Goal: Task Accomplishment & Management: Manage account settings

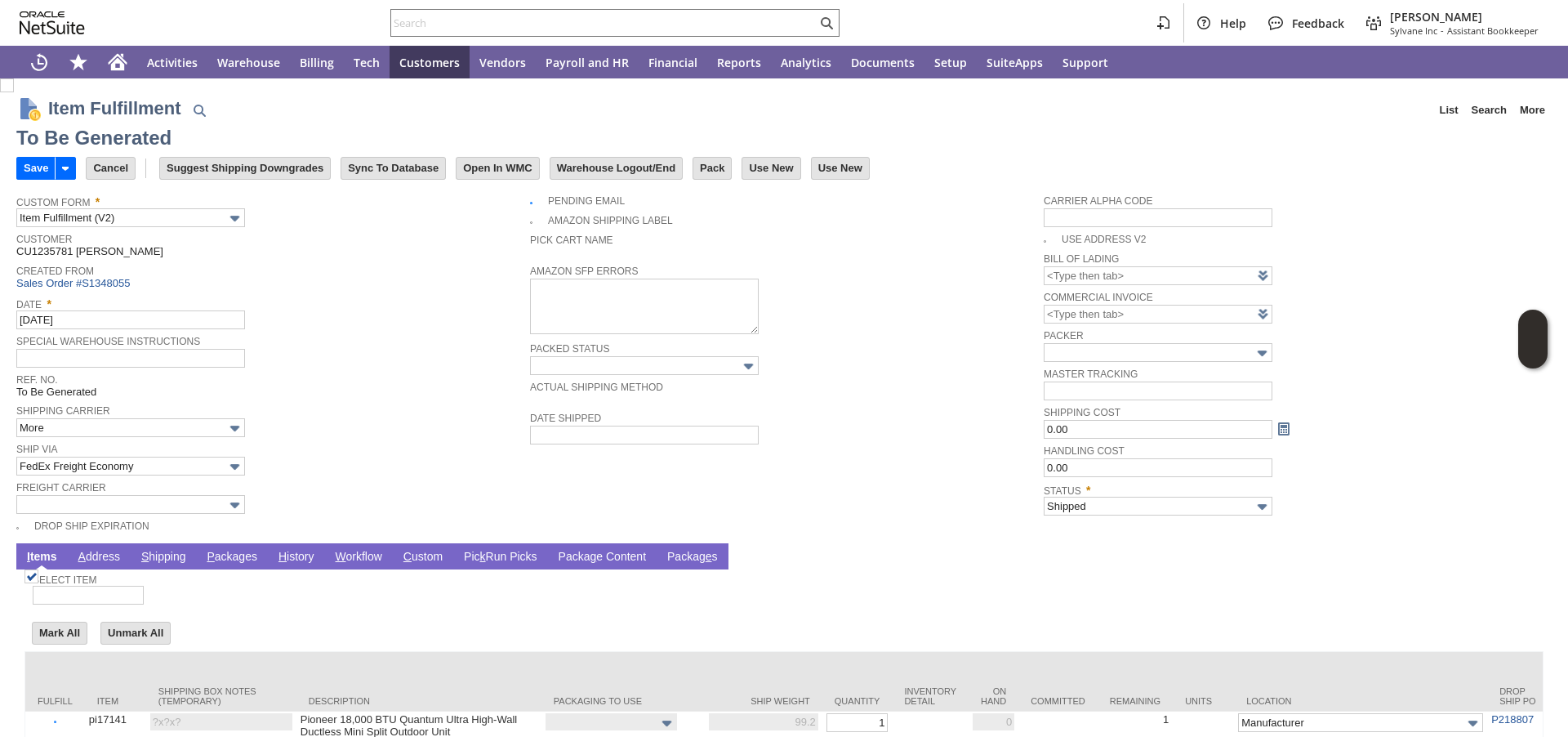
click at [246, 559] on link "P ackages" at bounding box center [232, 558] width 59 height 16
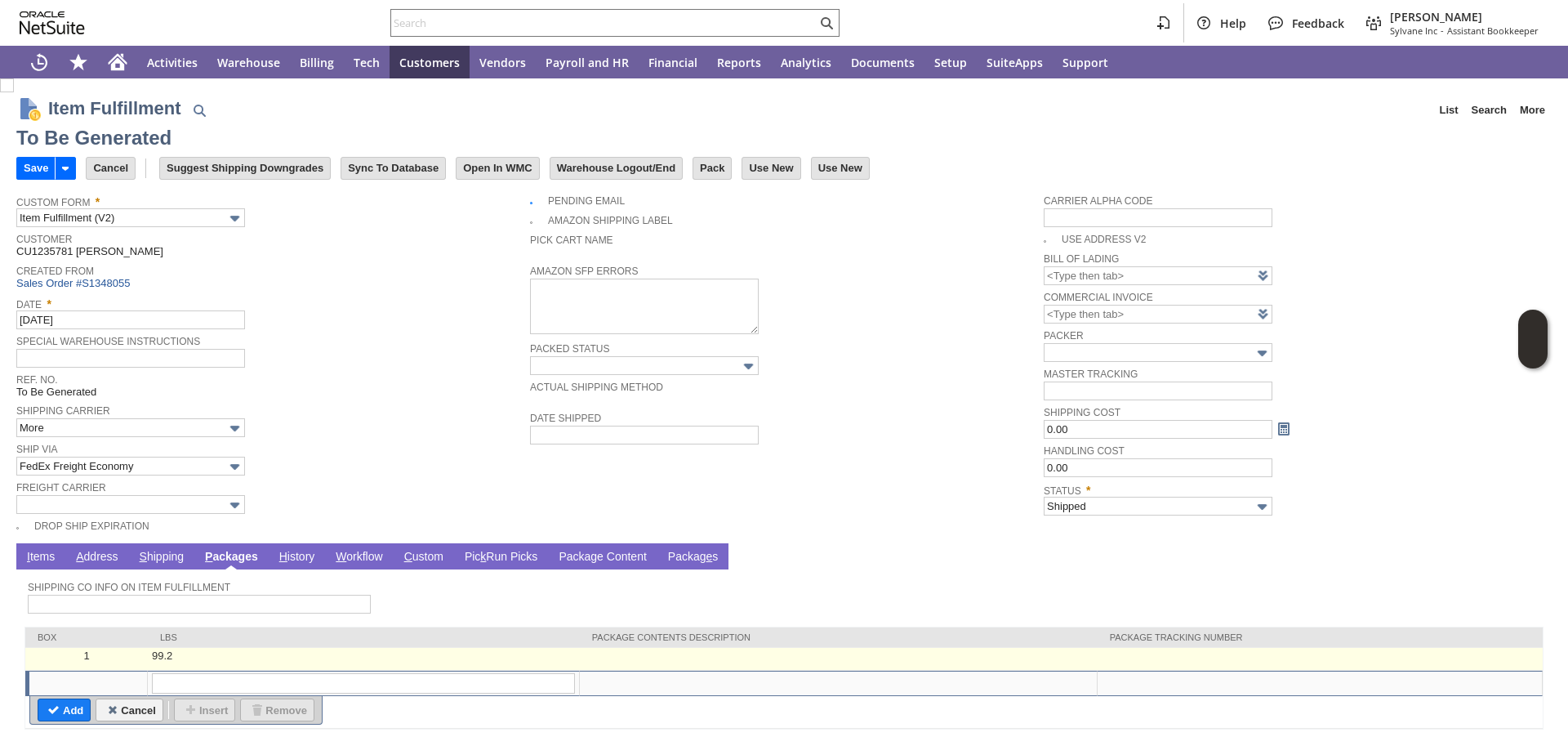
click at [1113, 667] on td at bounding box center [1321, 659] width 446 height 23
type input "99.2"
type input "OK"
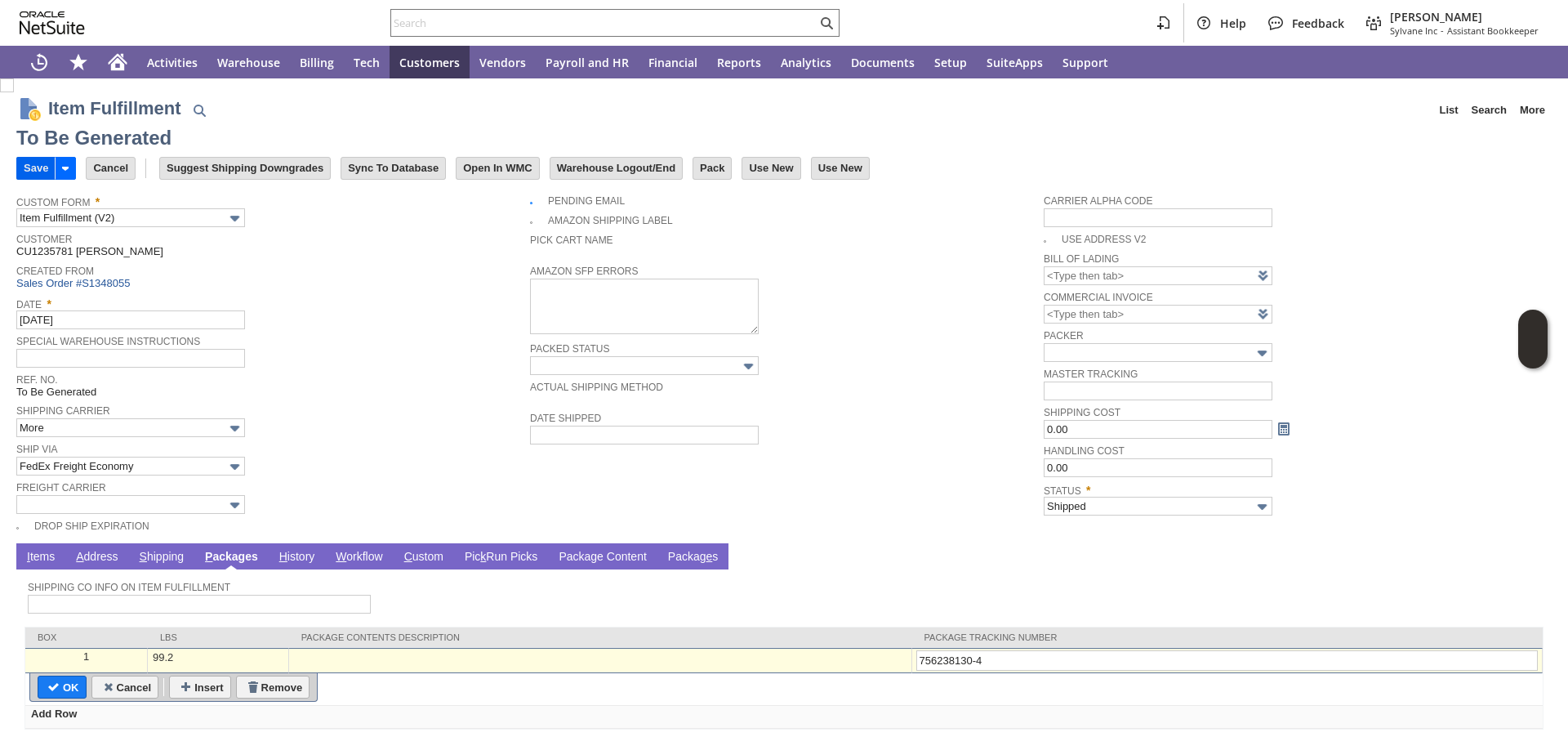
type input "756238130-4"
click at [34, 166] on input "Save" at bounding box center [36, 168] width 37 height 22
type input "Add"
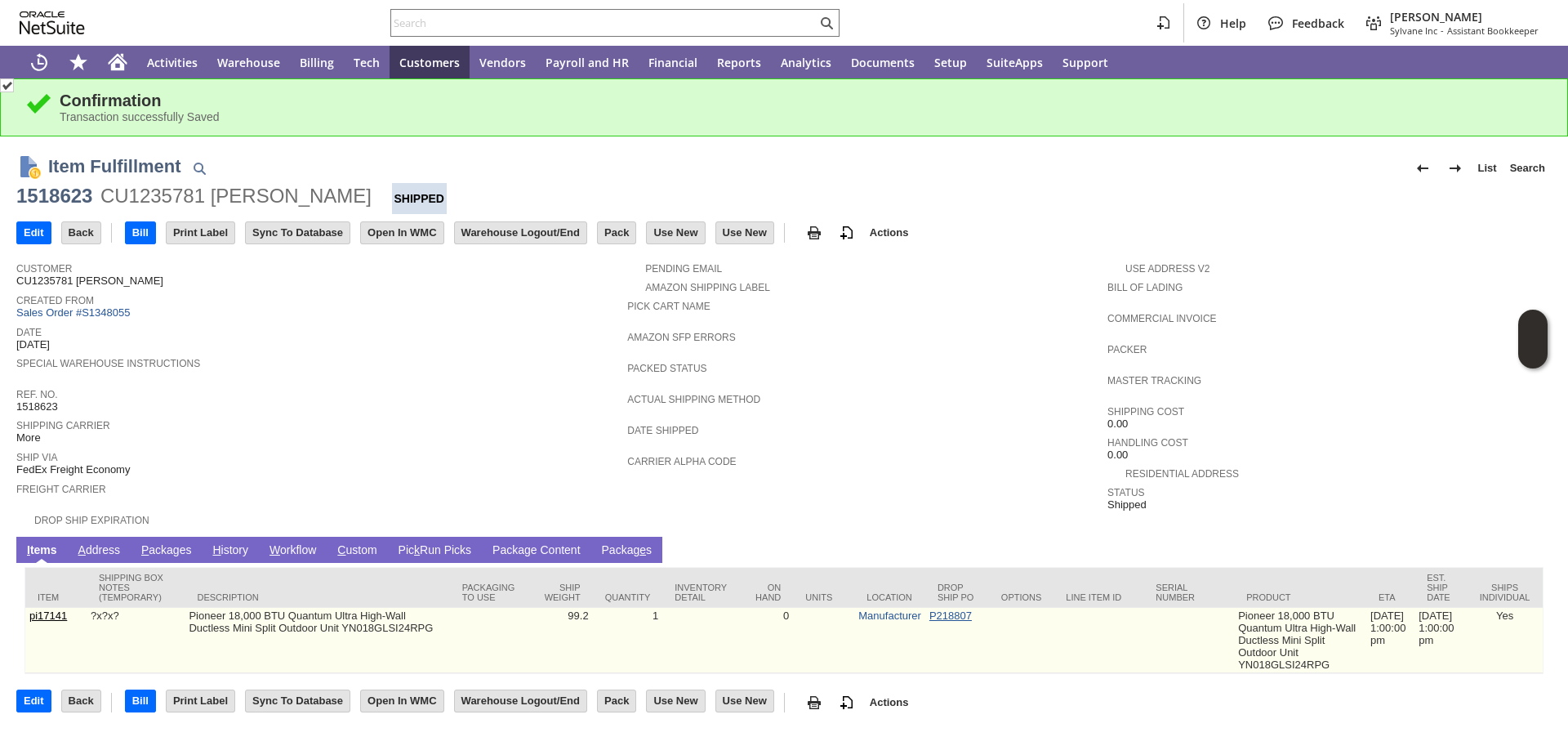
click at [944, 616] on link "P218807" at bounding box center [950, 616] width 42 height 12
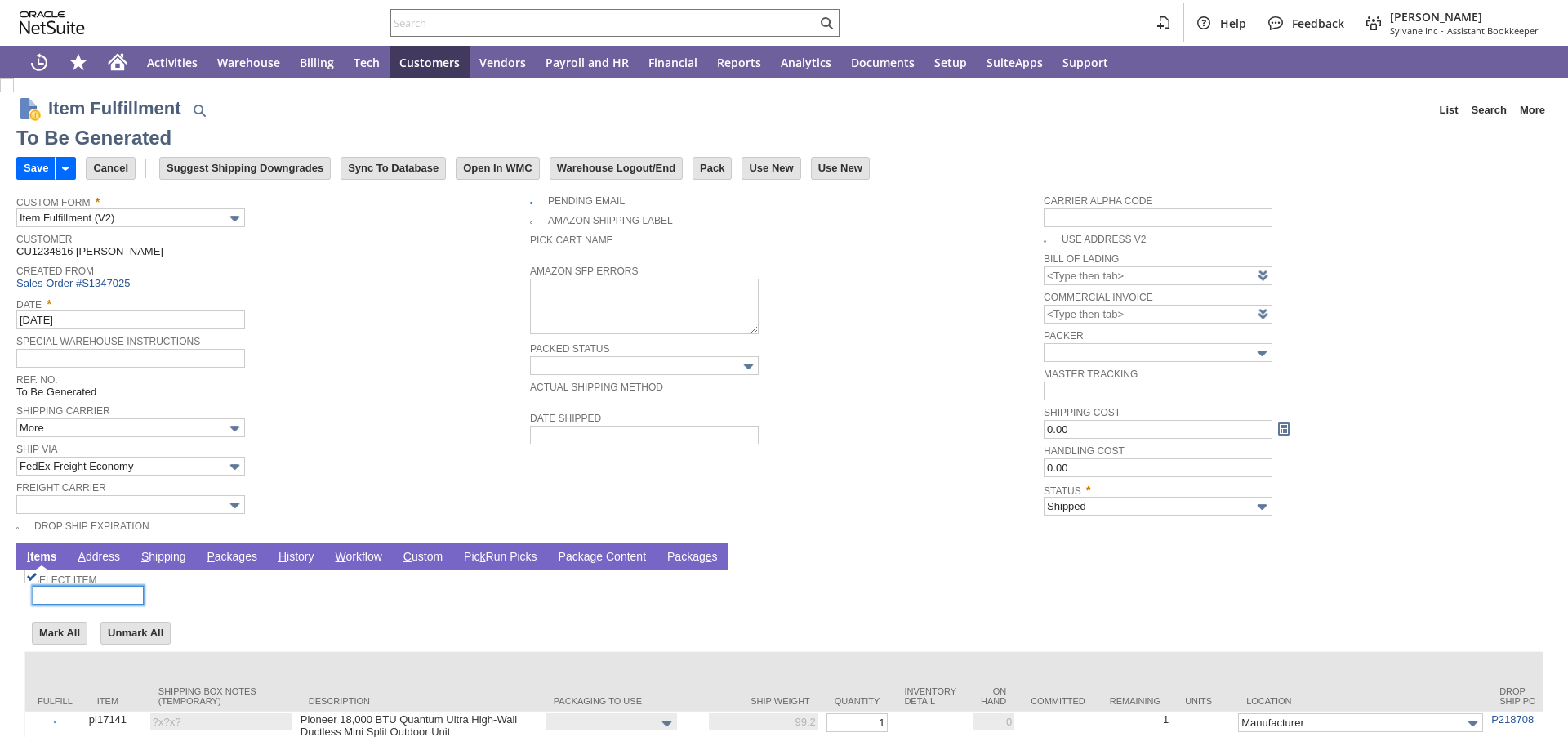
scroll to position [112, 0]
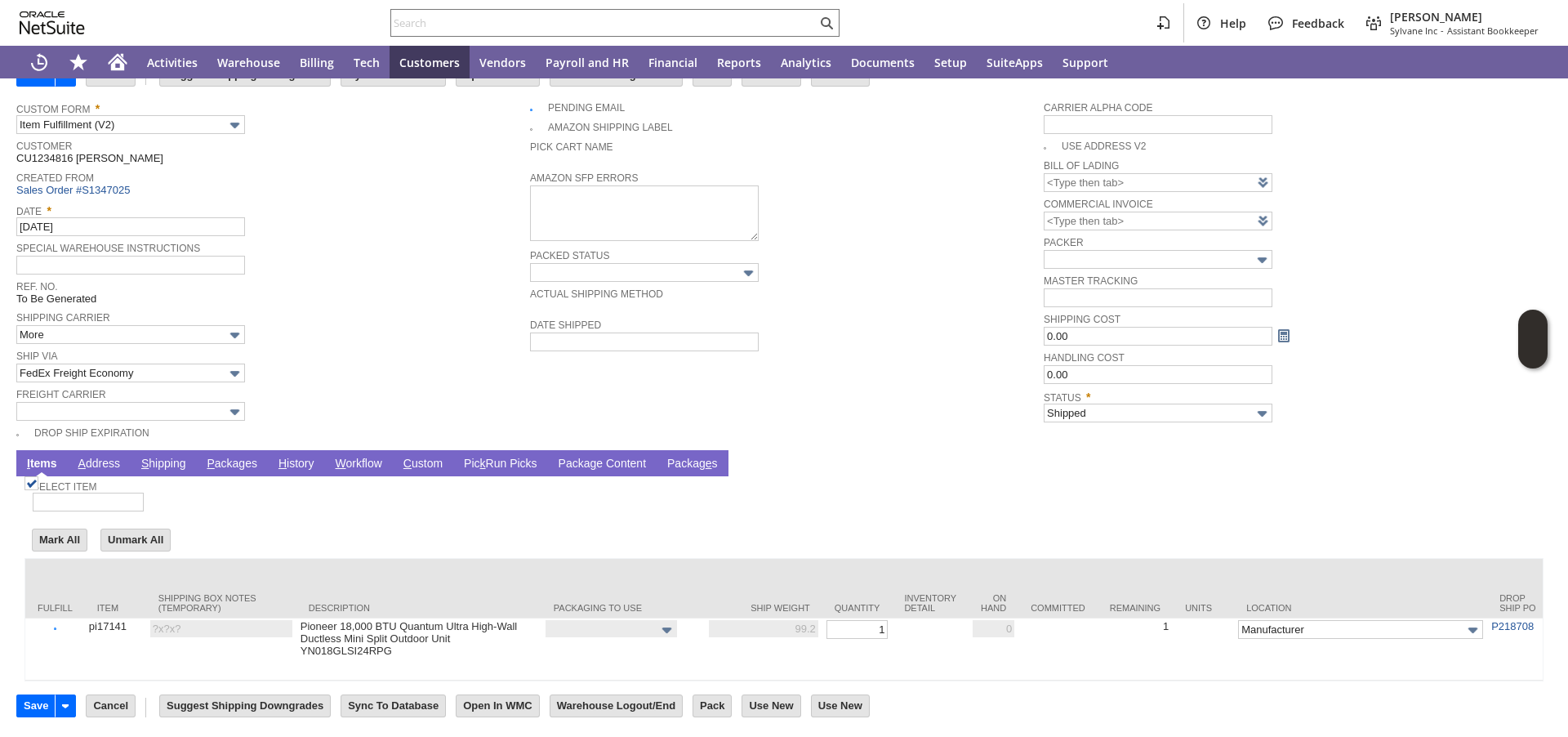
click at [353, 307] on span "Shipping Carrier" at bounding box center [269, 316] width 505 height 18
drag, startPoint x: 246, startPoint y: 439, endPoint x: 166, endPoint y: 10, distance: 436.4
click at [246, 457] on link "P ackages" at bounding box center [232, 465] width 59 height 16
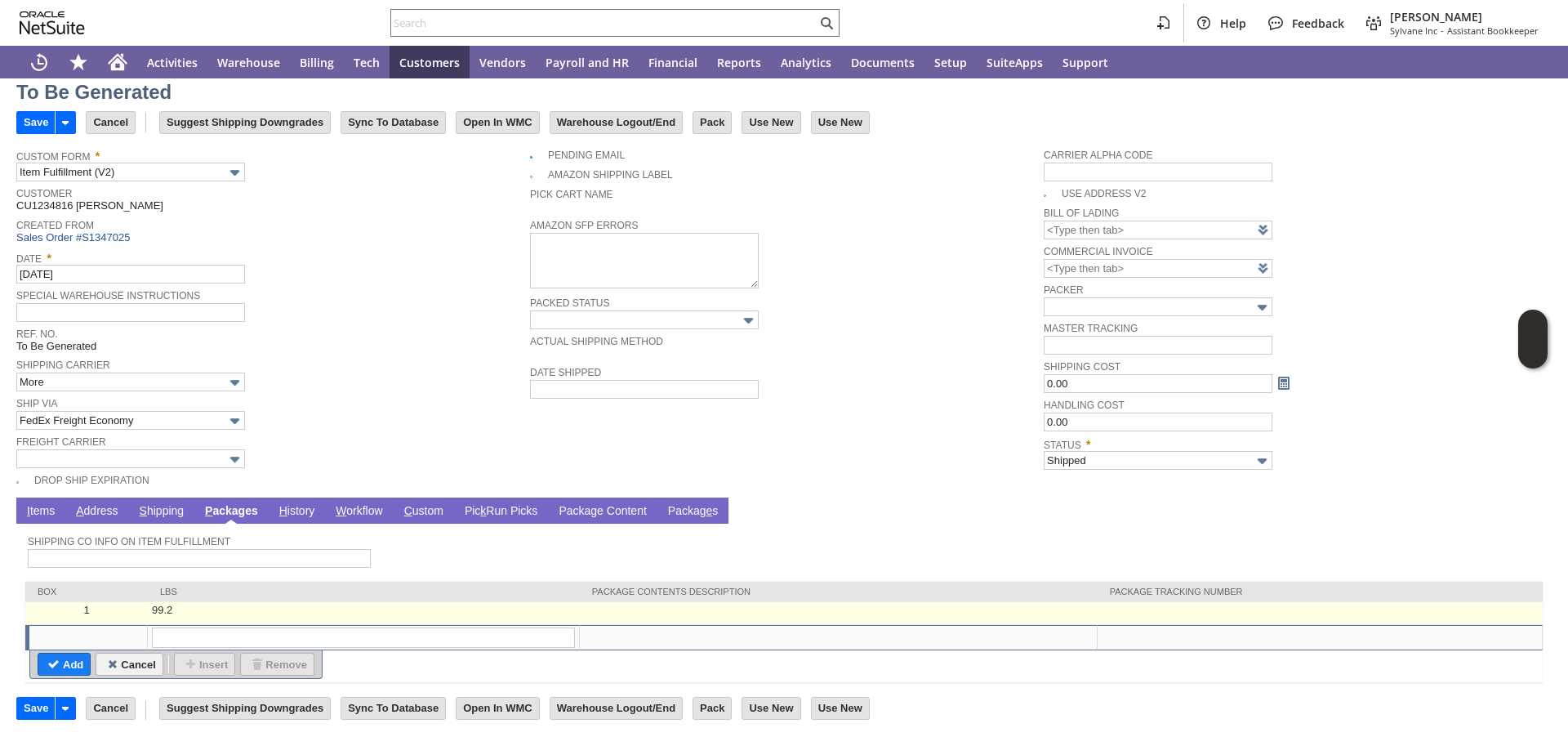
click at [1137, 615] on td at bounding box center [1321, 614] width 446 height 23
type input "99.2"
type input "OK"
paste input "756238131-5"
type input "756238131-5"
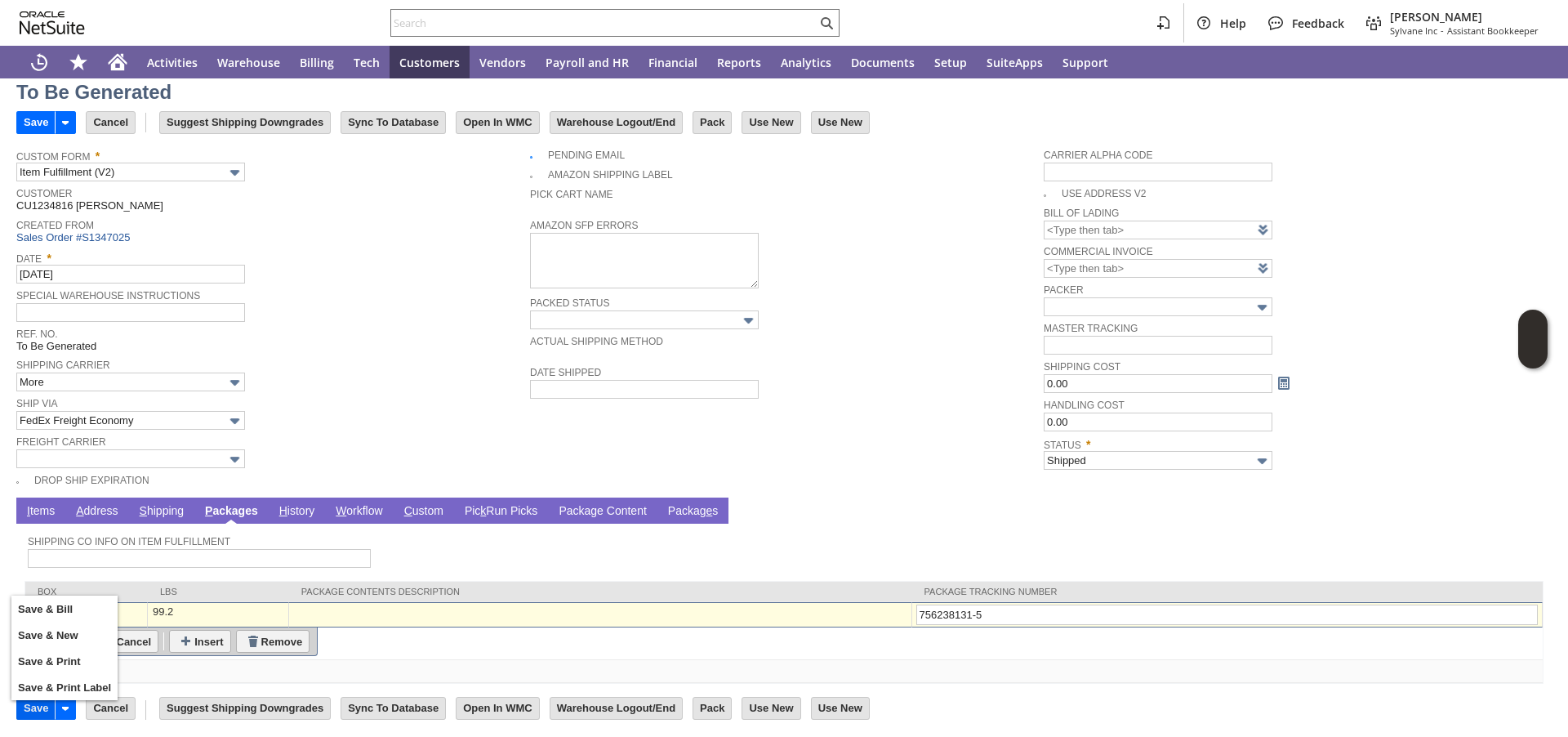
type input "756238131-5"
click at [36, 708] on input "Save" at bounding box center [36, 708] width 37 height 22
type input "Add"
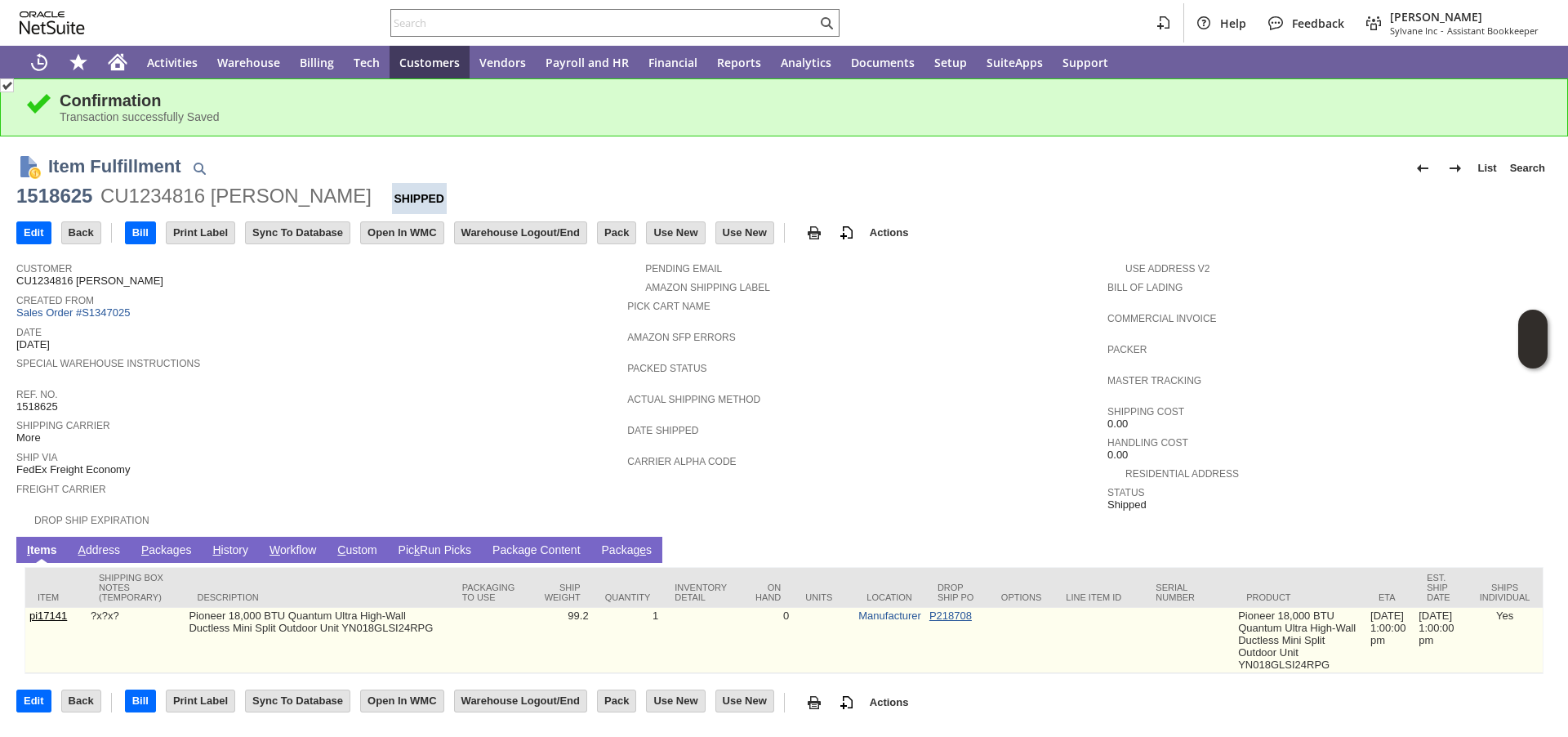
click at [934, 621] on link "P218708" at bounding box center [950, 616] width 42 height 12
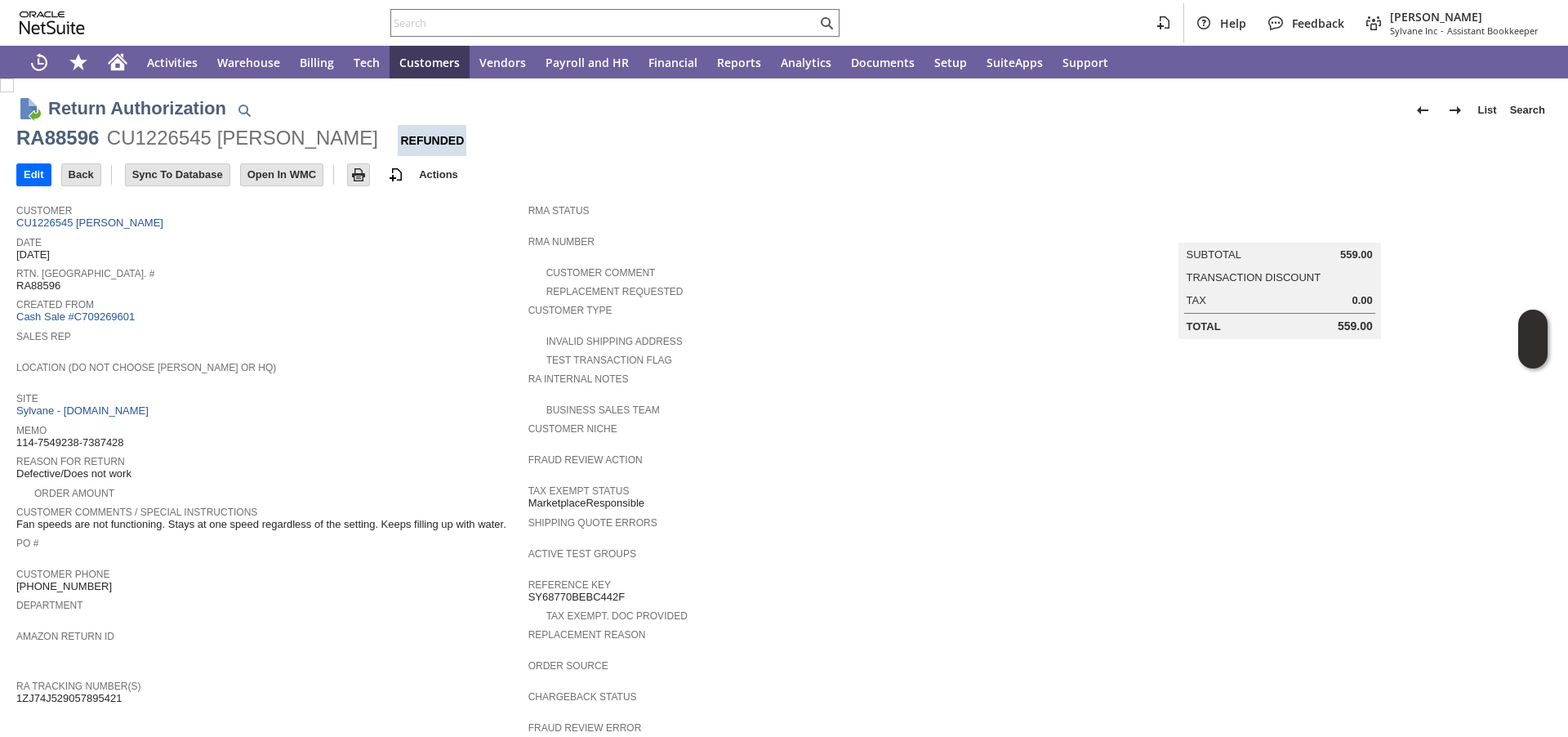
scroll to position [461, 0]
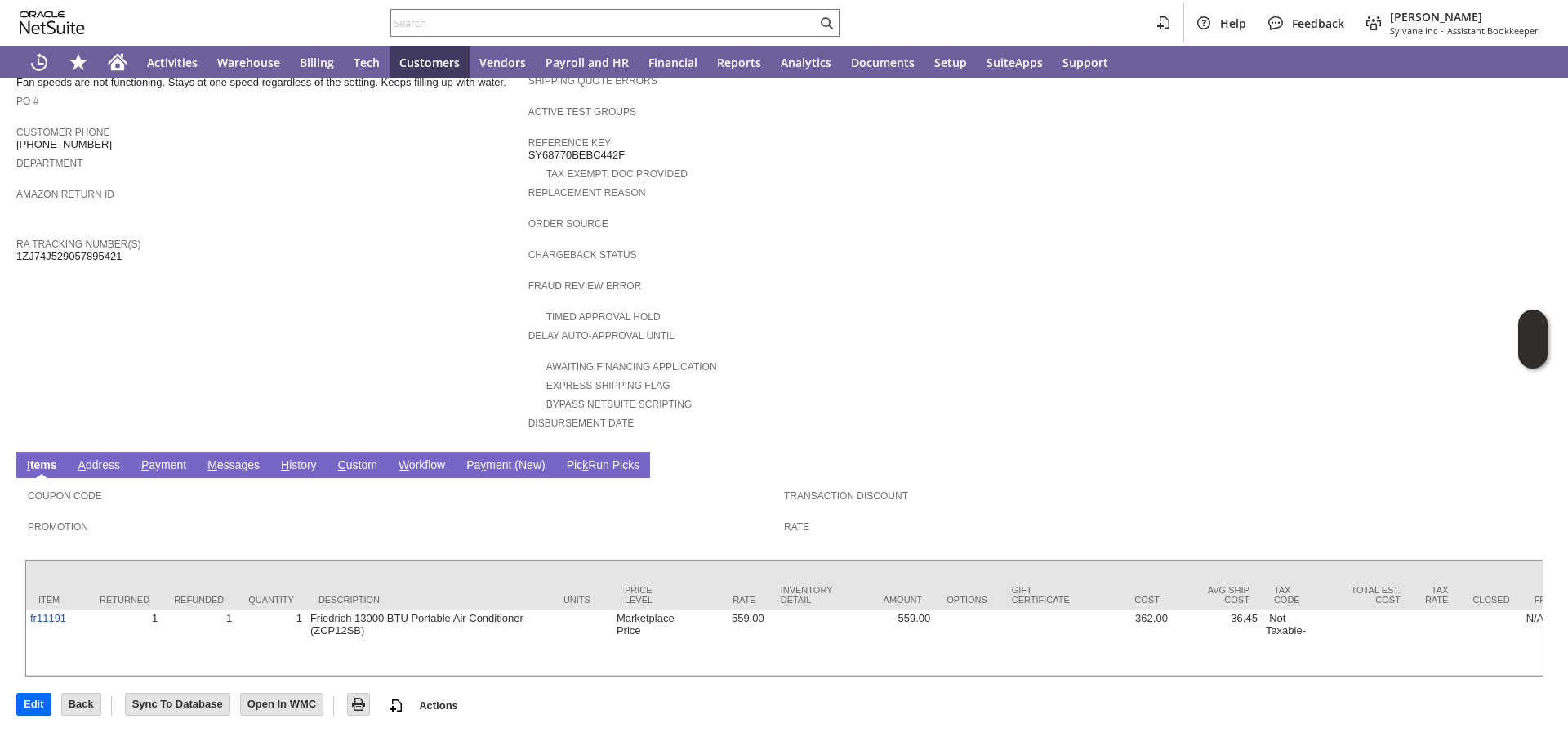
click at [290, 459] on link "H istory" at bounding box center [298, 466] width 44 height 16
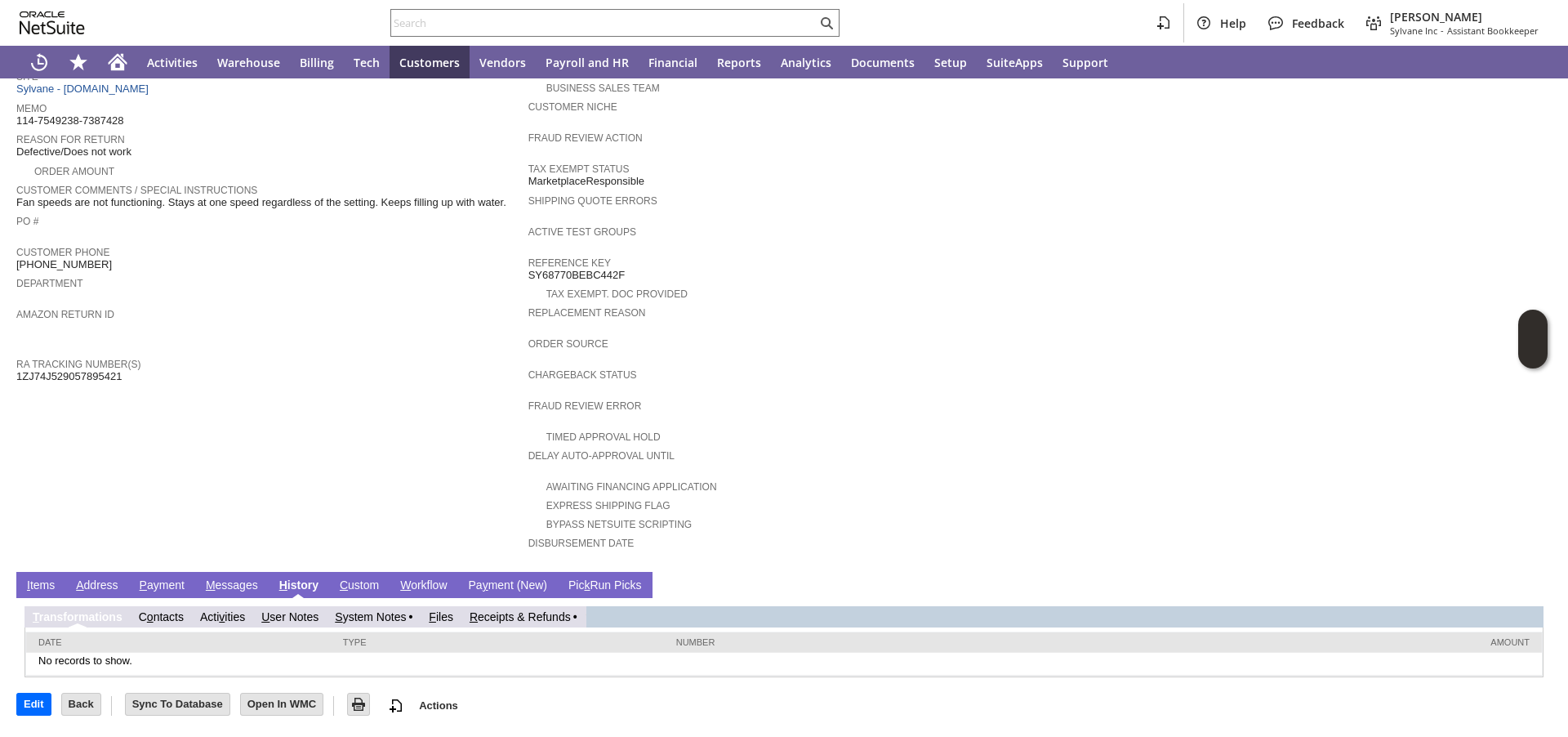
scroll to position [0, 0]
click at [504, 619] on link "R eceipts & Refunds" at bounding box center [520, 616] width 101 height 13
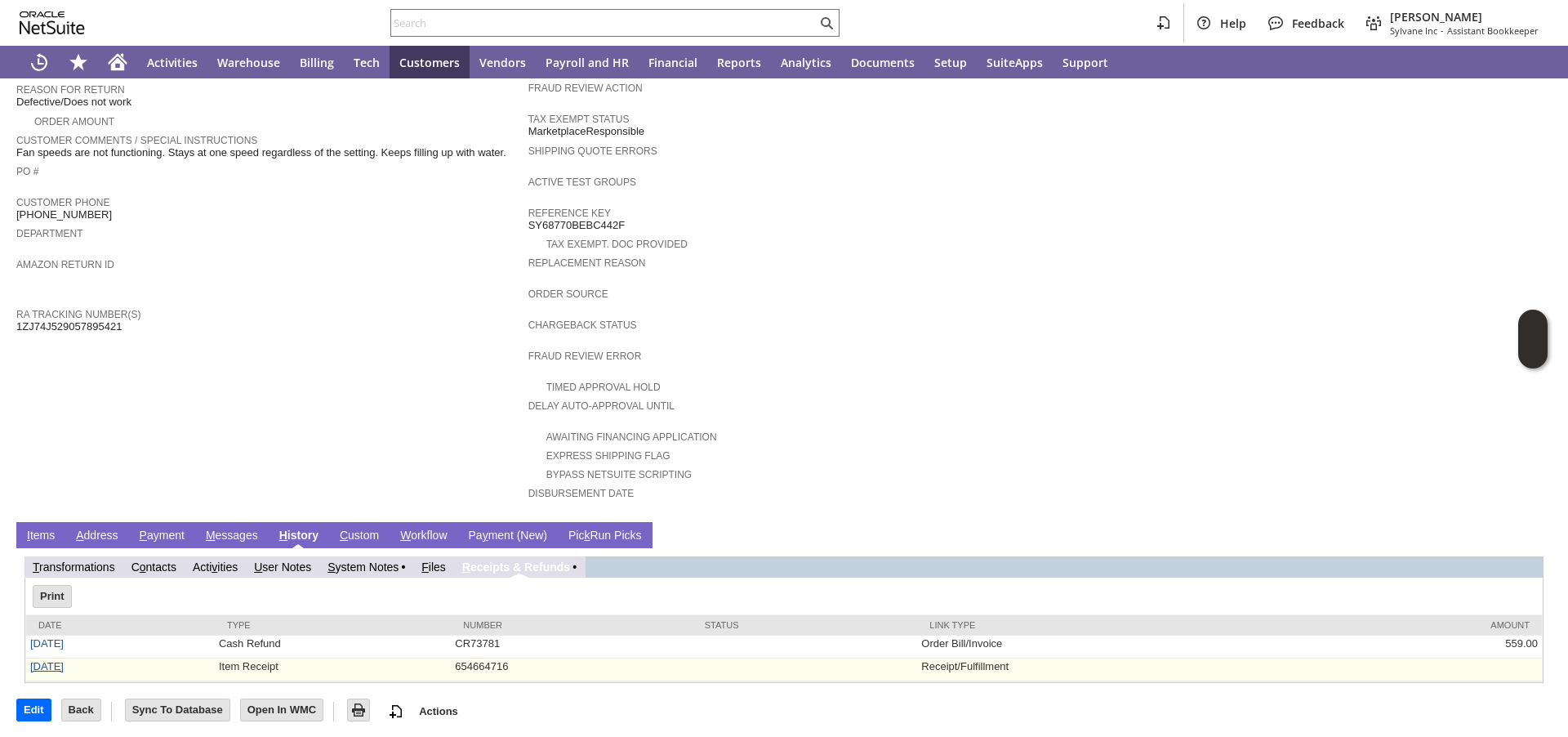
scroll to position [364, 0]
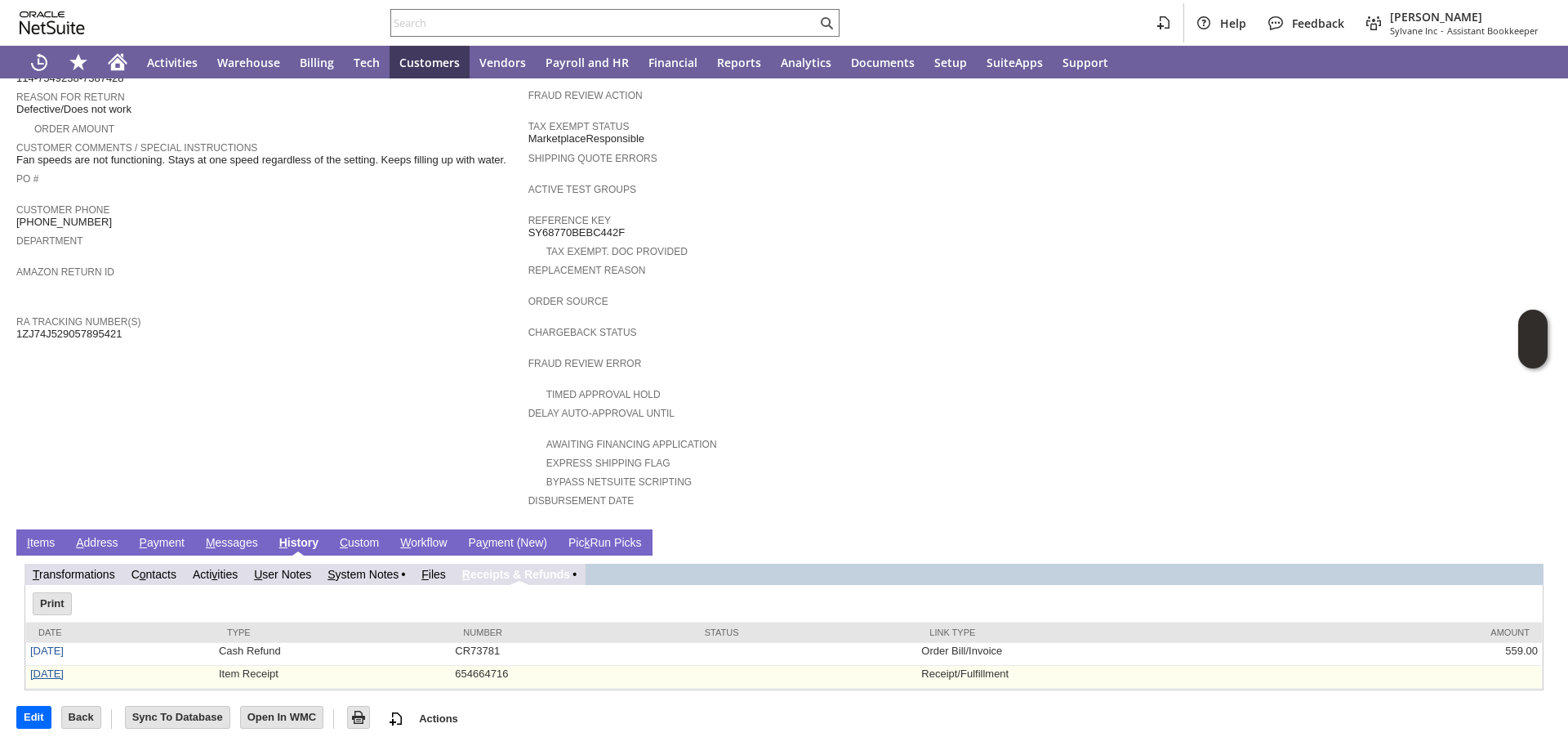
click at [63, 677] on link "7/28/2025" at bounding box center [47, 674] width 34 height 12
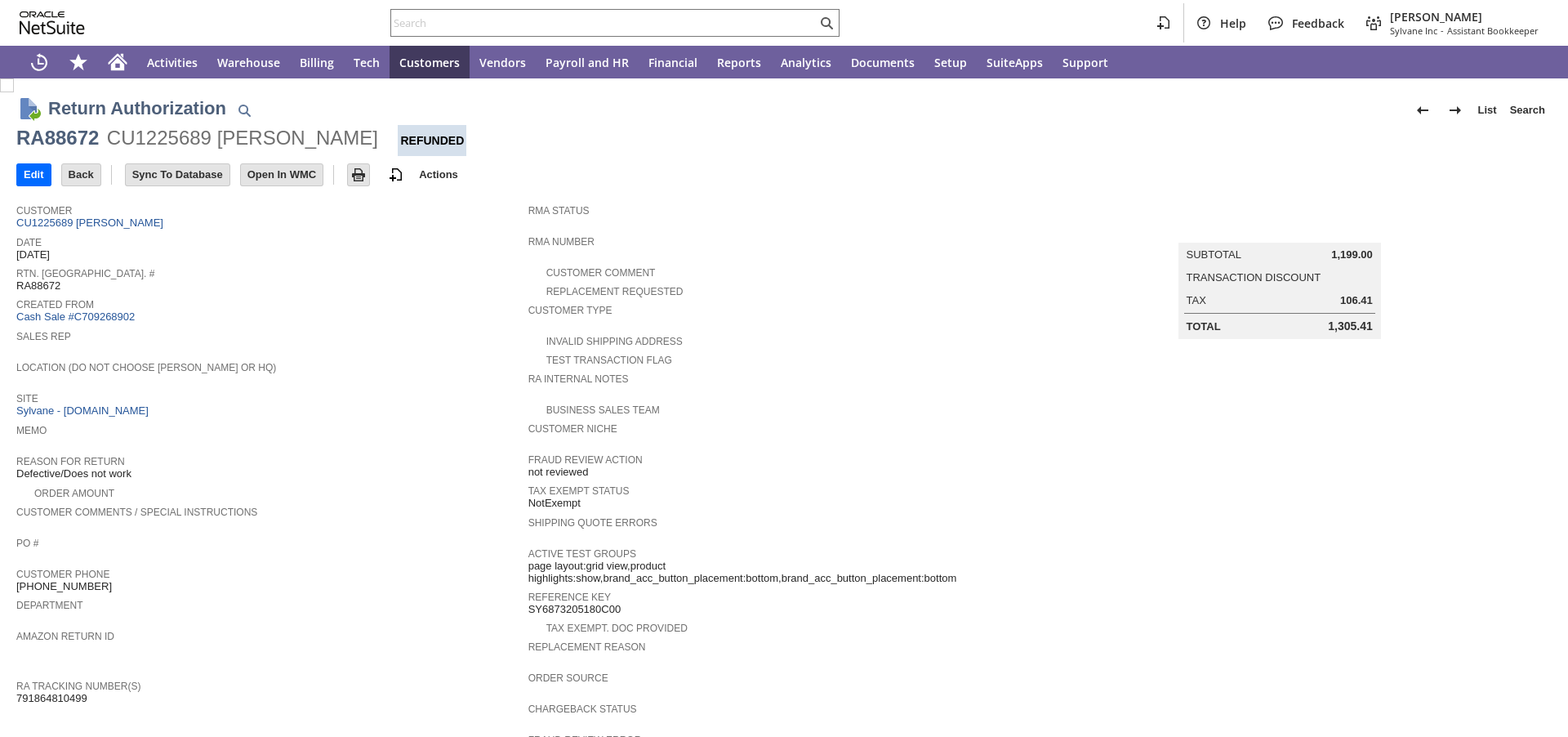
click at [283, 438] on div "Memo" at bounding box center [268, 434] width 504 height 29
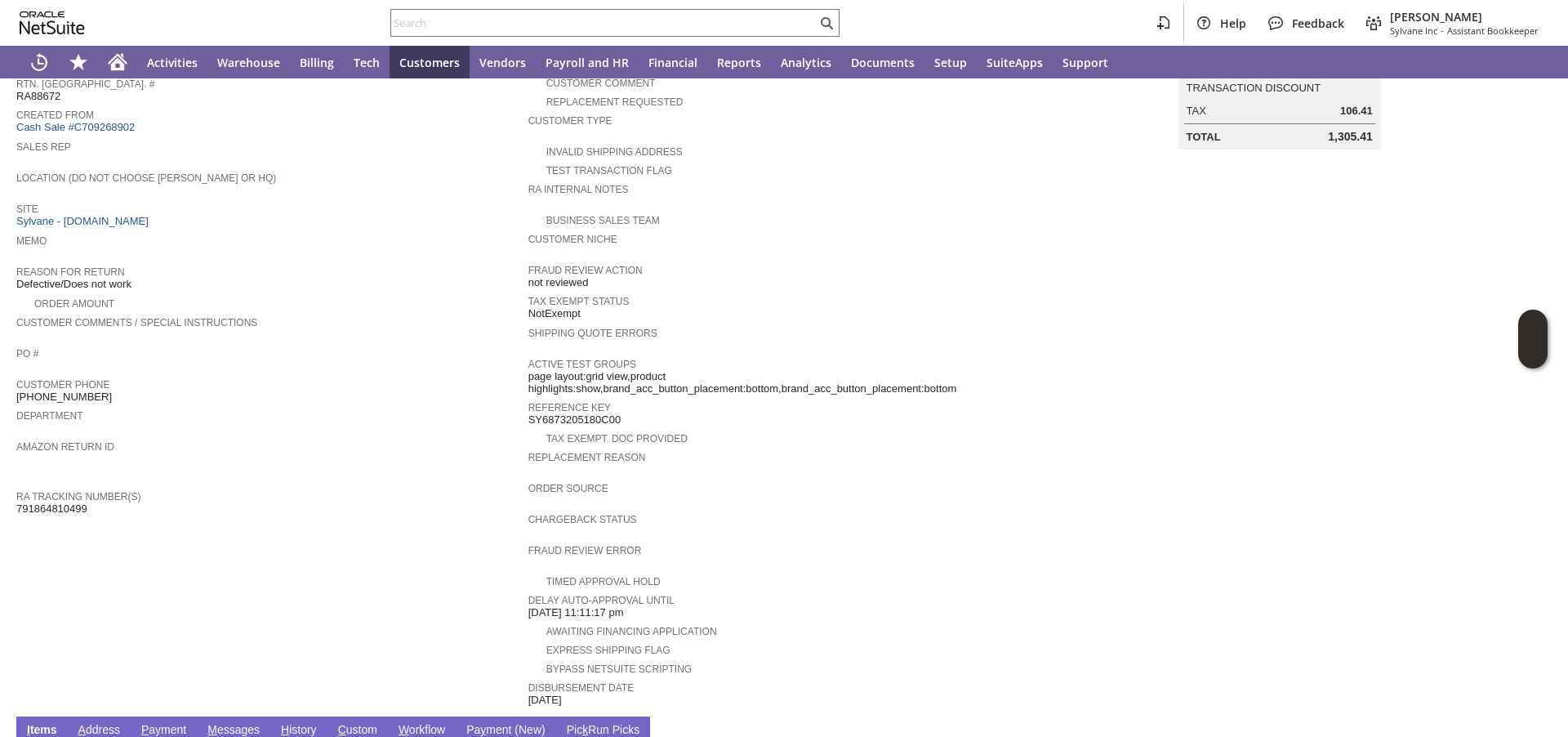
scroll to position [487, 0]
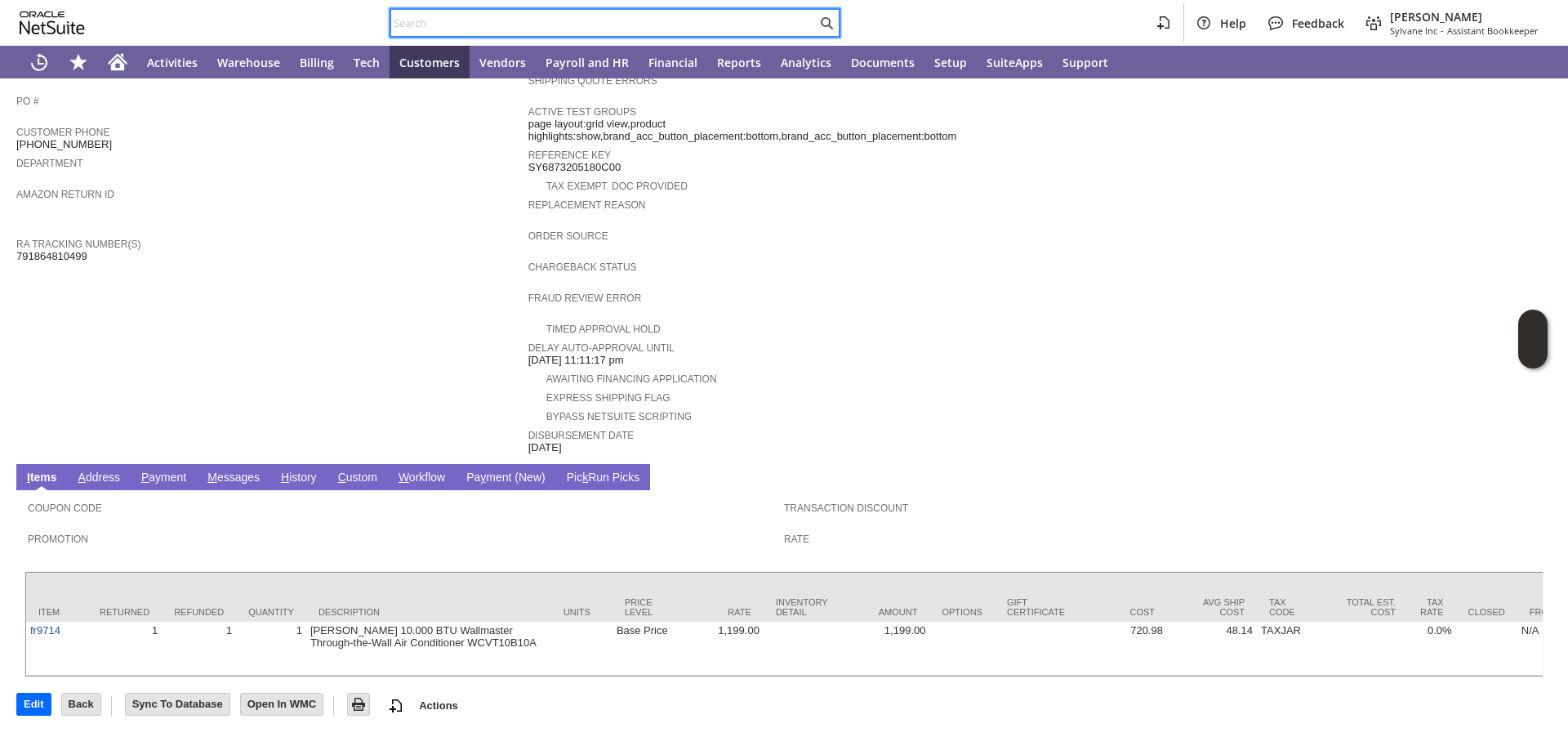
click at [496, 17] on input "text" at bounding box center [603, 23] width 426 height 20
paste input "1283137749"
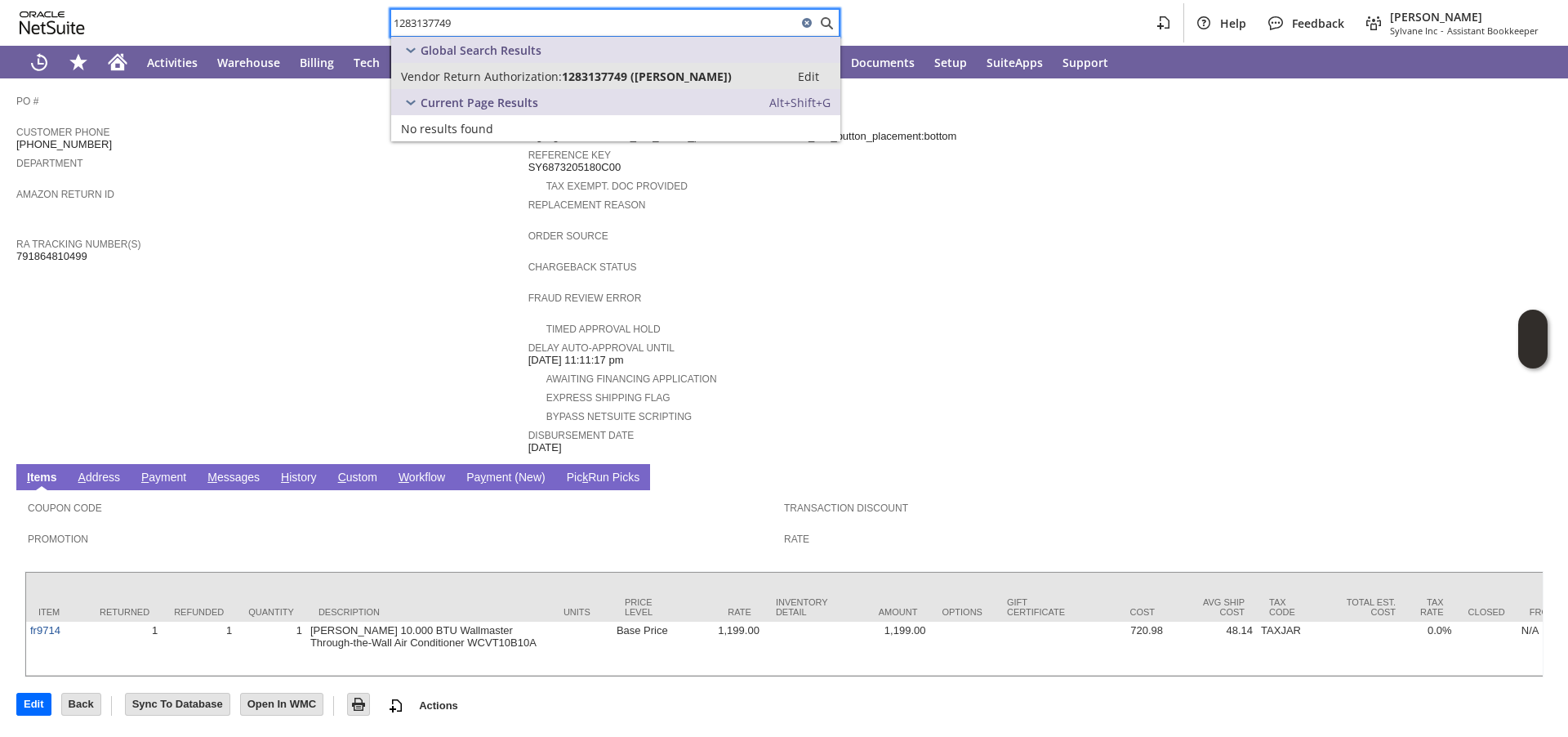
type input "1283137749"
click at [483, 74] on span "Vendor Return Authorization:" at bounding box center [482, 76] width 161 height 16
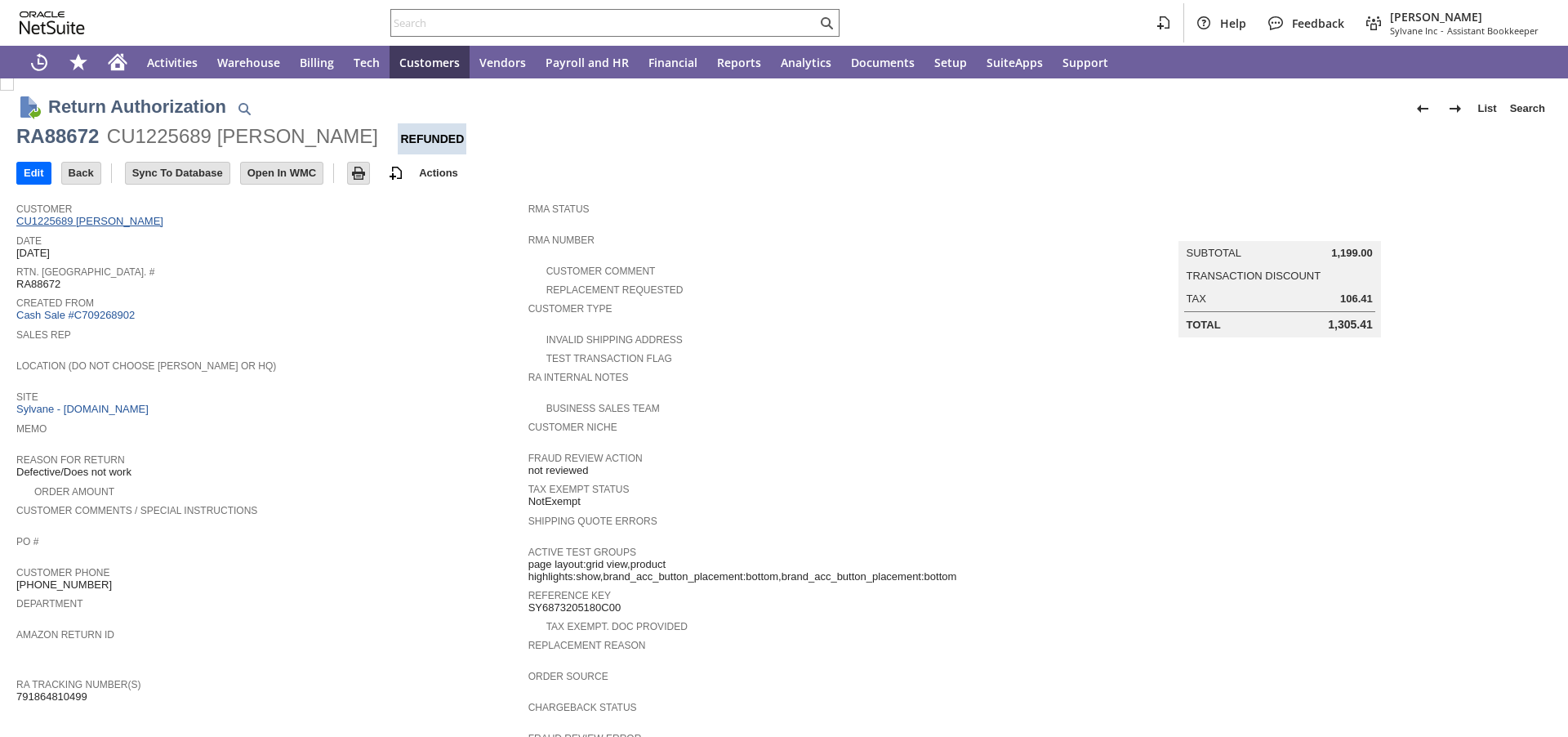
click at [102, 225] on link "CU1225689 [PERSON_NAME]" at bounding box center [92, 221] width 151 height 12
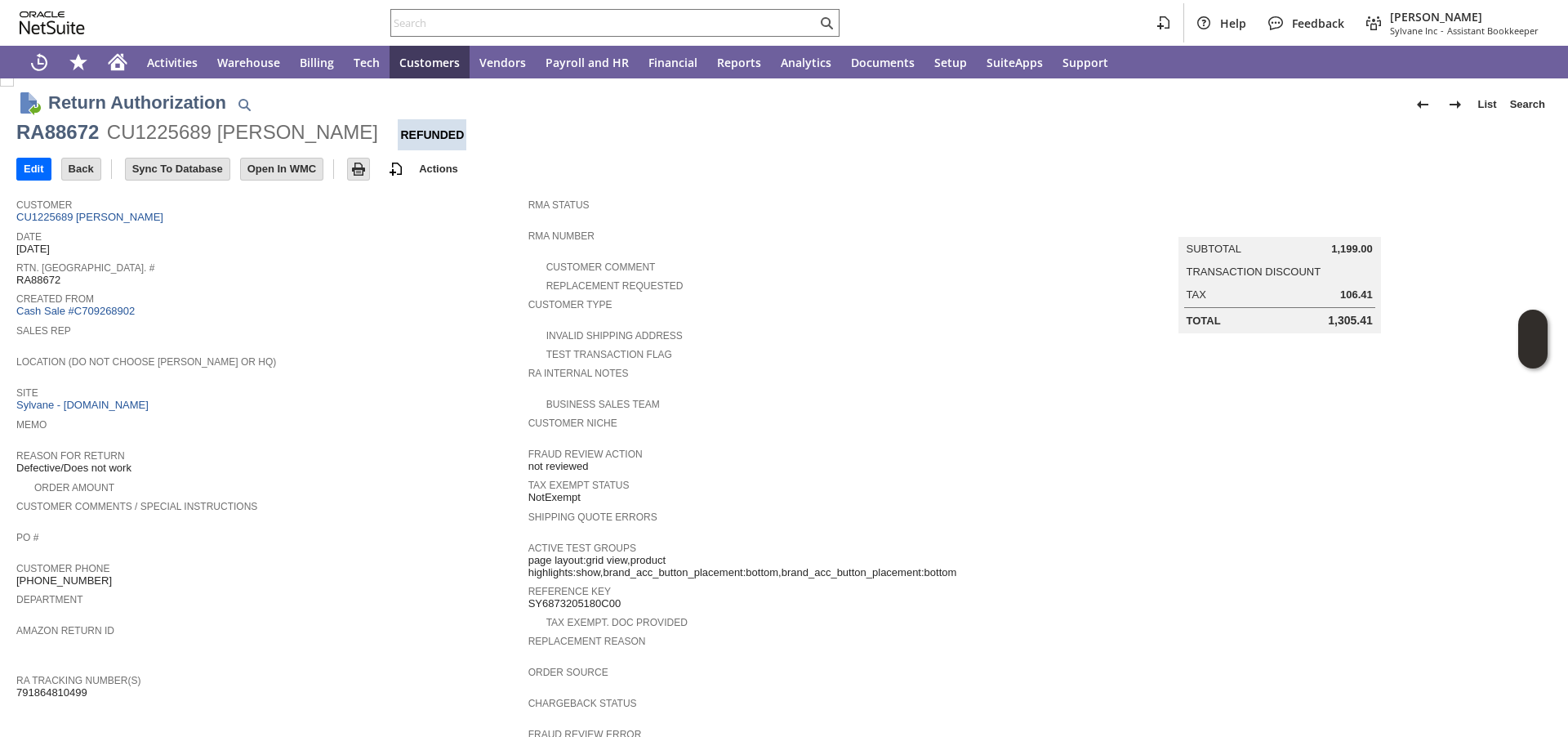
scroll to position [7, 0]
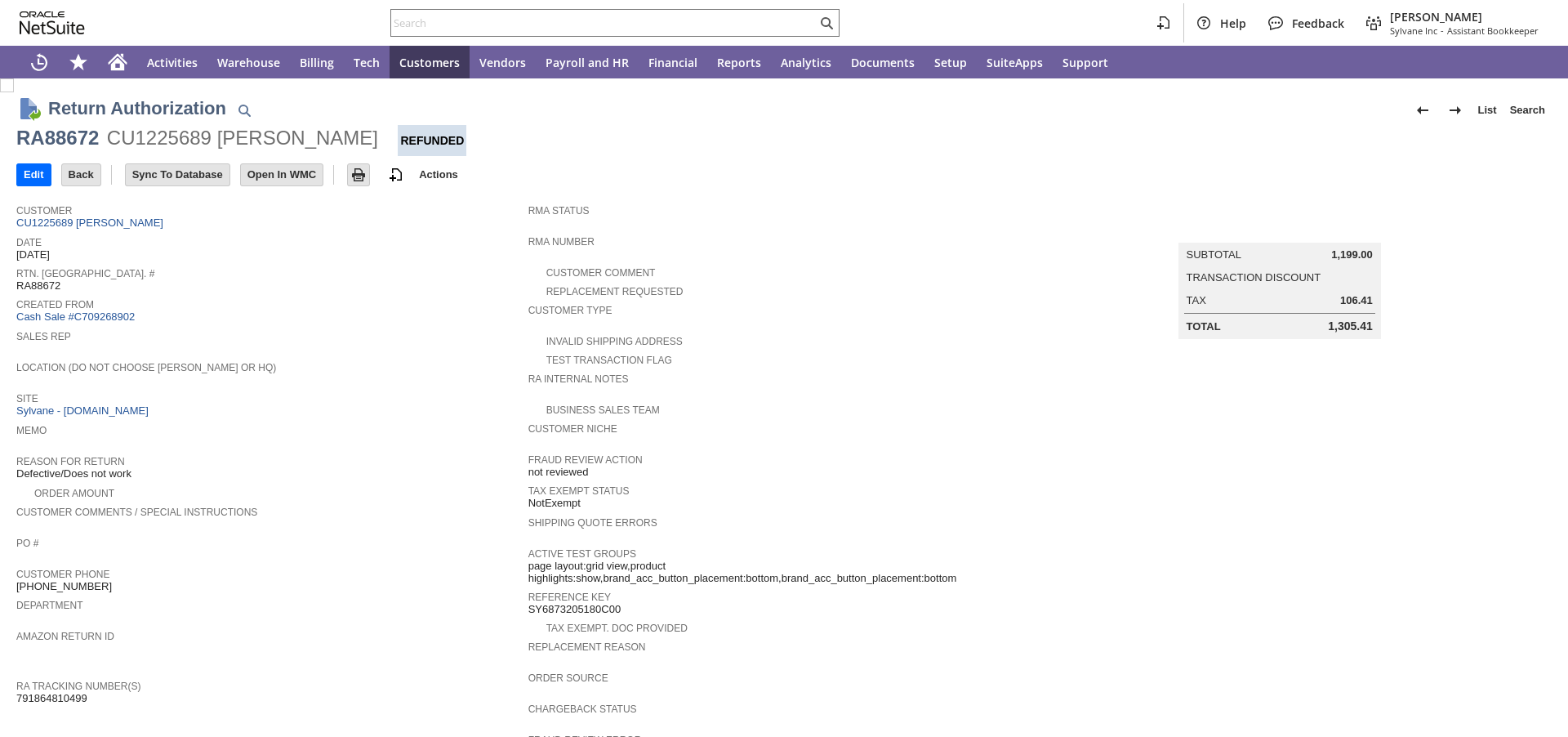
scroll to position [487, 0]
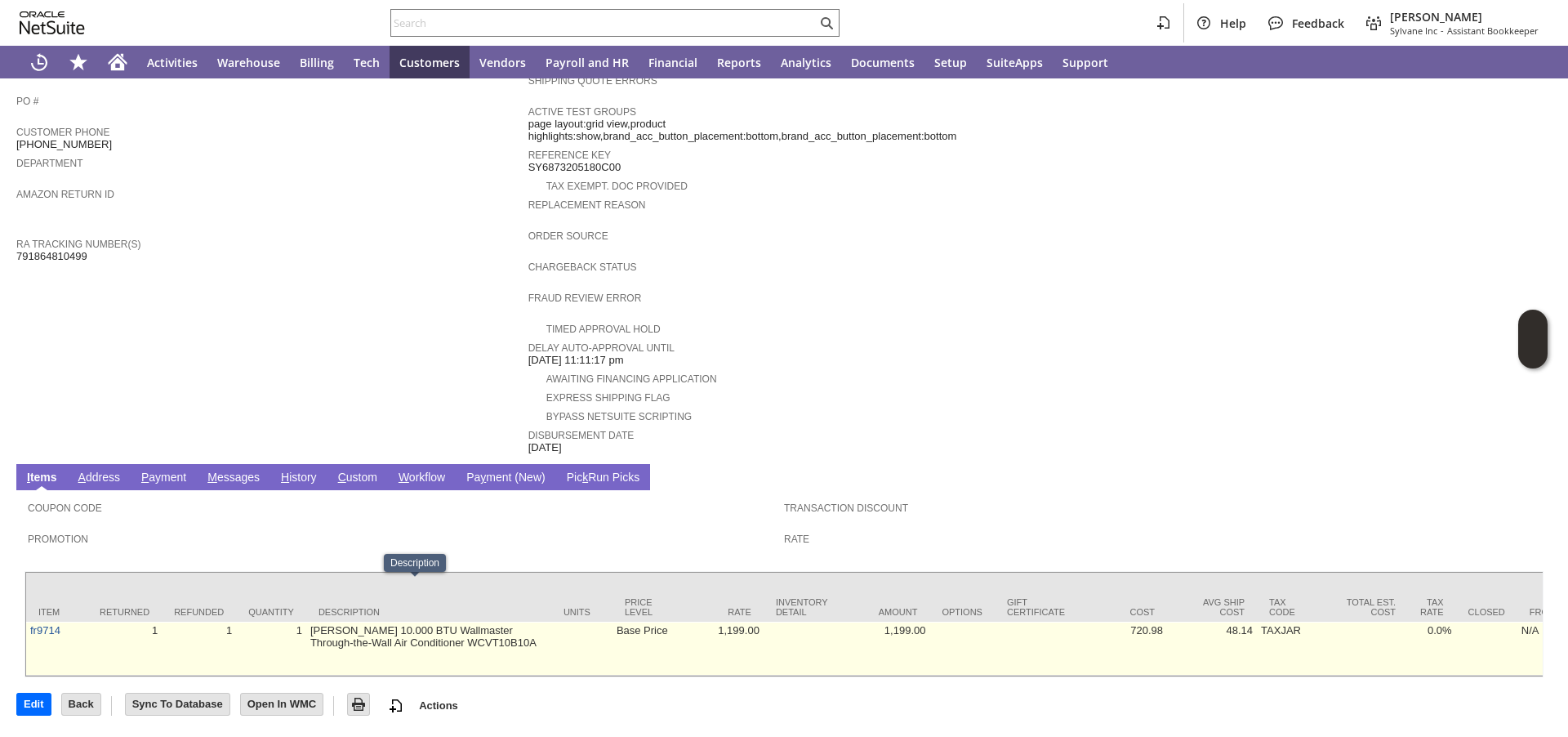
click at [420, 622] on td "[PERSON_NAME] 10.000 BTU Wallmaster Through-the-Wall Air Conditioner WCVT10B10A" at bounding box center [428, 649] width 245 height 54
copy td "WCVT10B10A"
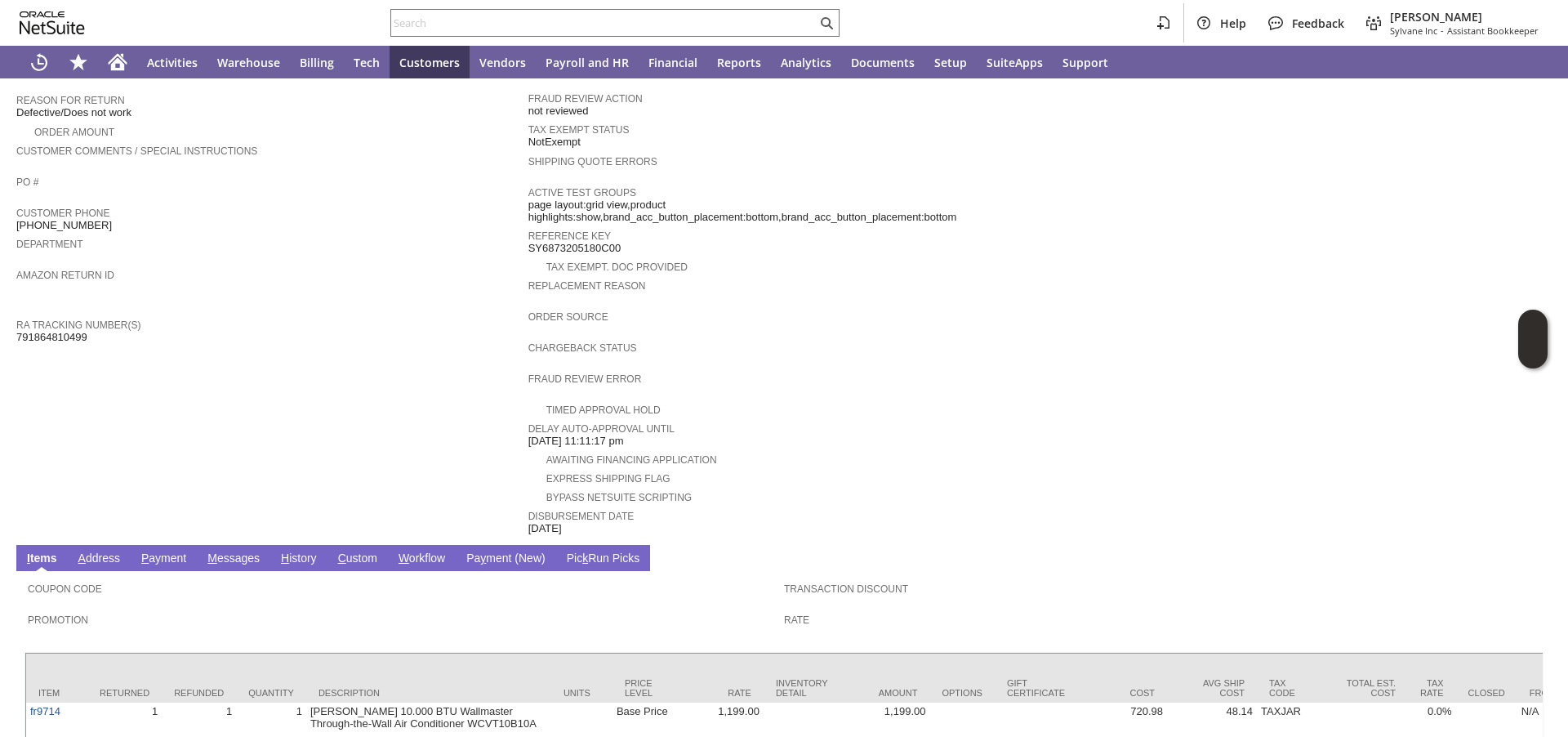
scroll to position [487, 0]
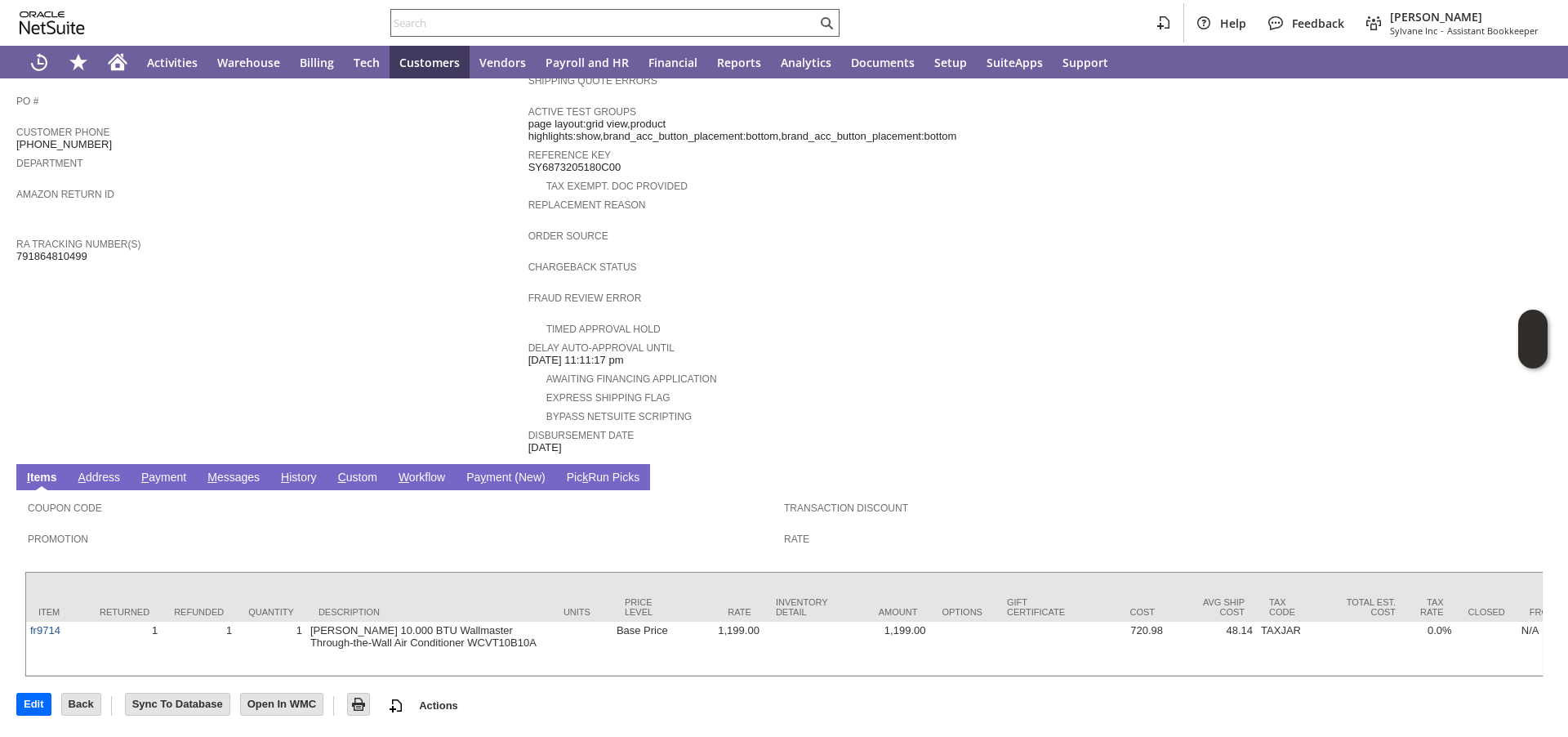
click at [453, 23] on input "text" at bounding box center [603, 23] width 426 height 20
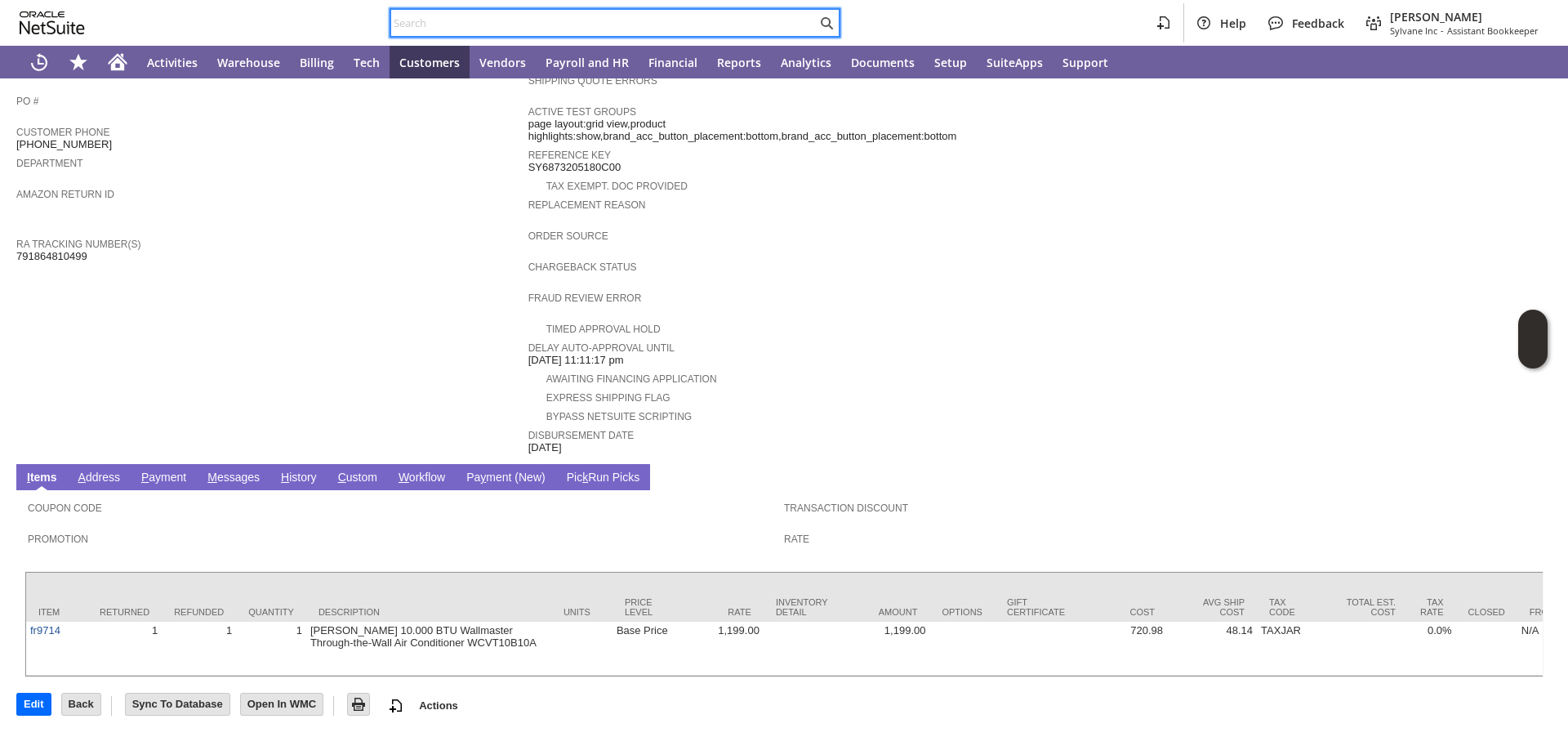
paste input "RA88585"
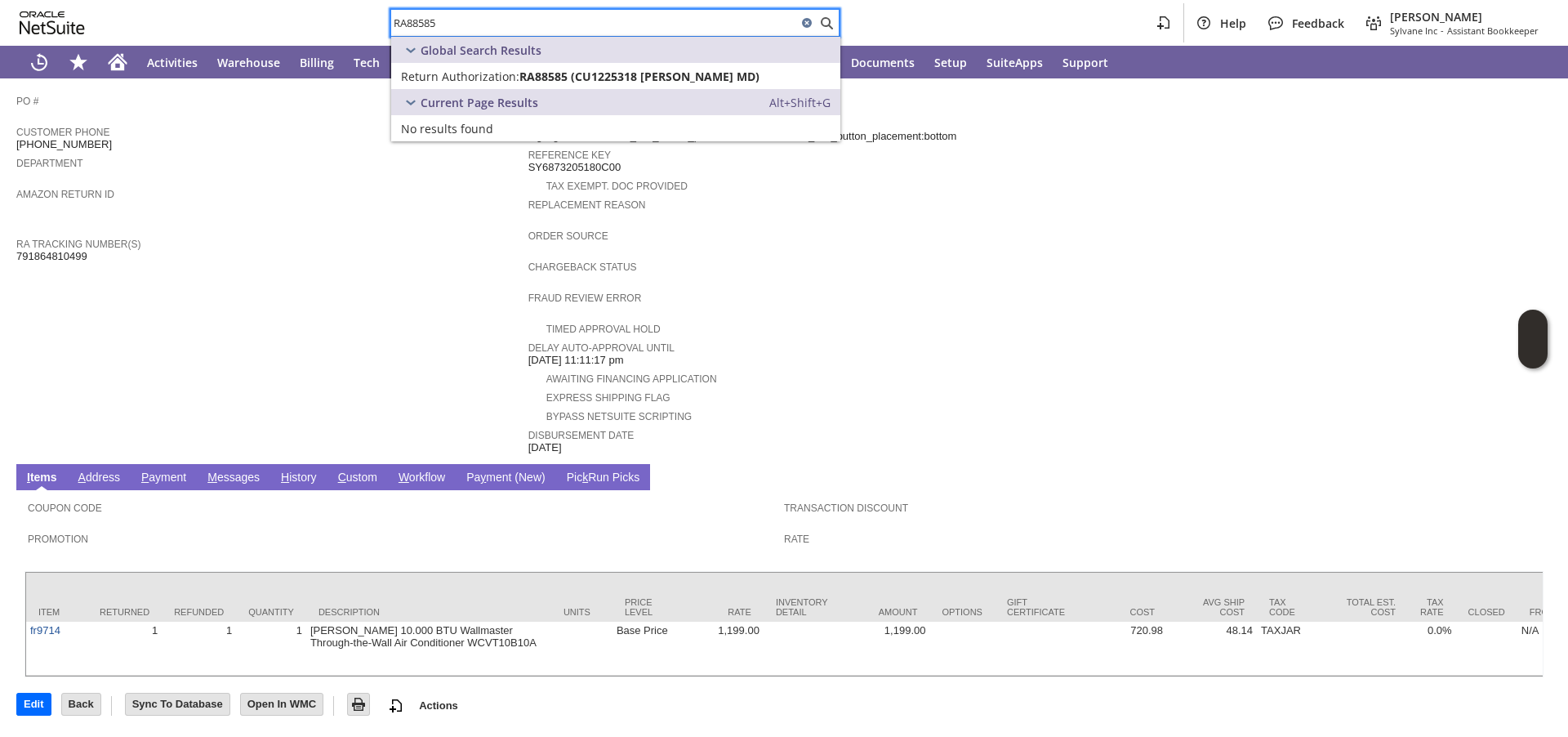
type input "RA88585"
click at [444, 79] on span "Return Authorization:" at bounding box center [460, 76] width 119 height 16
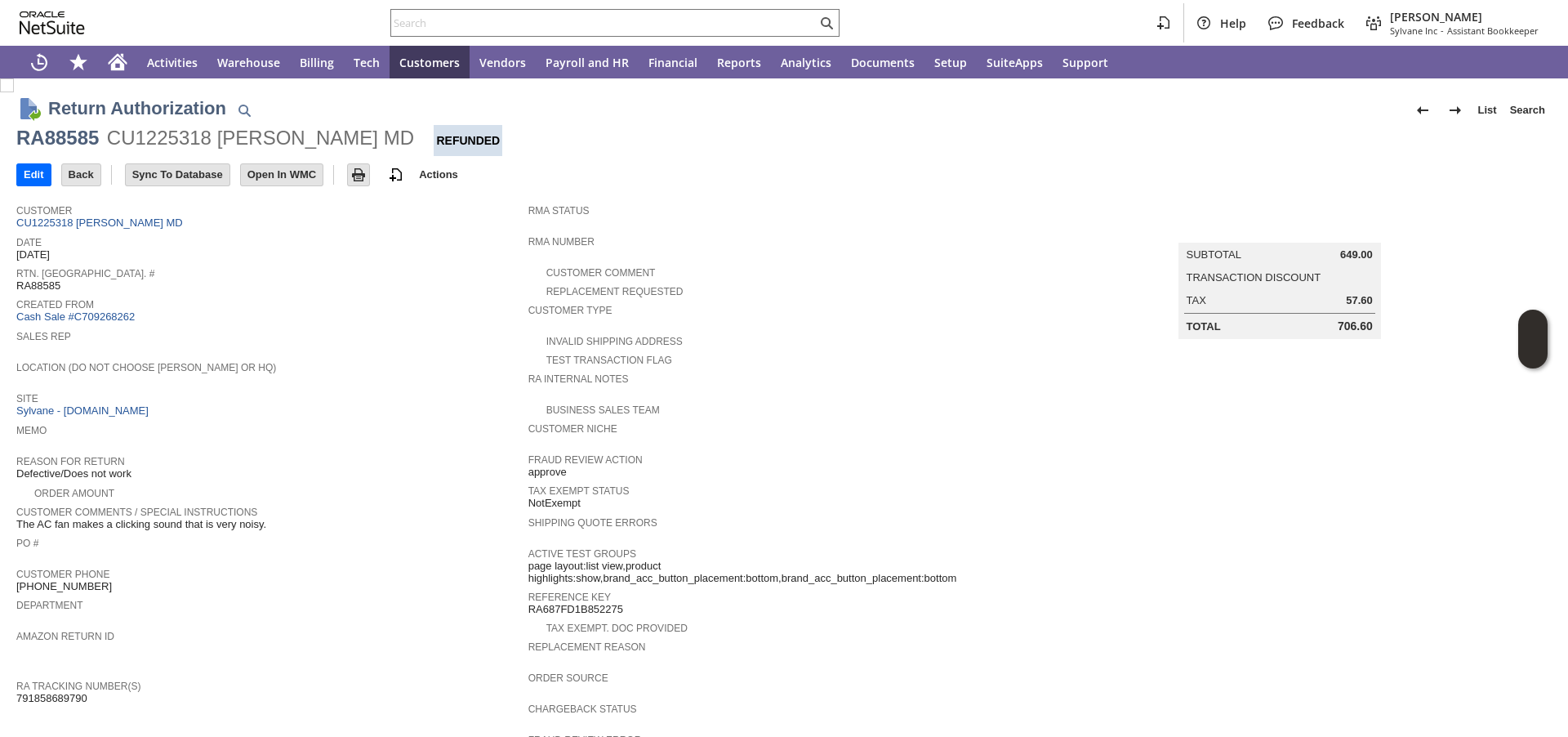
click at [287, 350] on div "Sales Rep" at bounding box center [268, 341] width 504 height 29
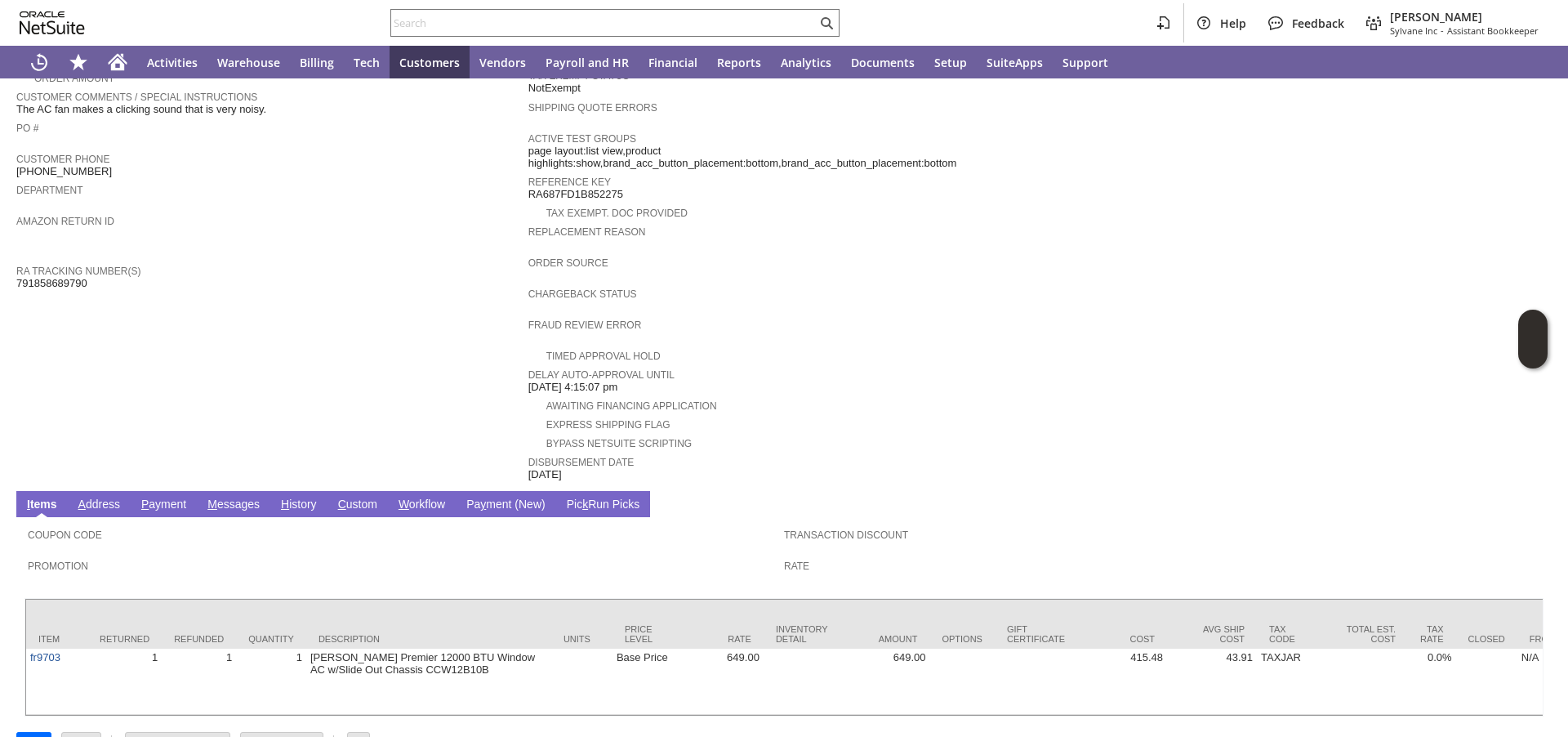
scroll to position [500, 0]
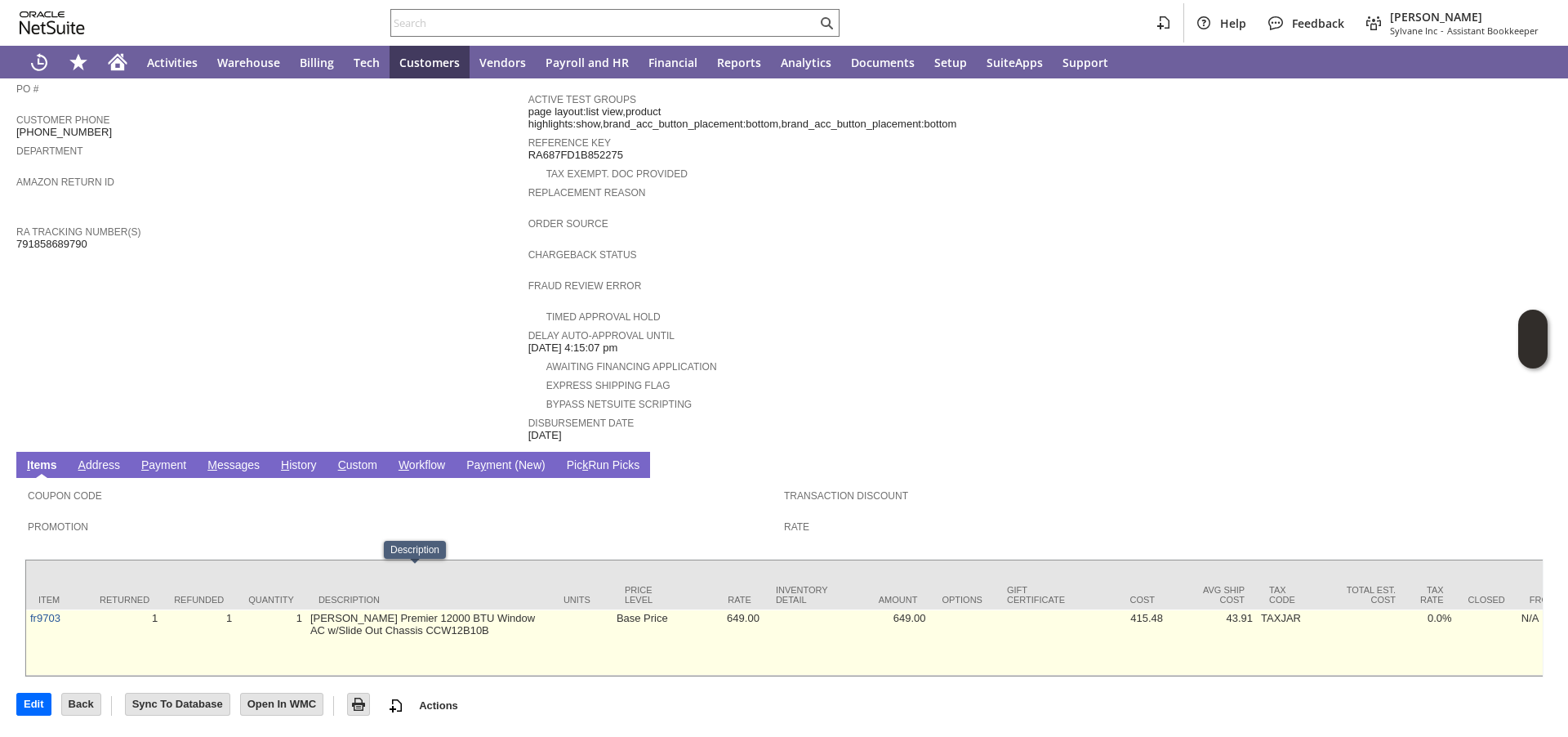
click at [373, 610] on td "Friedrich Premier 12000 BTU Window AC w/Slide Out Chassis CCW12B10B" at bounding box center [428, 642] width 245 height 66
copy td "CCW12B10B"
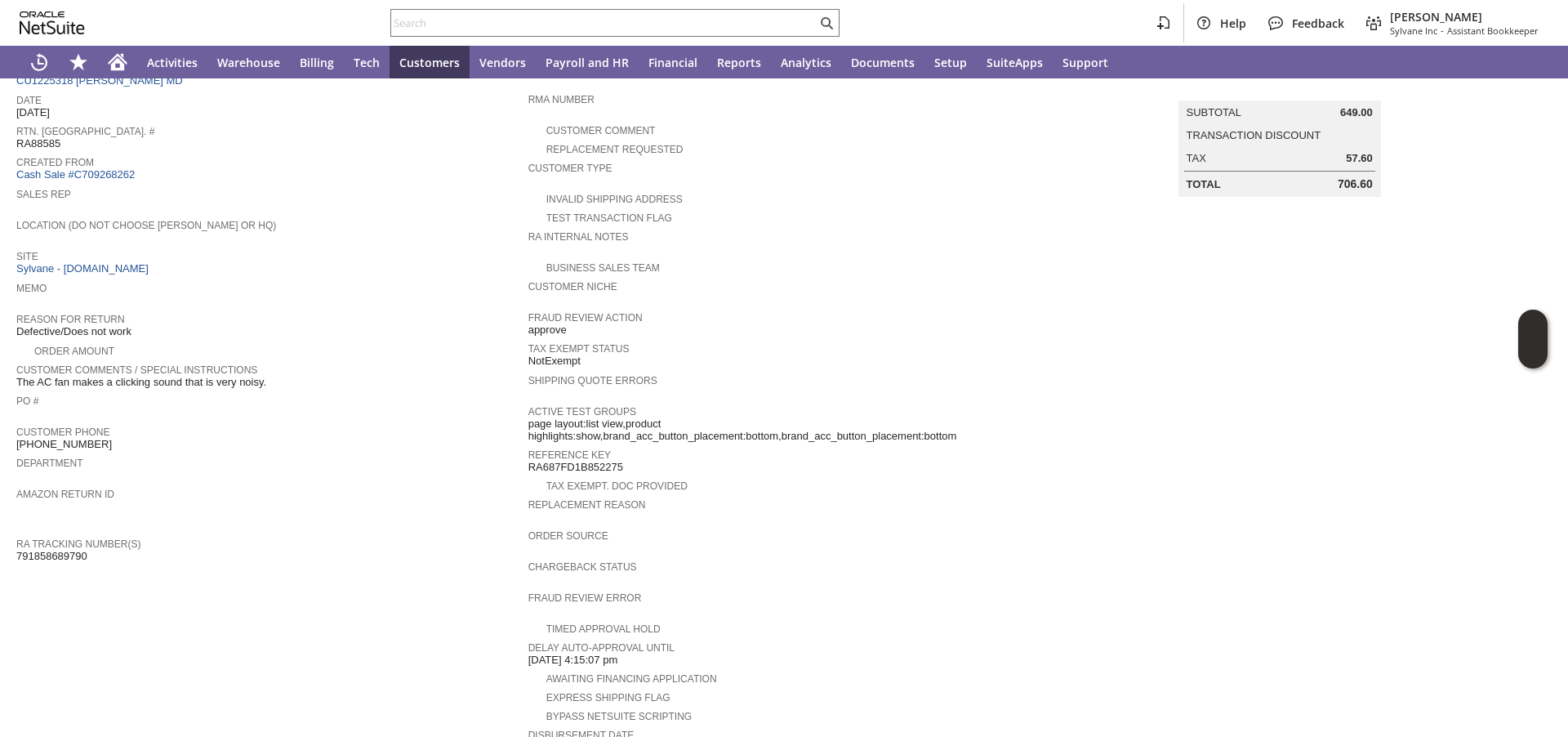
scroll to position [0, 0]
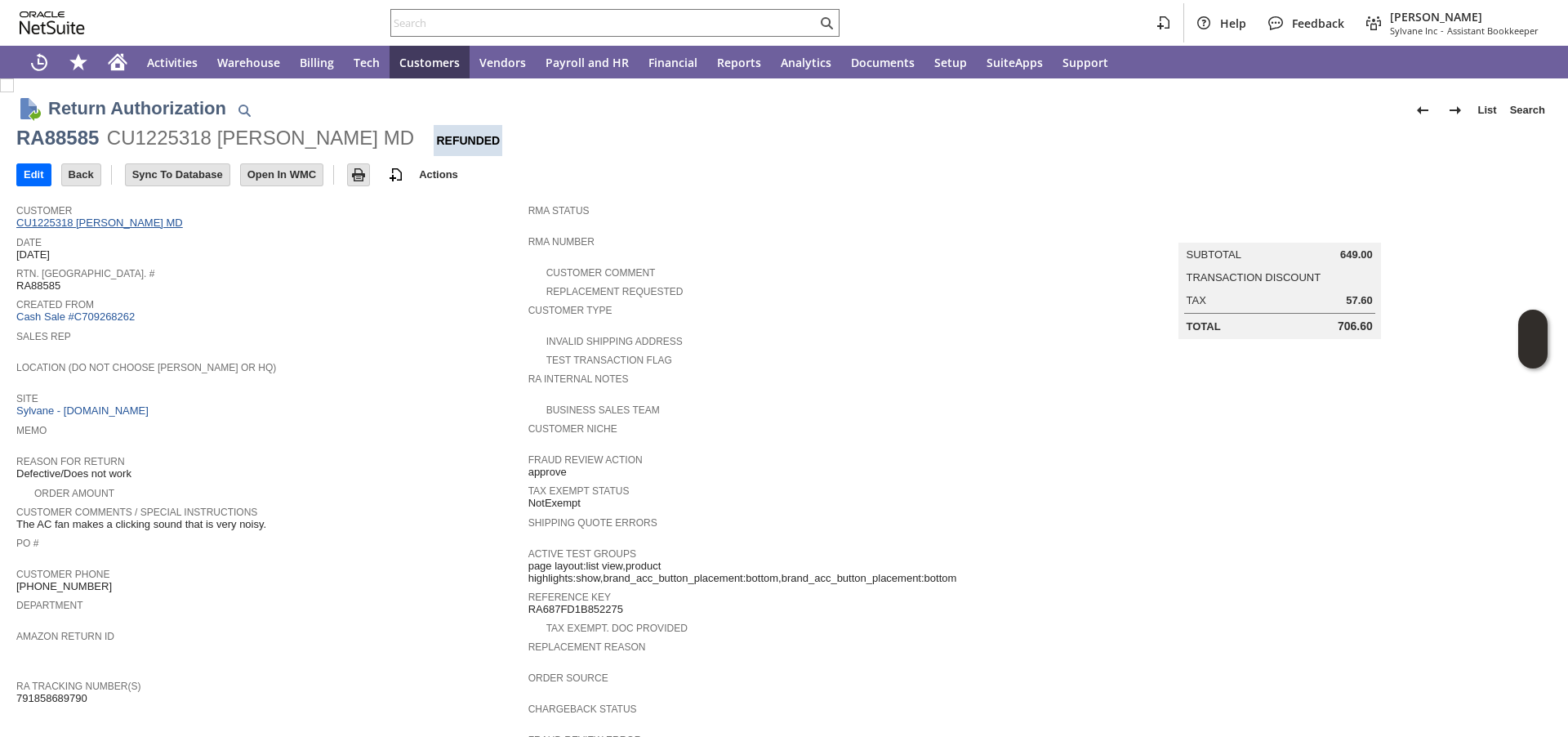
click at [101, 220] on link "CU1225318 Linda D MD" at bounding box center [101, 223] width 171 height 12
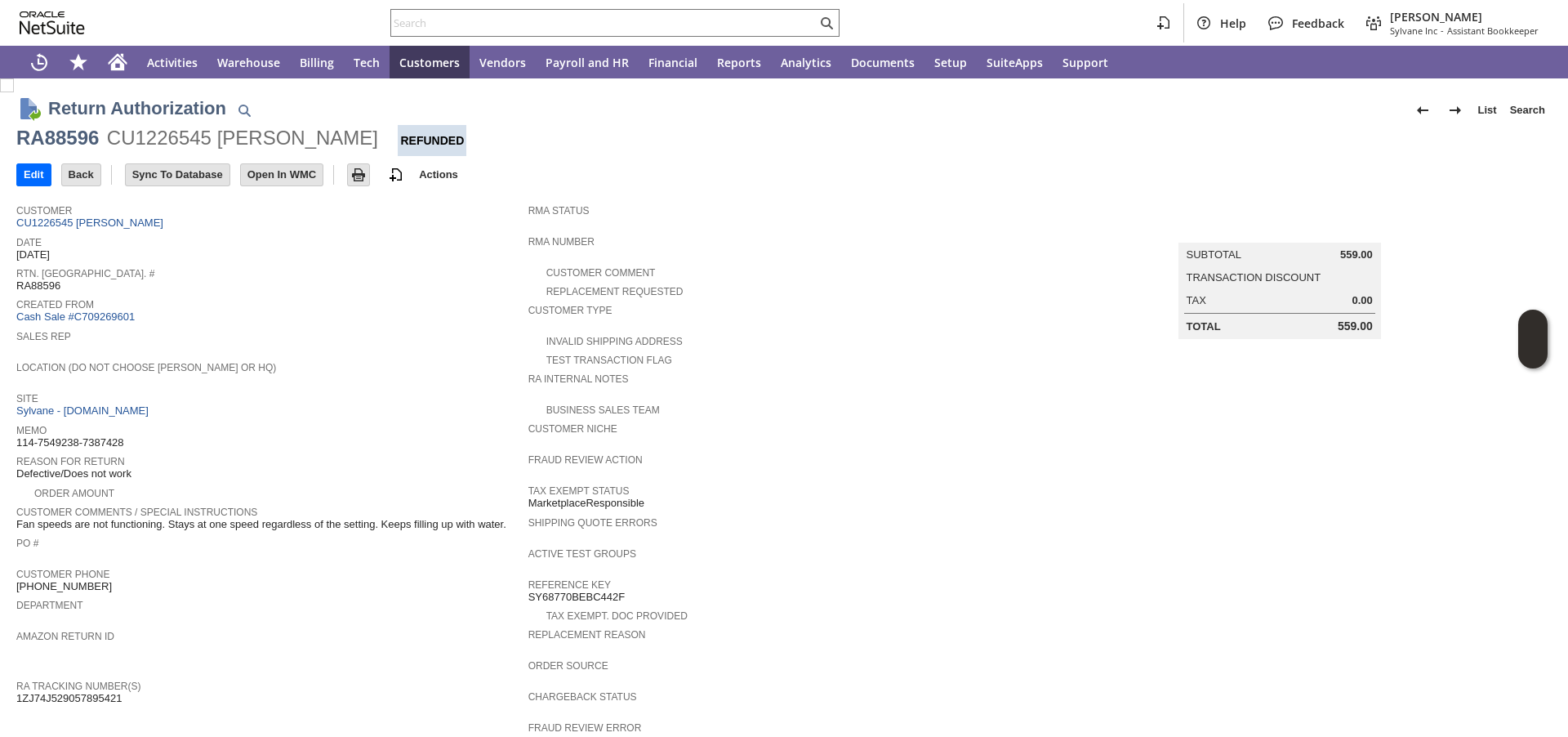
scroll to position [461, 0]
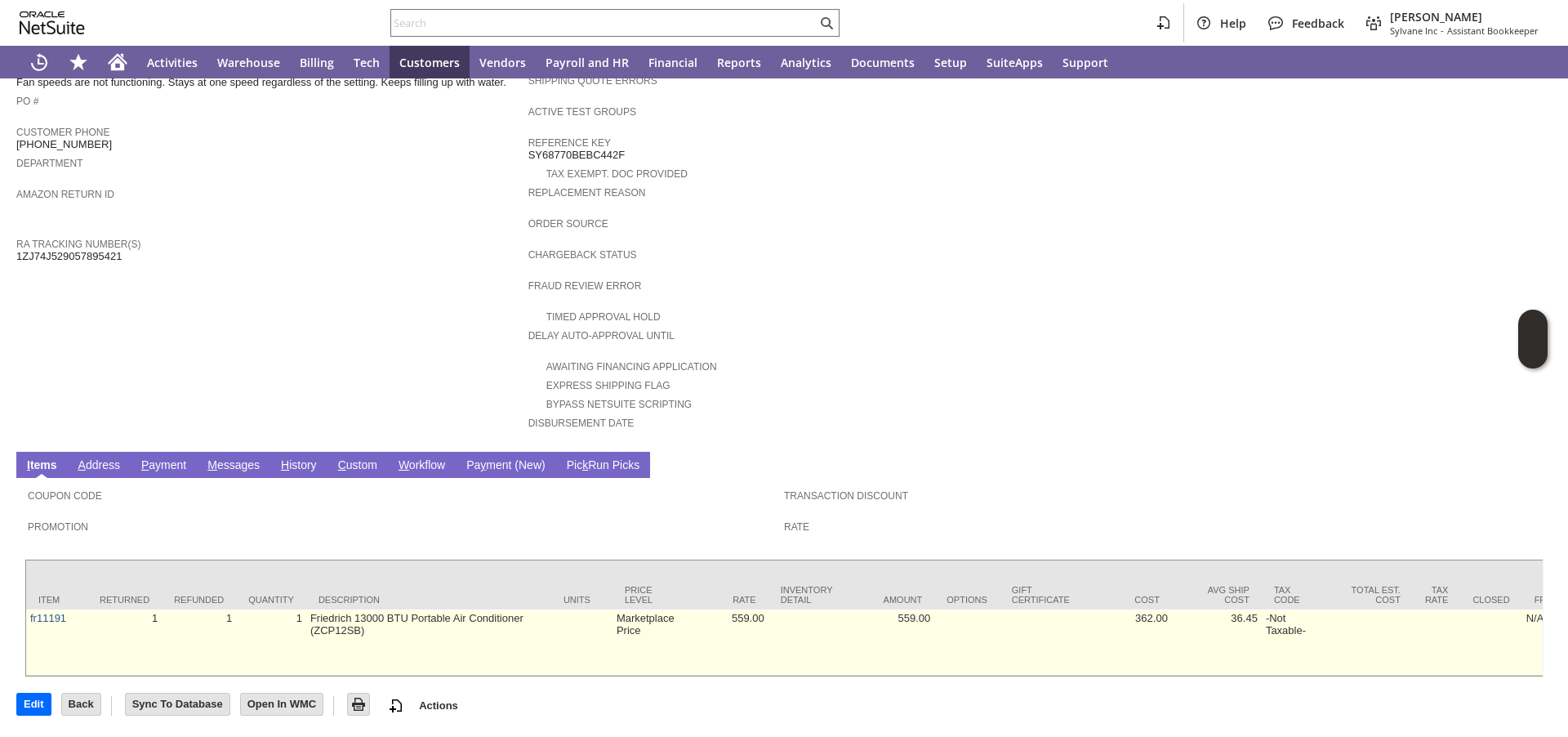
click at [325, 620] on td "Friedrich 13000 BTU Portable Air Conditioner (ZCP12SB)" at bounding box center [428, 642] width 245 height 66
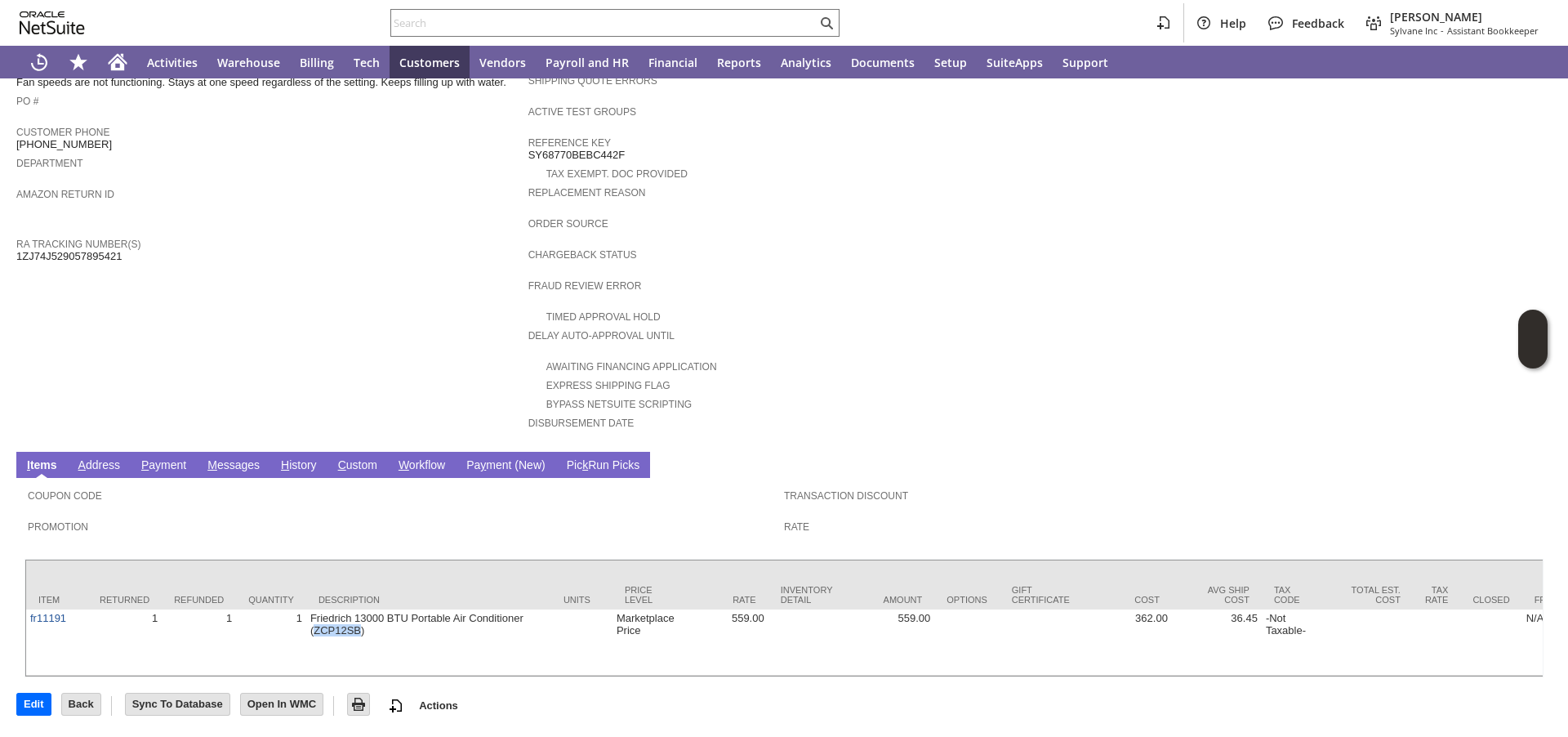
copy td "ZCP12SB"
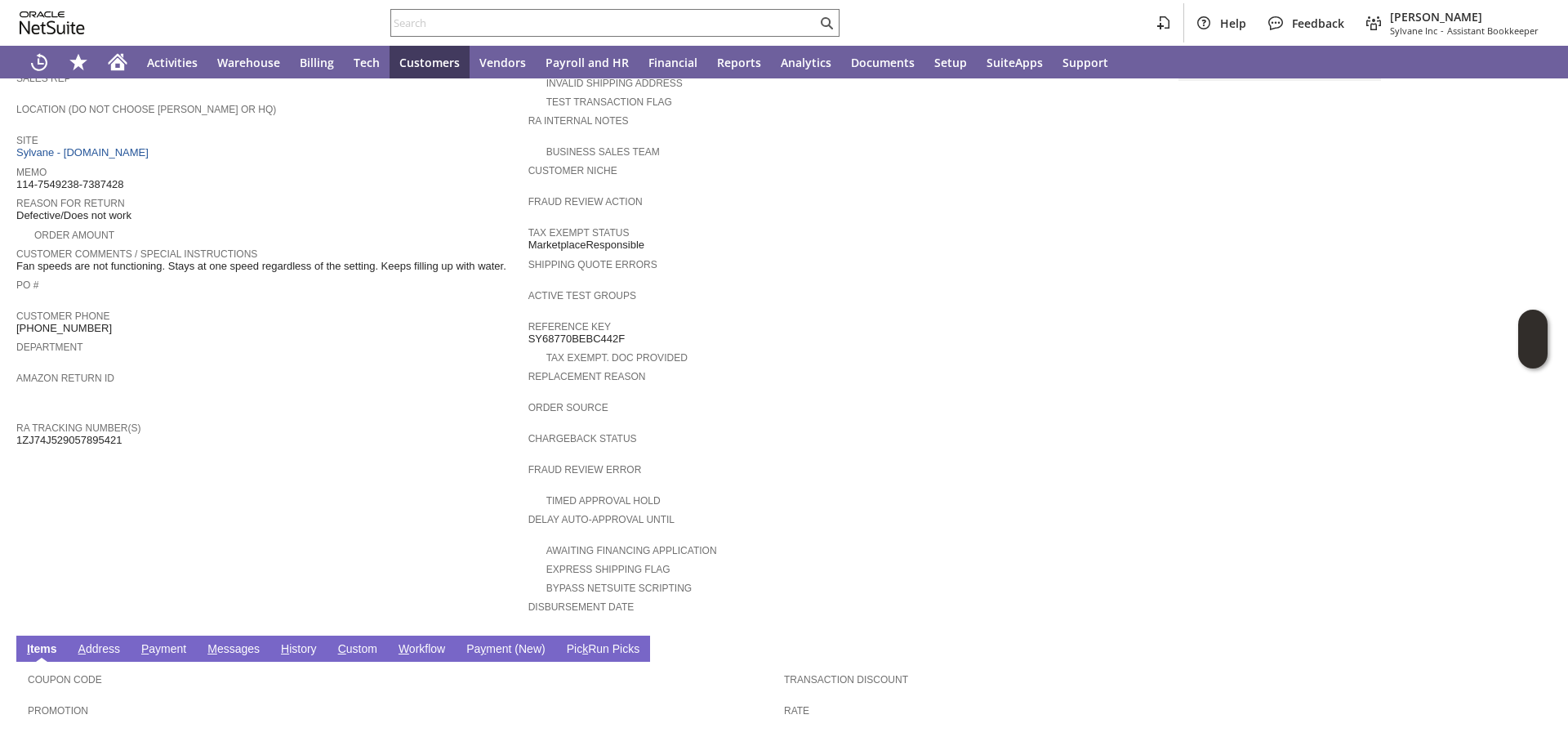
scroll to position [0, 0]
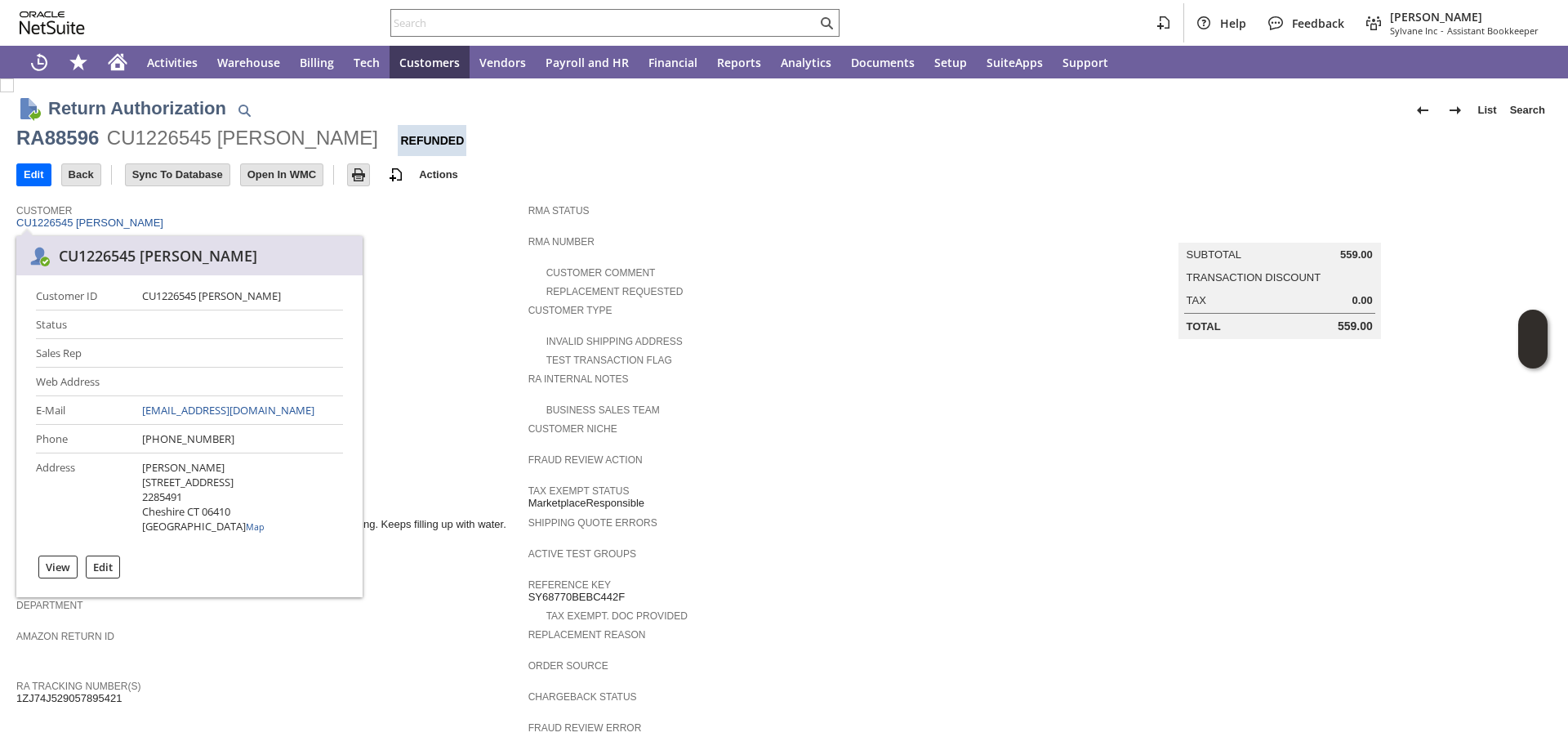
click at [418, 529] on td "Customer Comments / Special Instructions Fan speeds are not functioning. Stays …" at bounding box center [272, 518] width 512 height 31
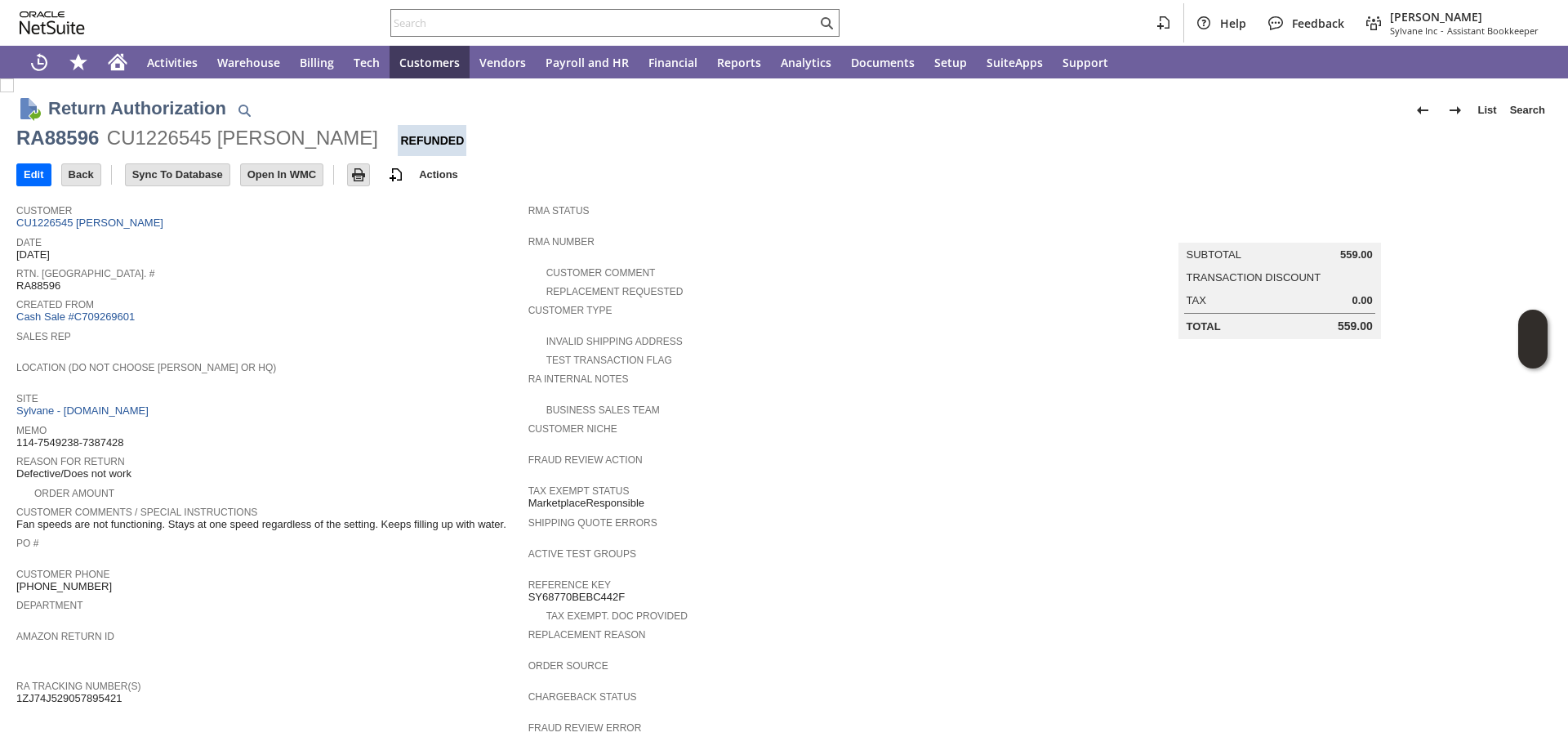
click at [419, 519] on span "Fan speeds are not functioning. Stays at one speed regardless of the setting. K…" at bounding box center [261, 524] width 490 height 13
copy tbody "Fan speeds are not functioning. Stays at one speed regardless of the setting. K…"
click at [133, 225] on link "CU1226545 Joseph L Robinson" at bounding box center [92, 223] width 151 height 12
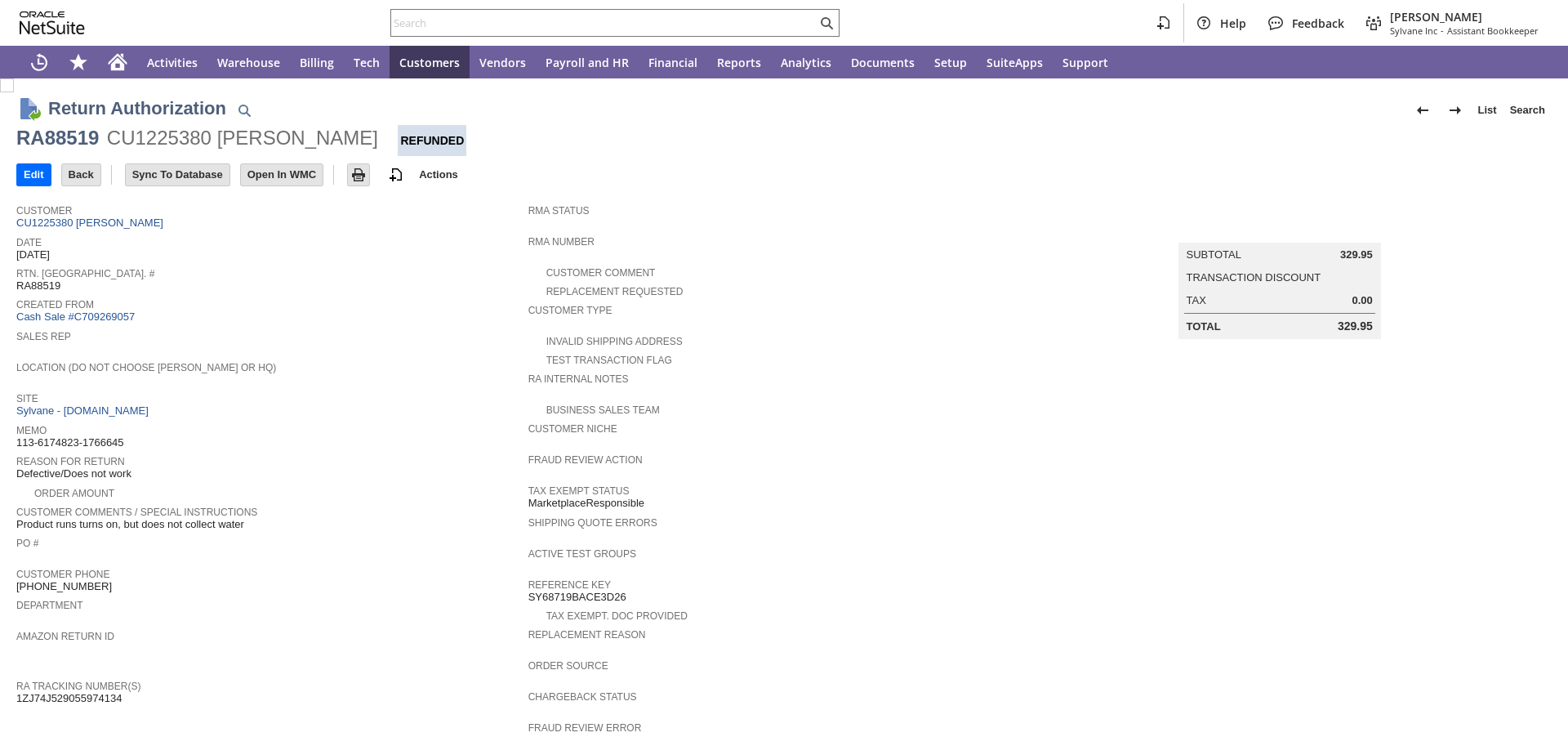
scroll to position [461, 0]
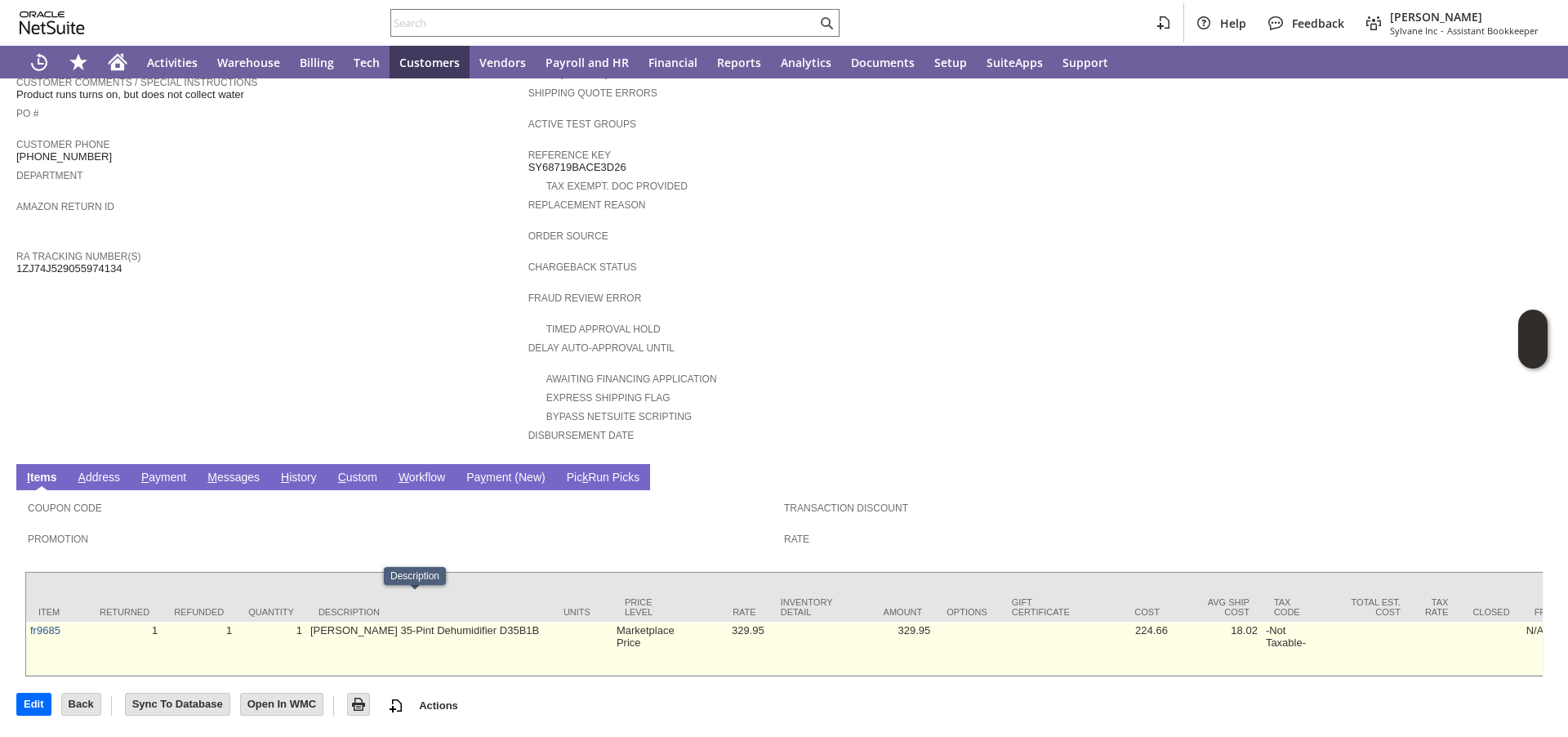
click at [453, 622] on td "Friedrich 35-Pint Dehumidifier D35B1B" at bounding box center [428, 649] width 245 height 54
copy td "D35B1B"
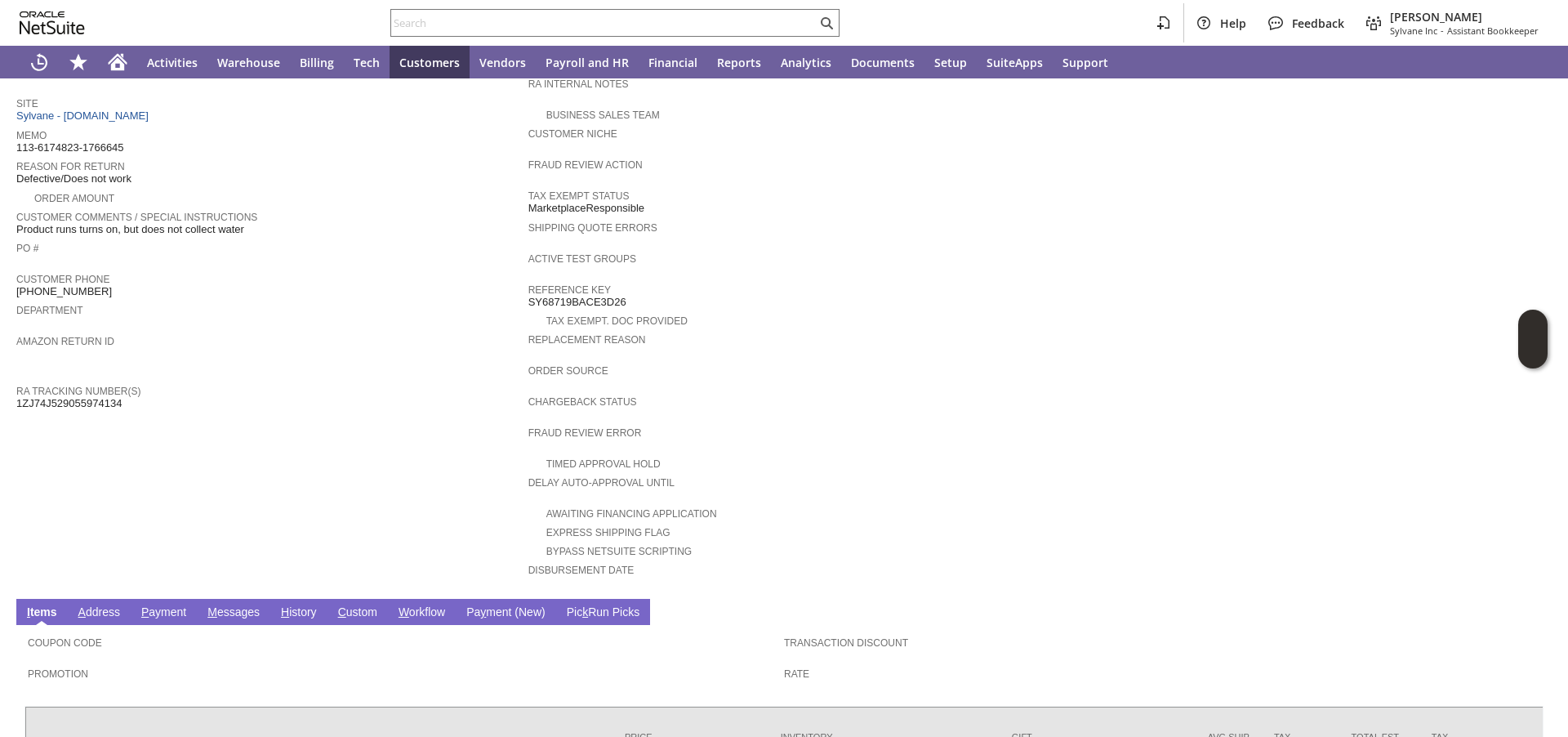
scroll to position [0, 0]
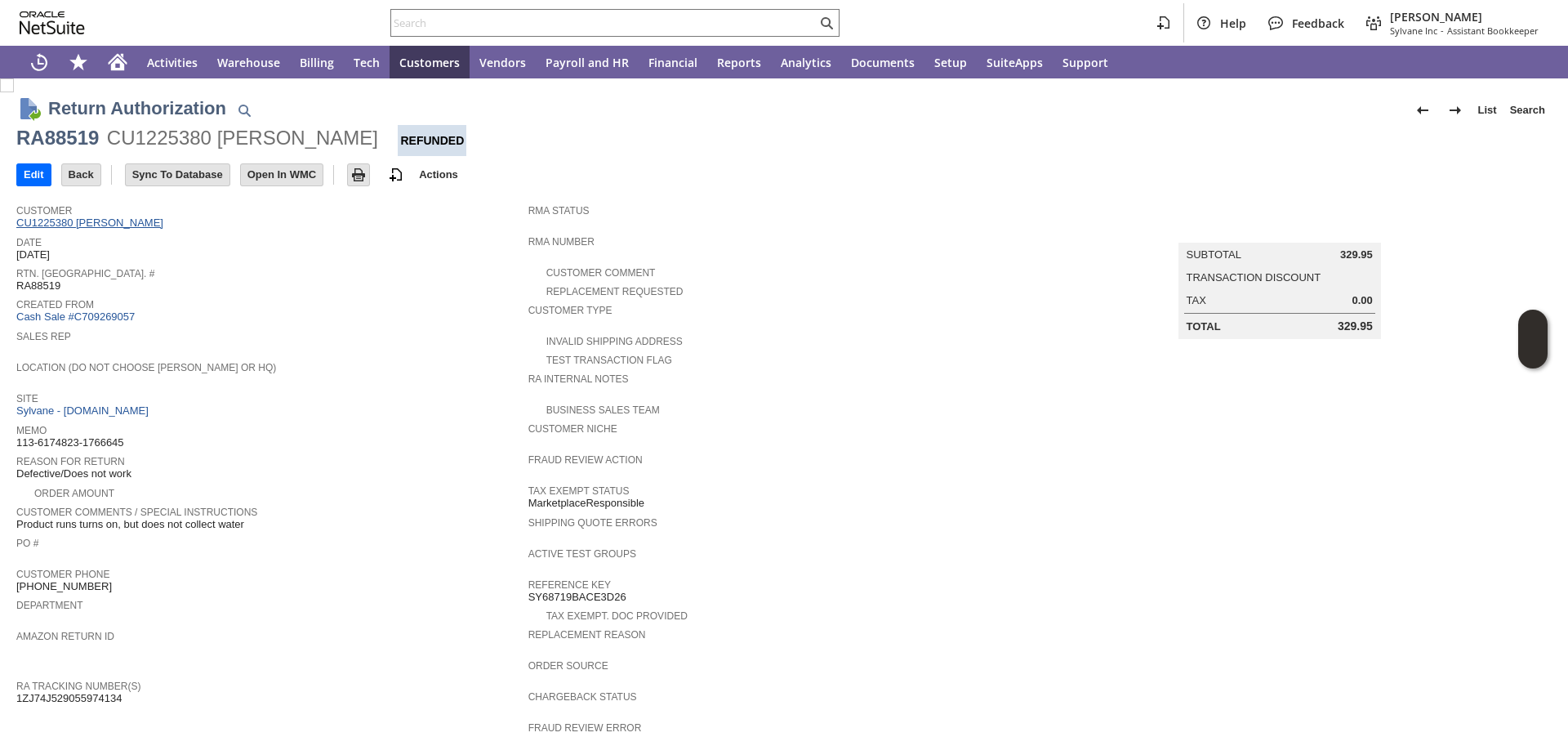
click at [110, 218] on link "CU1225380 Kurt Customer" at bounding box center [92, 223] width 151 height 12
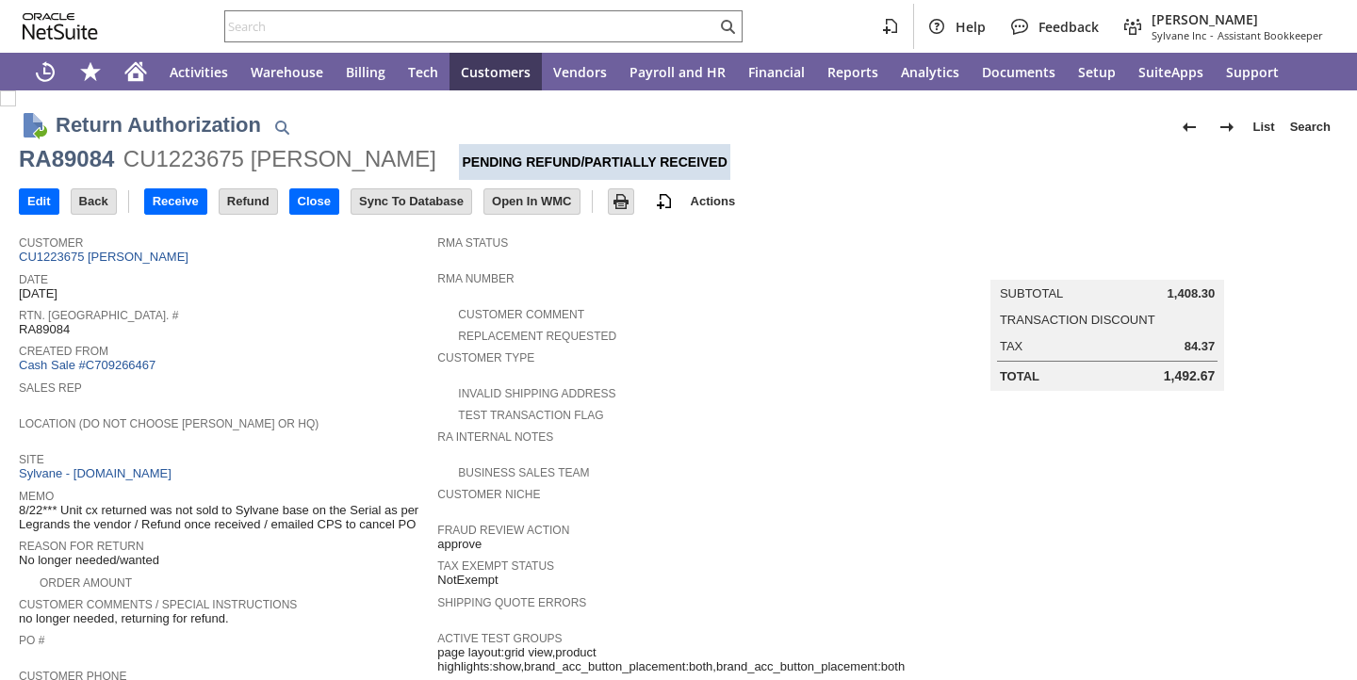
click at [378, 308] on span "Rtn. [GEOGRAPHIC_DATA]. #" at bounding box center [223, 312] width 409 height 19
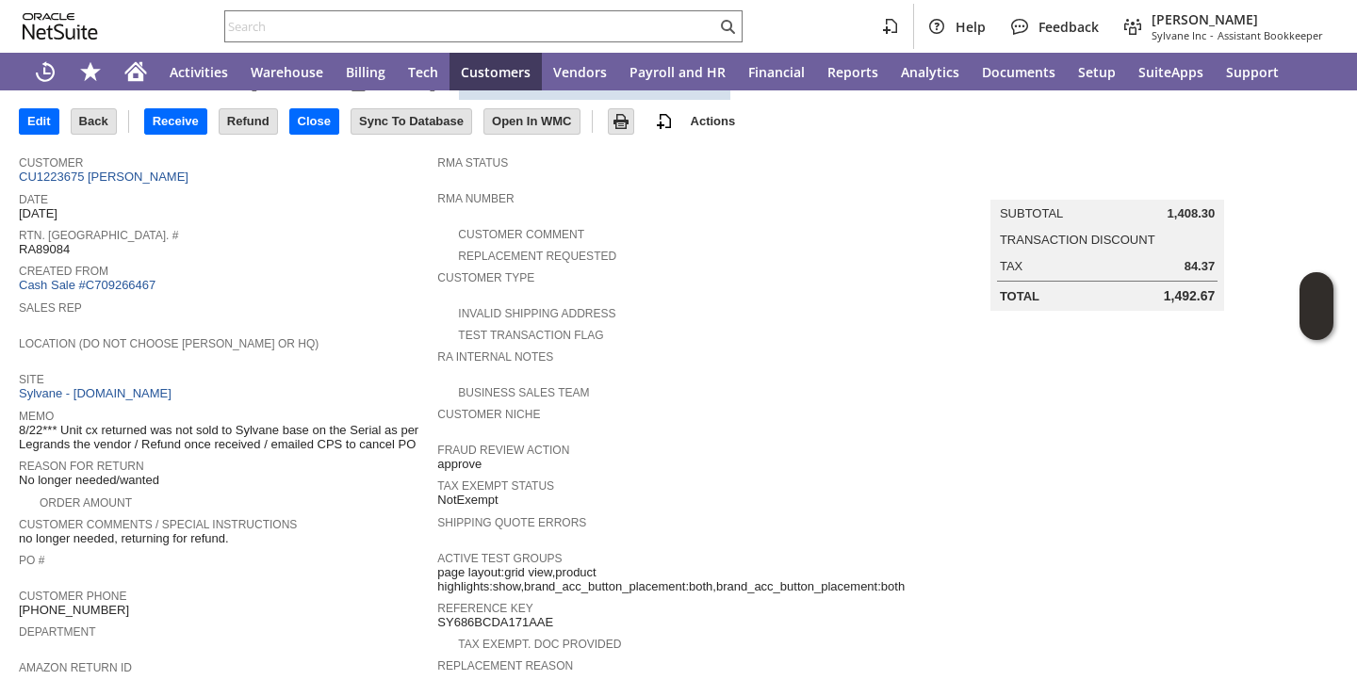
scroll to position [81, 0]
click at [442, 28] on input "text" at bounding box center [470, 26] width 491 height 23
paste input "RA89021"
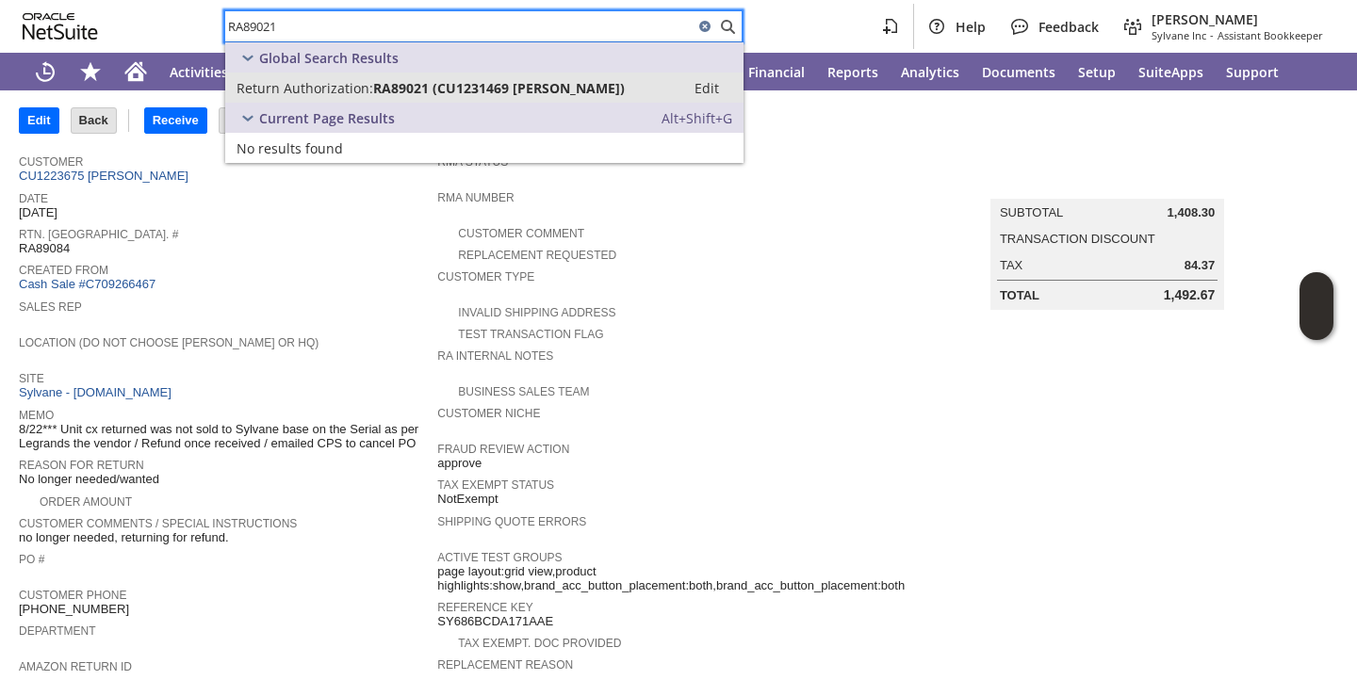
type input "RA89021"
click at [426, 89] on span "RA89021 (CU1231469 David Customer)" at bounding box center [499, 88] width 252 height 18
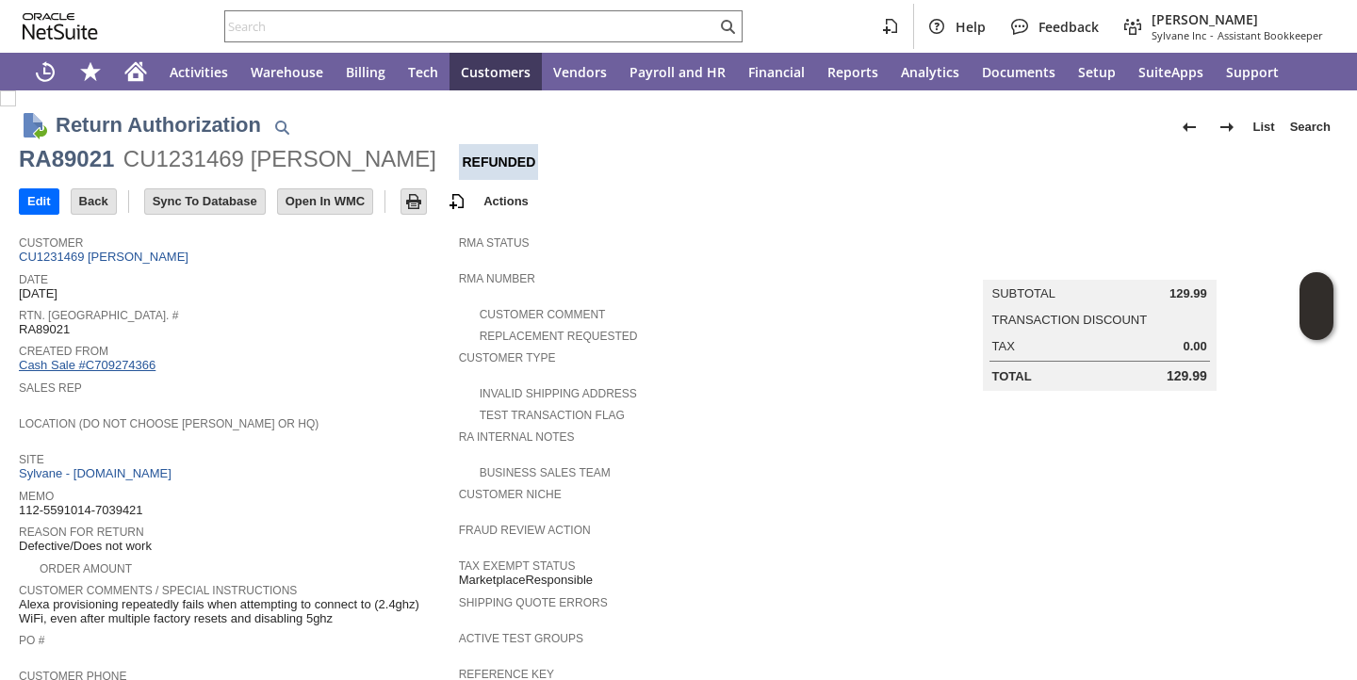
click at [96, 369] on link "Cash Sale #C709274366" at bounding box center [87, 365] width 137 height 14
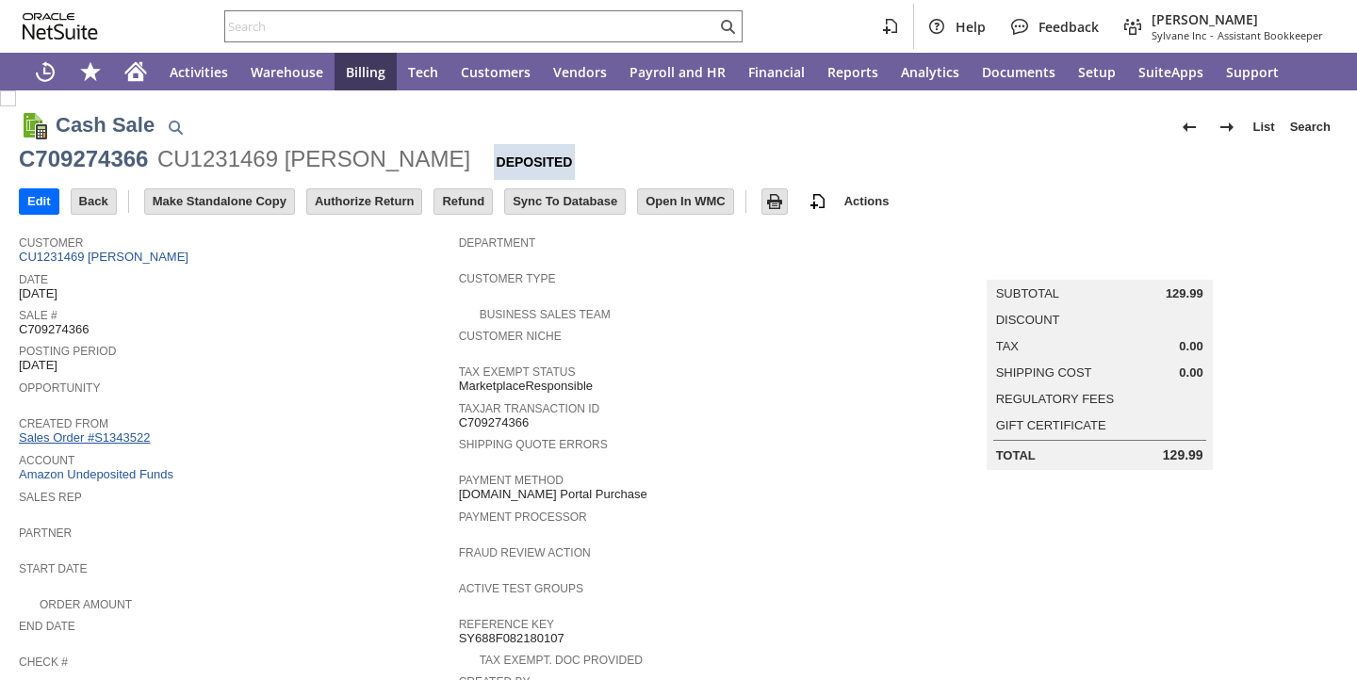
click at [123, 442] on link "Sales Order #S1343522" at bounding box center [87, 438] width 136 height 14
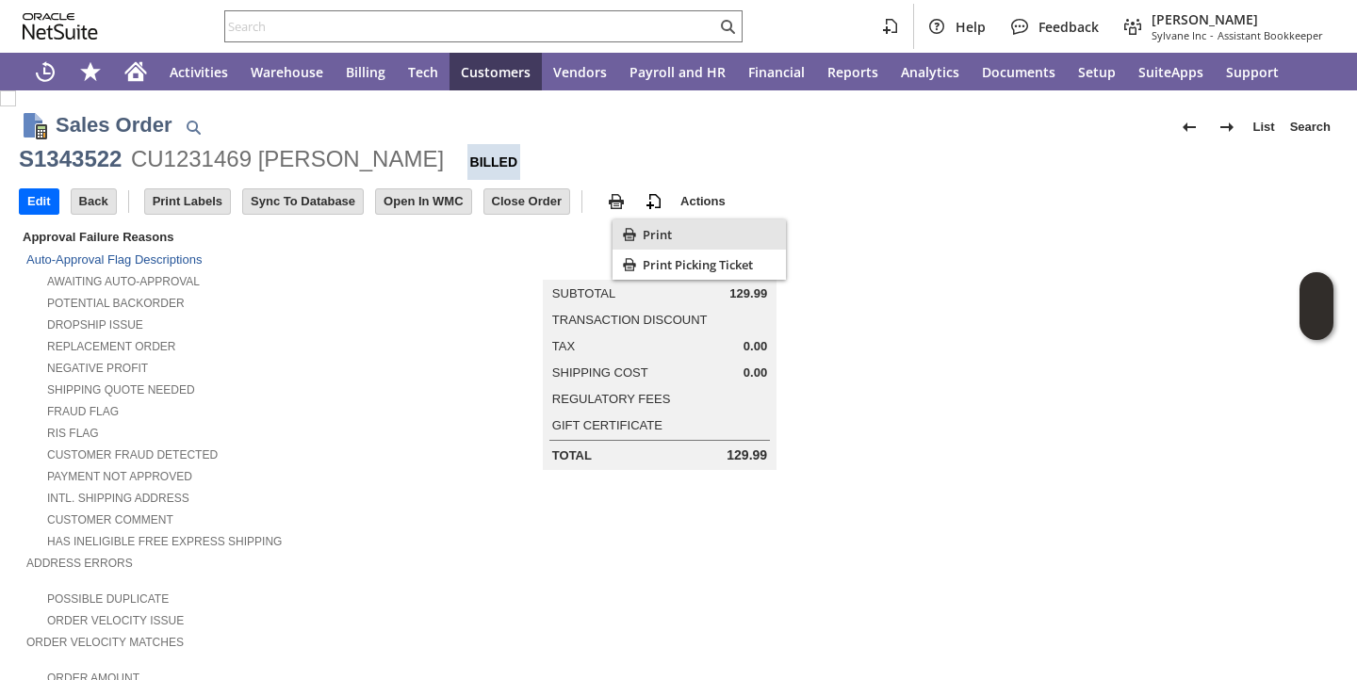
click at [640, 235] on div "Print" at bounding box center [699, 235] width 173 height 30
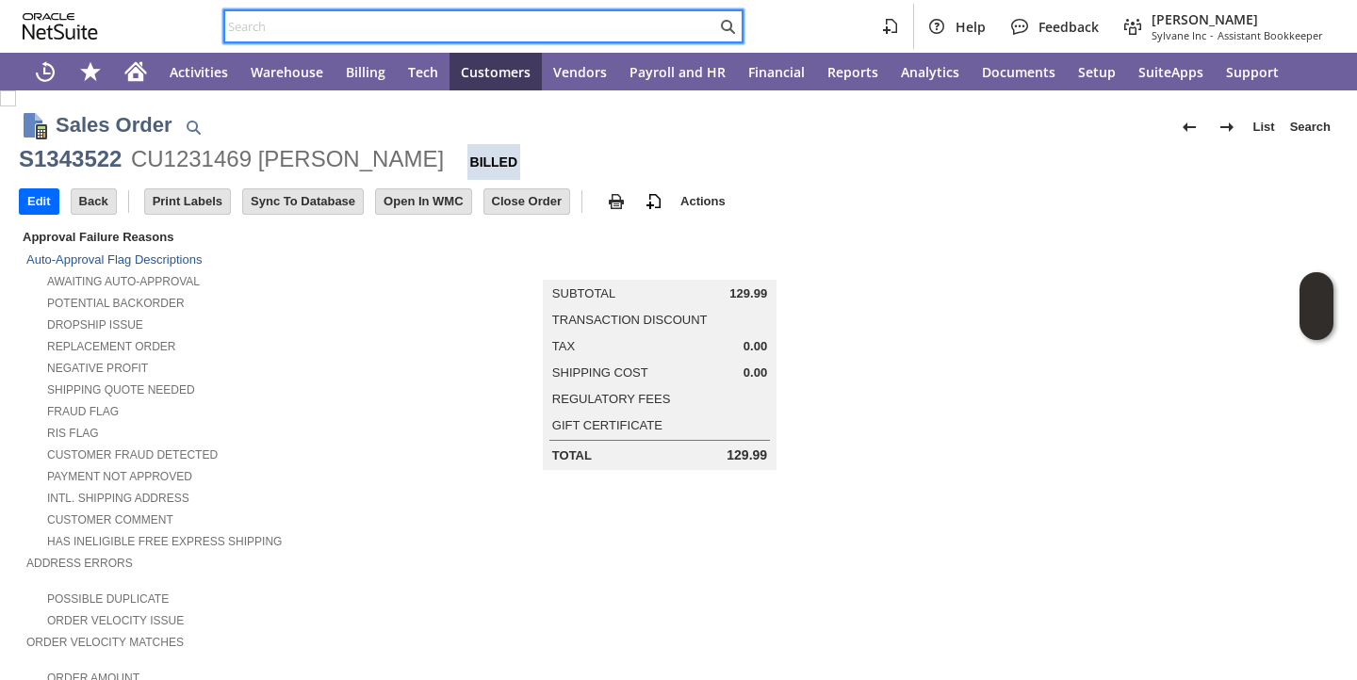
click at [544, 23] on input "text" at bounding box center [470, 26] width 491 height 23
paste input "RA89279"
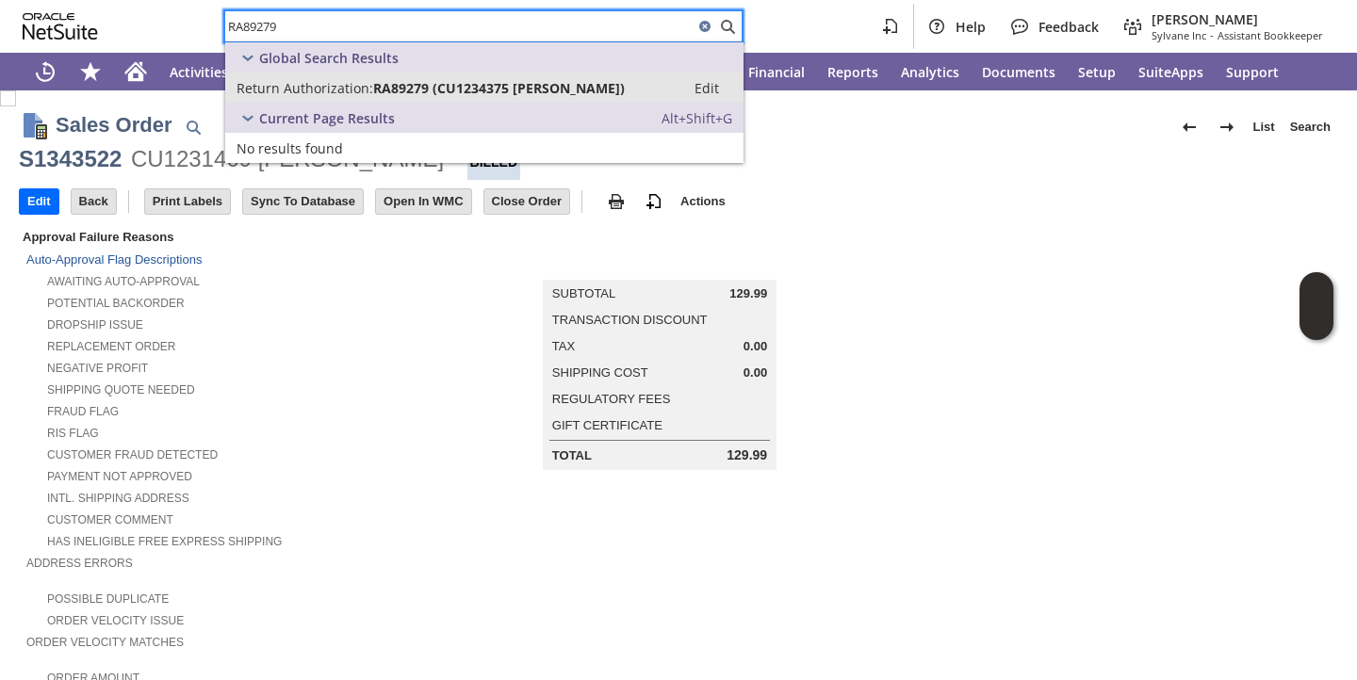
type input "RA89279"
click at [485, 90] on span "RA89279 (CU1234375 David W Petty)" at bounding box center [499, 88] width 252 height 18
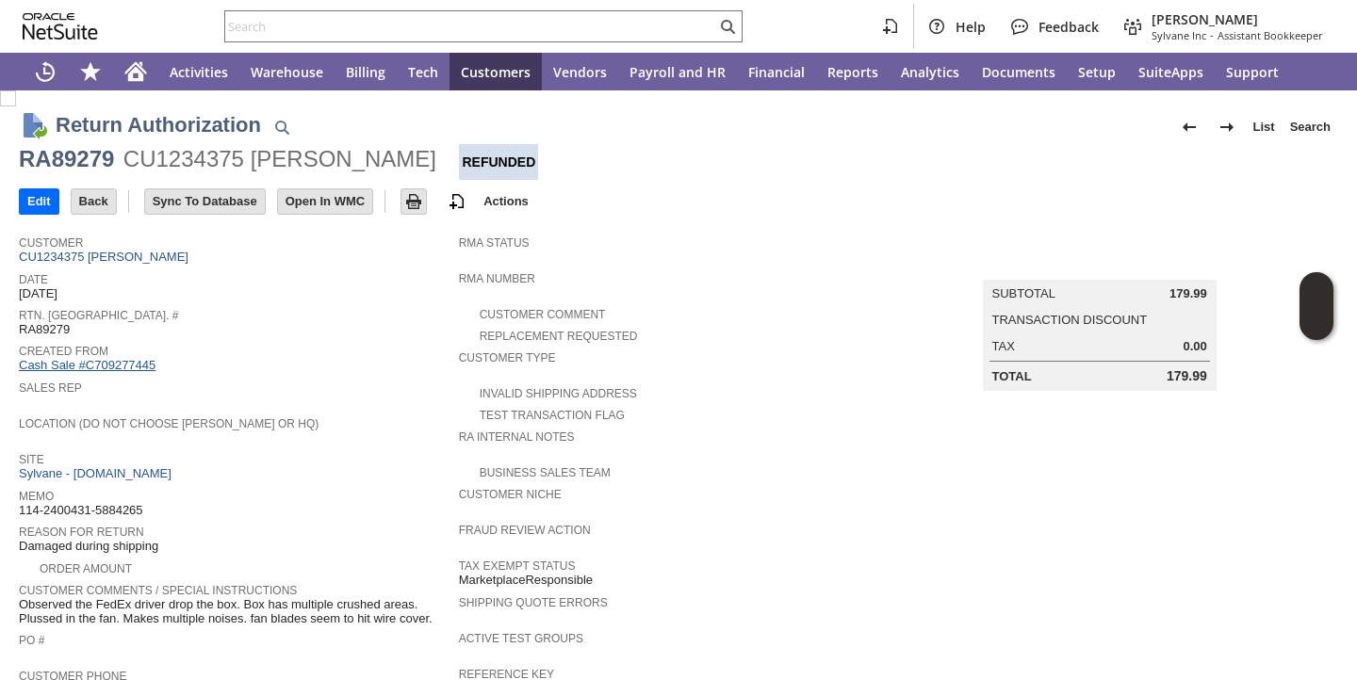
click at [124, 364] on link "Cash Sale #C709277445" at bounding box center [87, 365] width 137 height 14
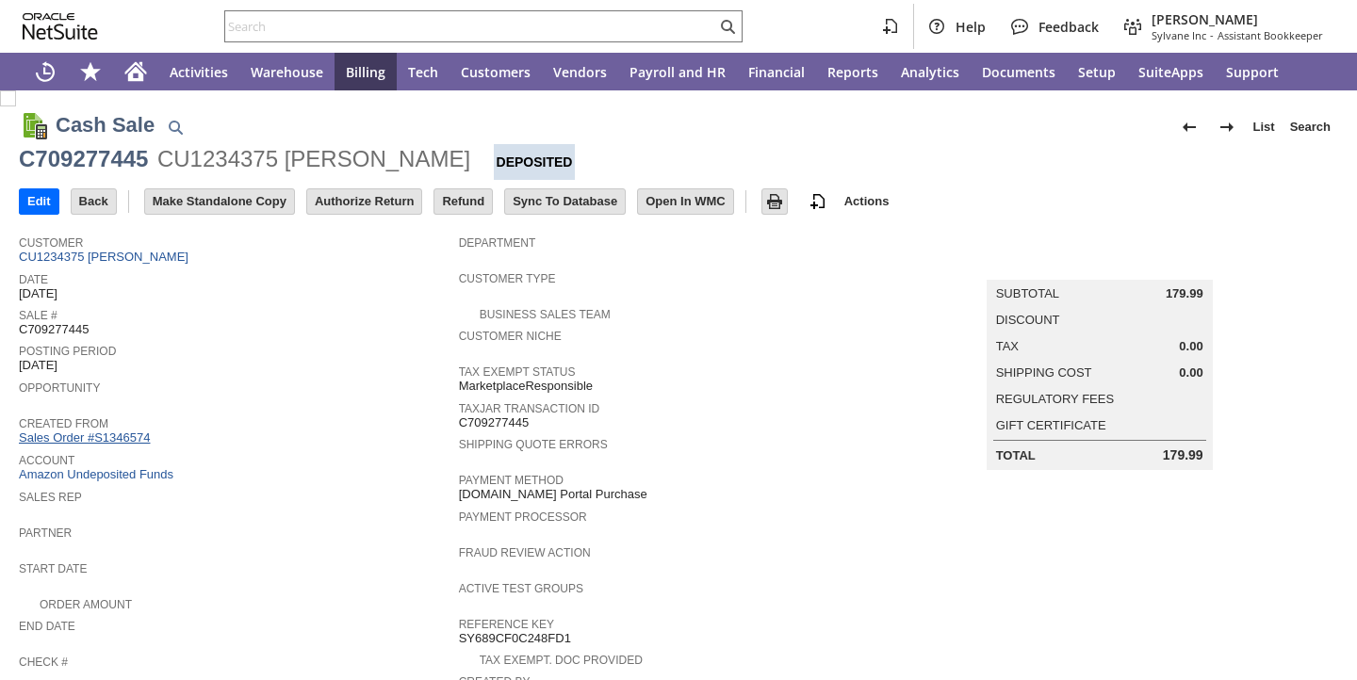
click at [107, 444] on link "Sales Order #S1346574" at bounding box center [87, 438] width 136 height 14
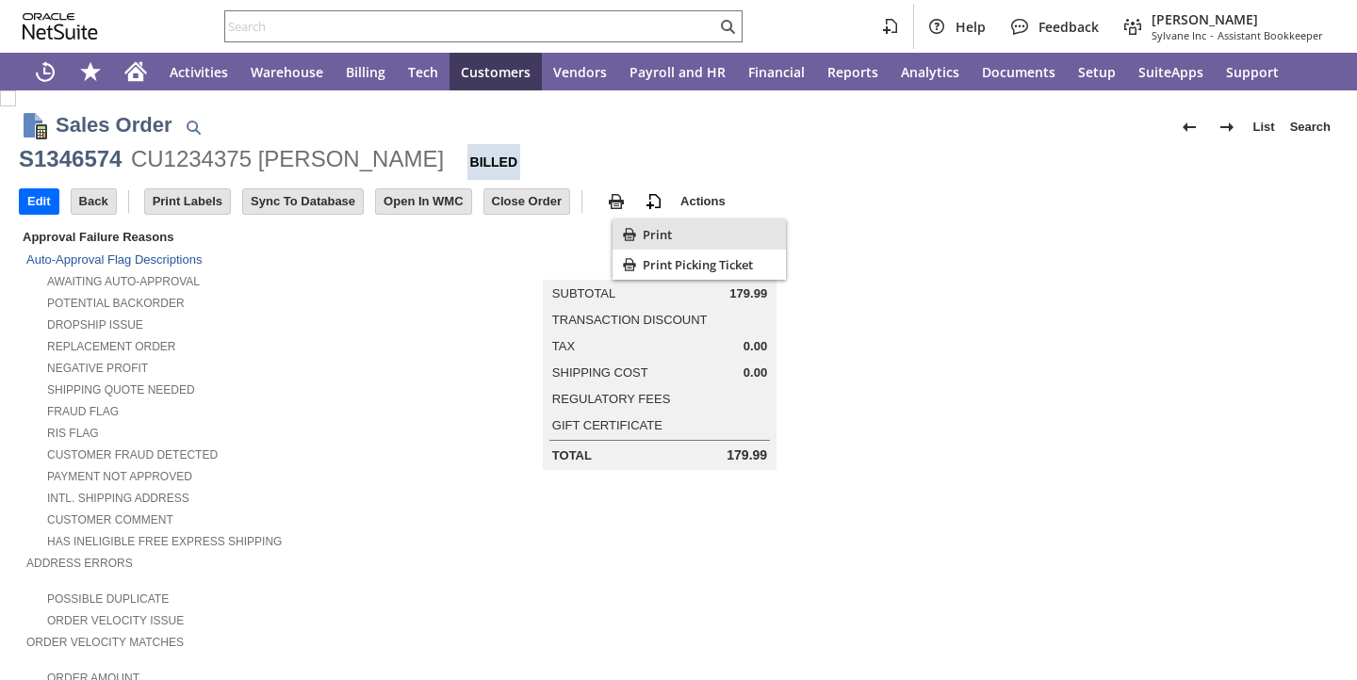
click at [639, 229] on div "Print" at bounding box center [699, 235] width 173 height 30
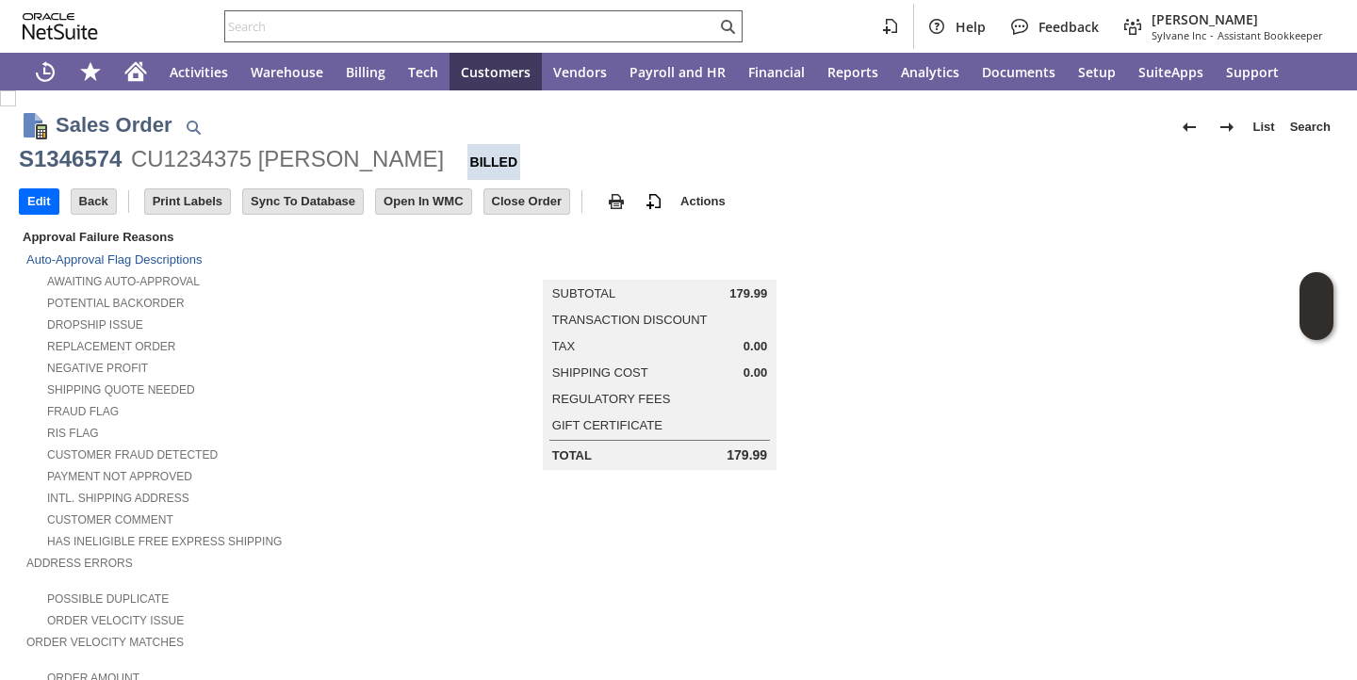
click at [498, 31] on input "text" at bounding box center [470, 26] width 491 height 23
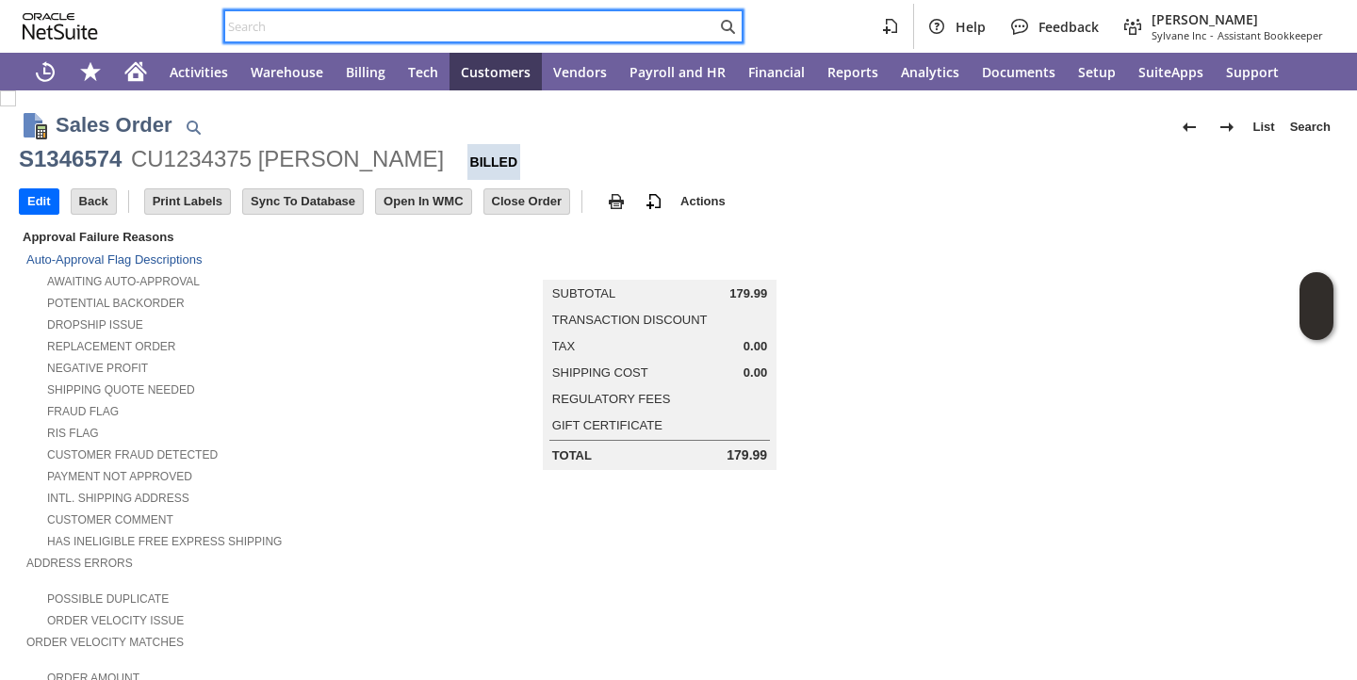
paste input "1283137745"
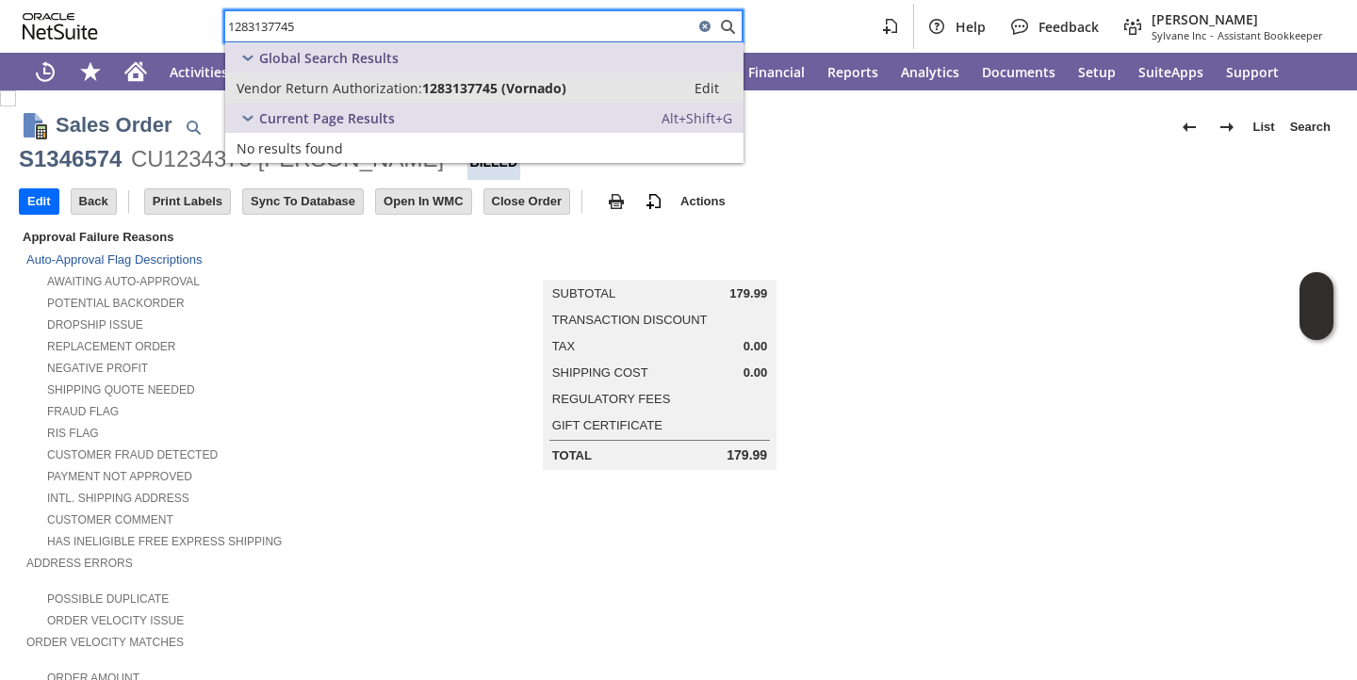
type input "1283137745"
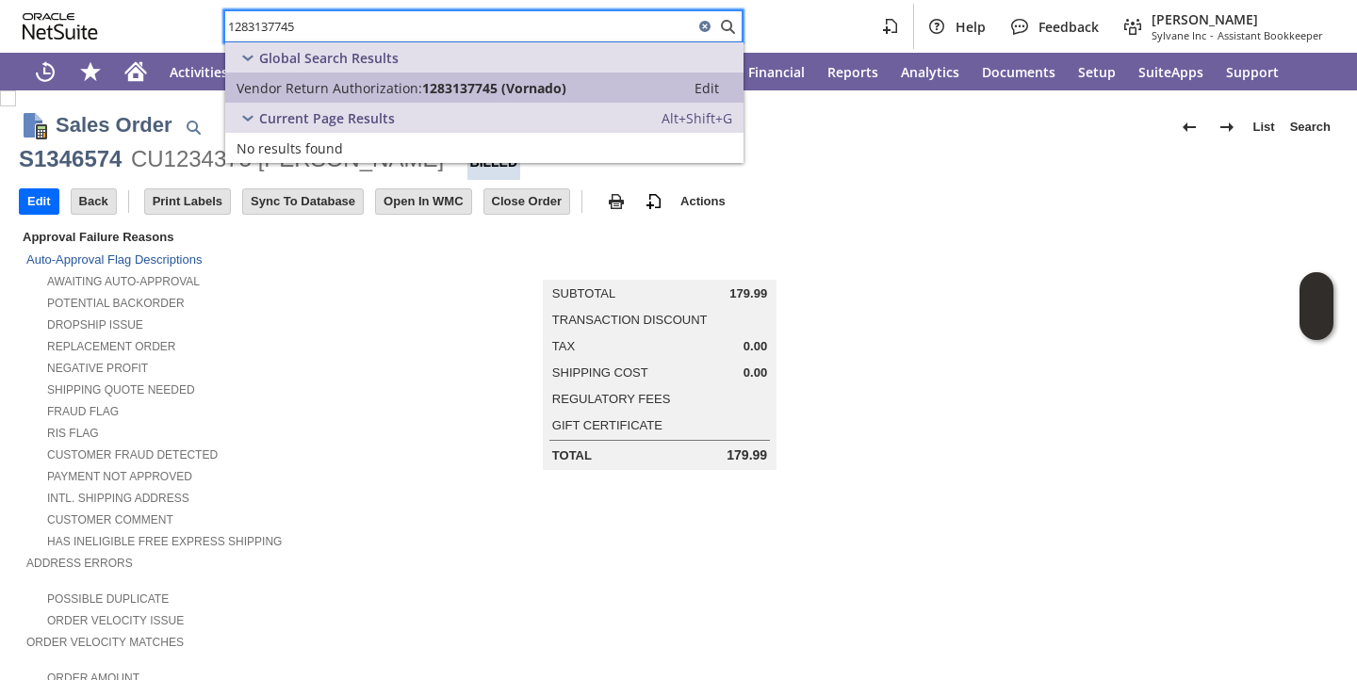
click at [436, 92] on span "1283137745 (Vornado)" at bounding box center [494, 88] width 144 height 18
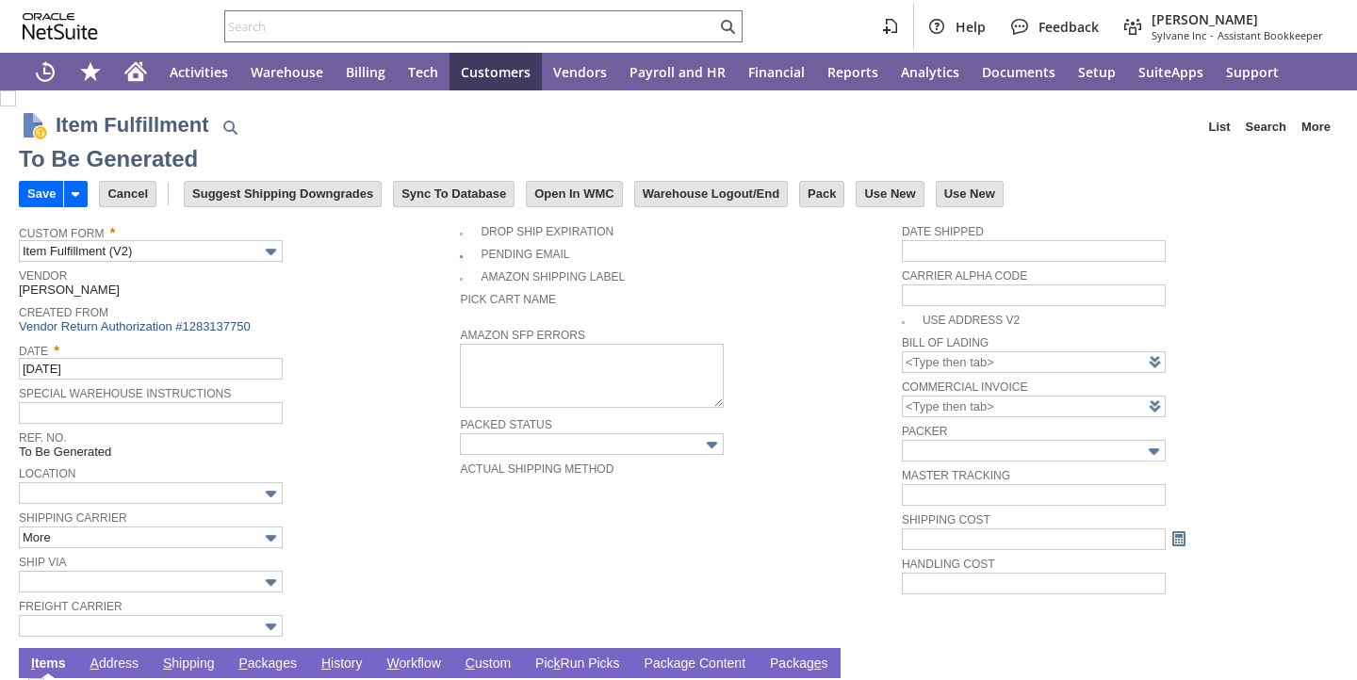
type input "0.00"
type input "Add"
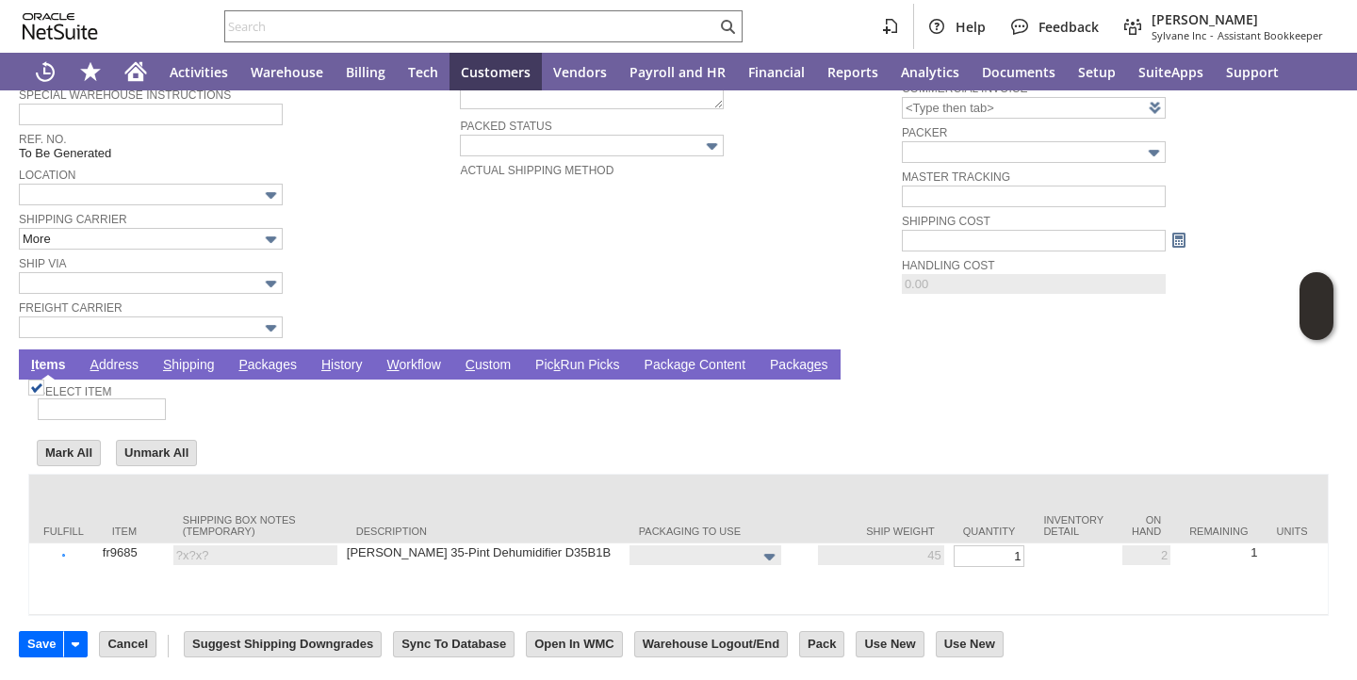
click at [254, 357] on link "P ackages" at bounding box center [268, 366] width 68 height 18
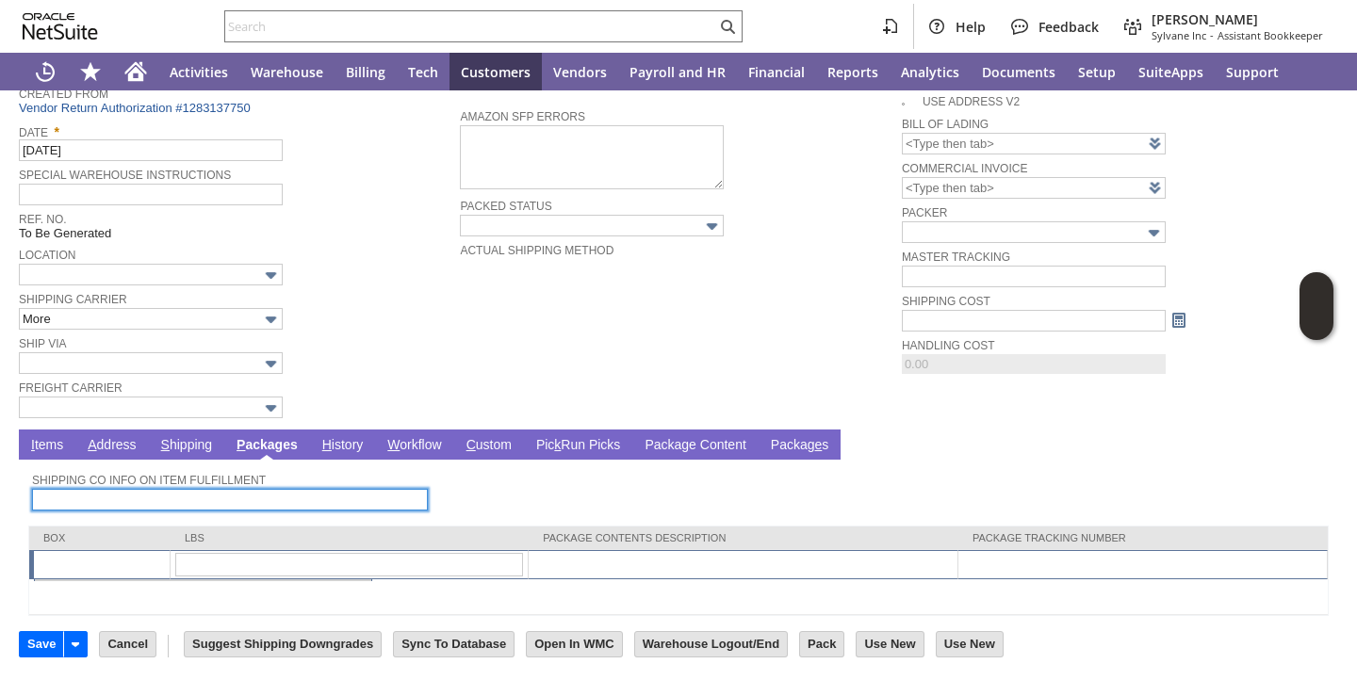
scroll to position [221, 0]
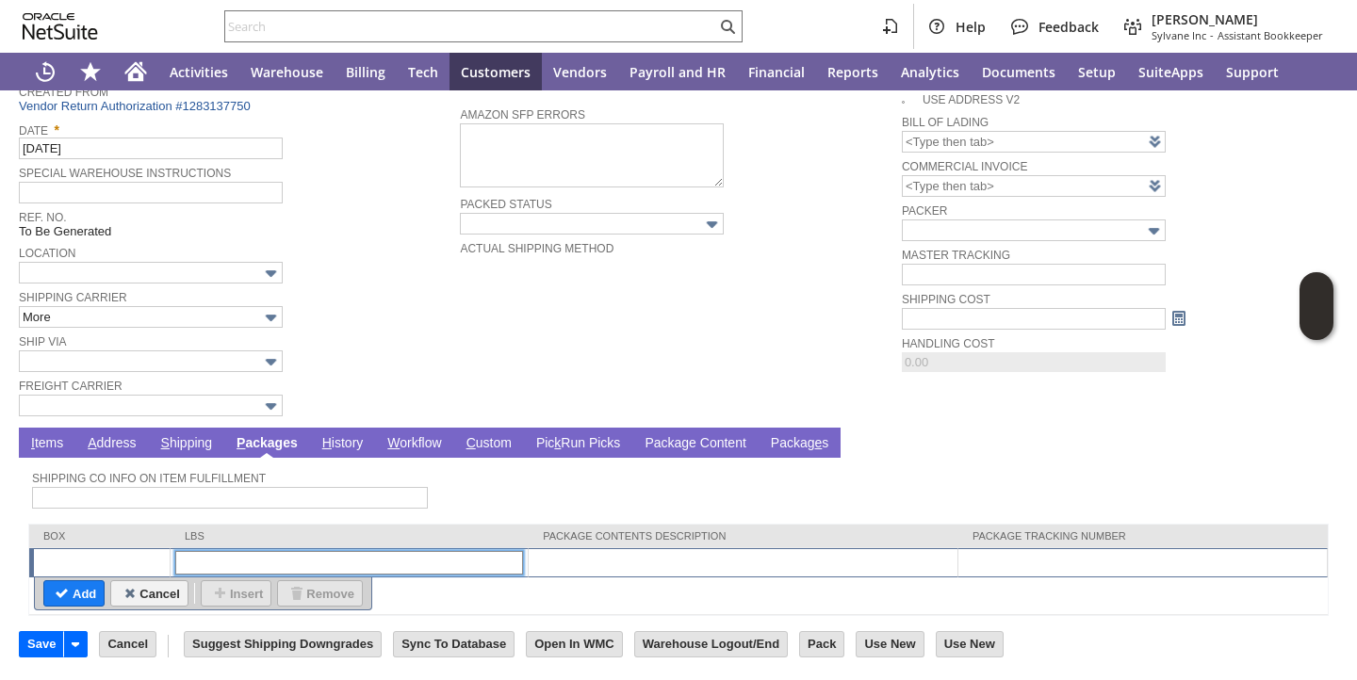
click at [288, 565] on input "text" at bounding box center [349, 563] width 348 height 24
type input "1"
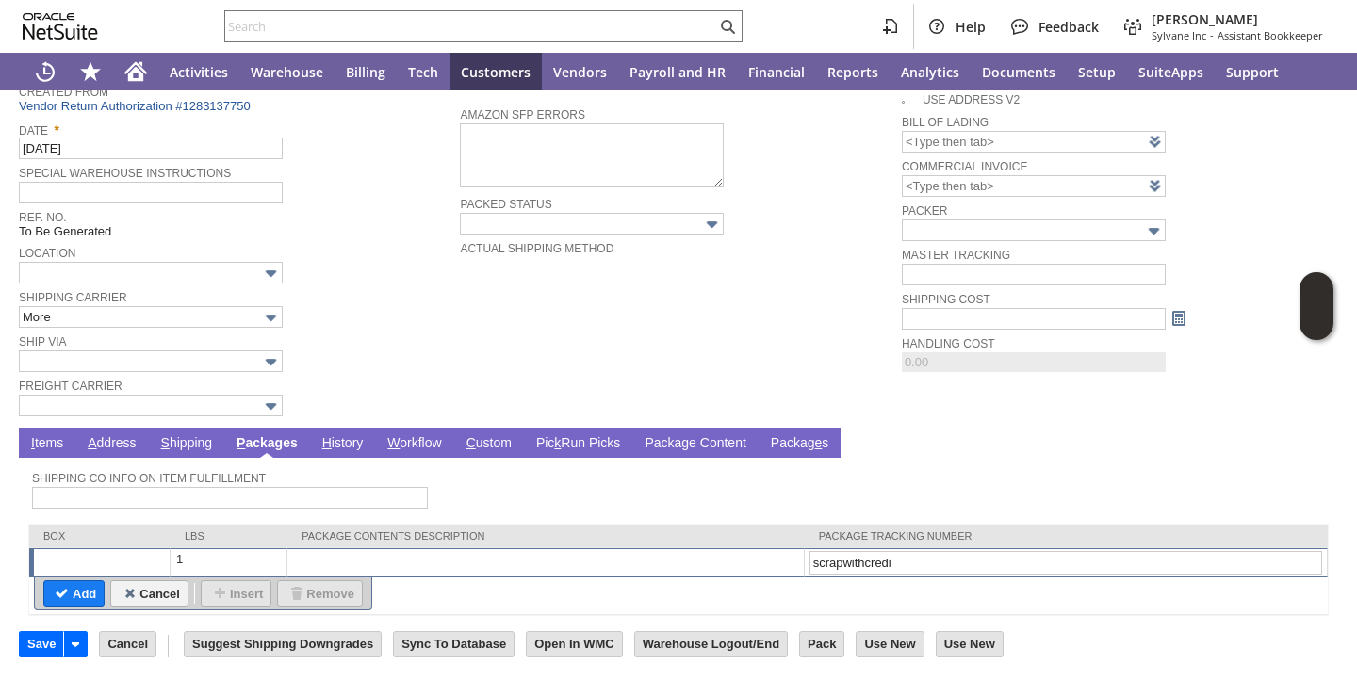
type input "scrapwithcredit"
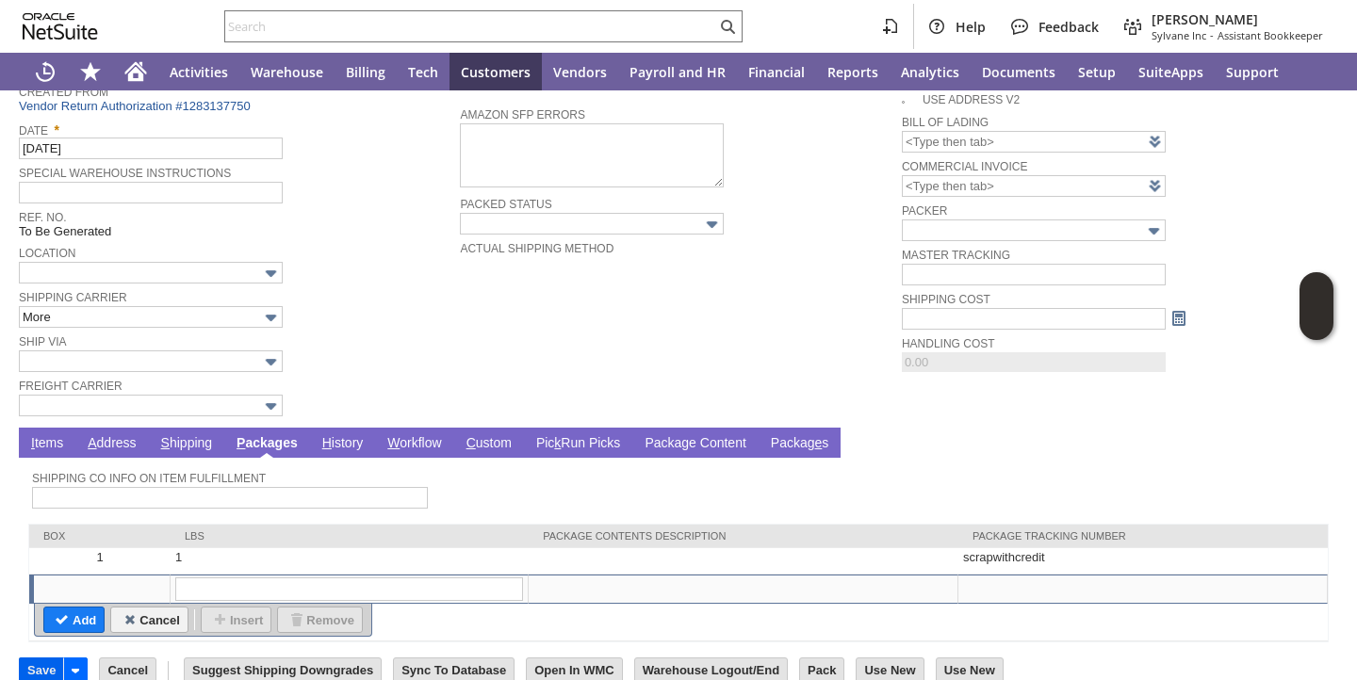
click at [29, 667] on input "Save" at bounding box center [41, 671] width 43 height 25
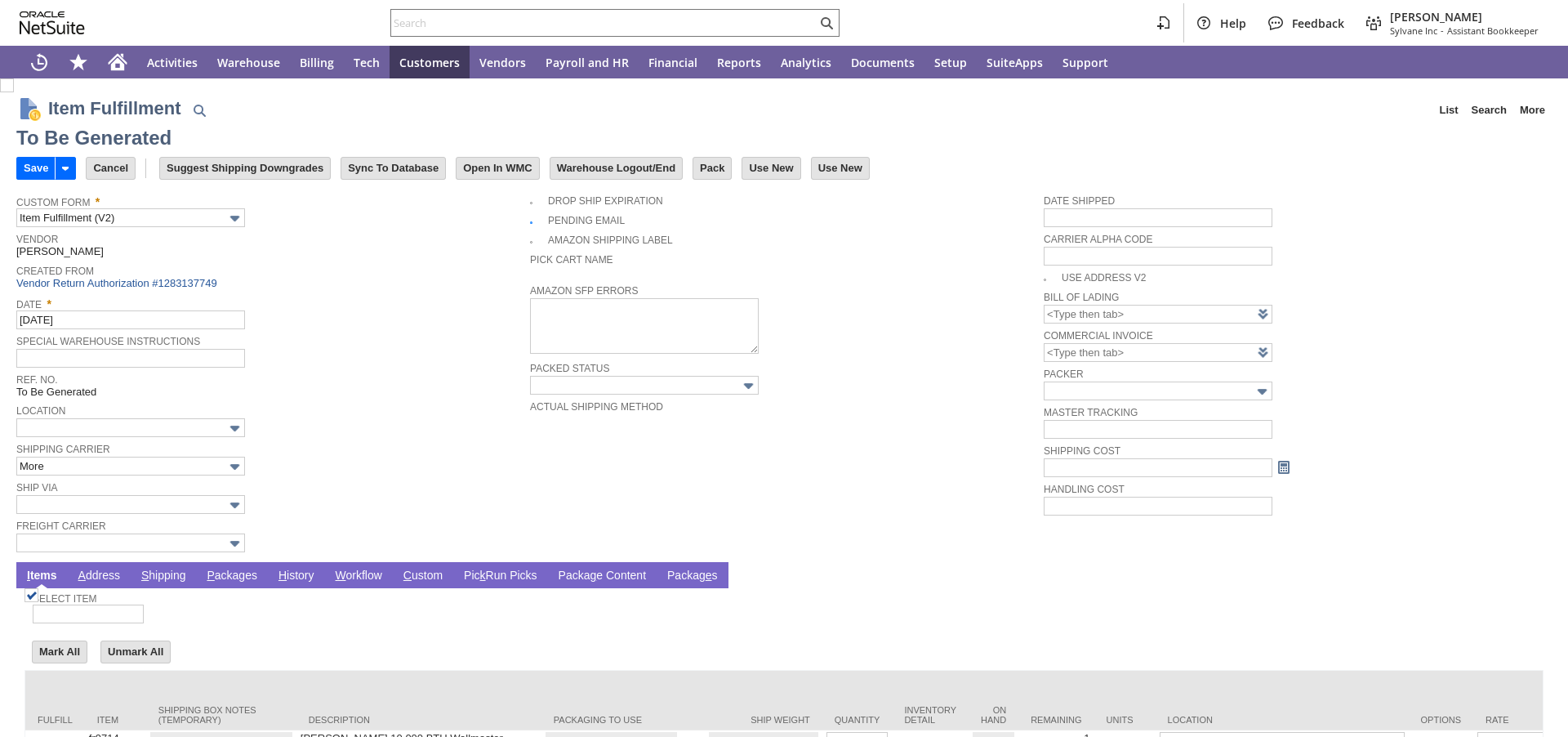
click at [245, 583] on link "P ackages" at bounding box center [232, 577] width 59 height 16
click at [235, 577] on link "P ackages" at bounding box center [232, 577] width 59 height 16
type input "0.00"
type input "Add"
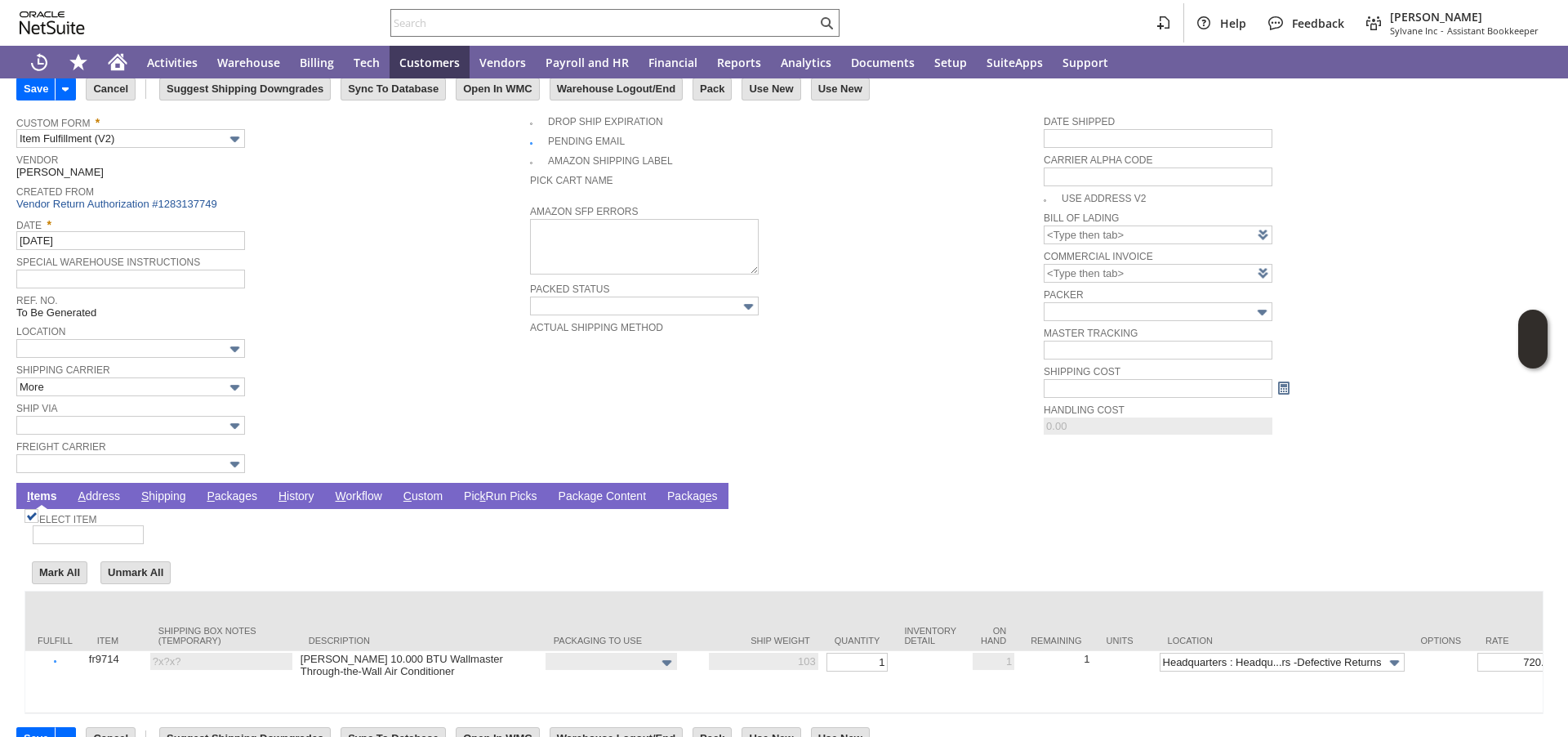
scroll to position [131, 0]
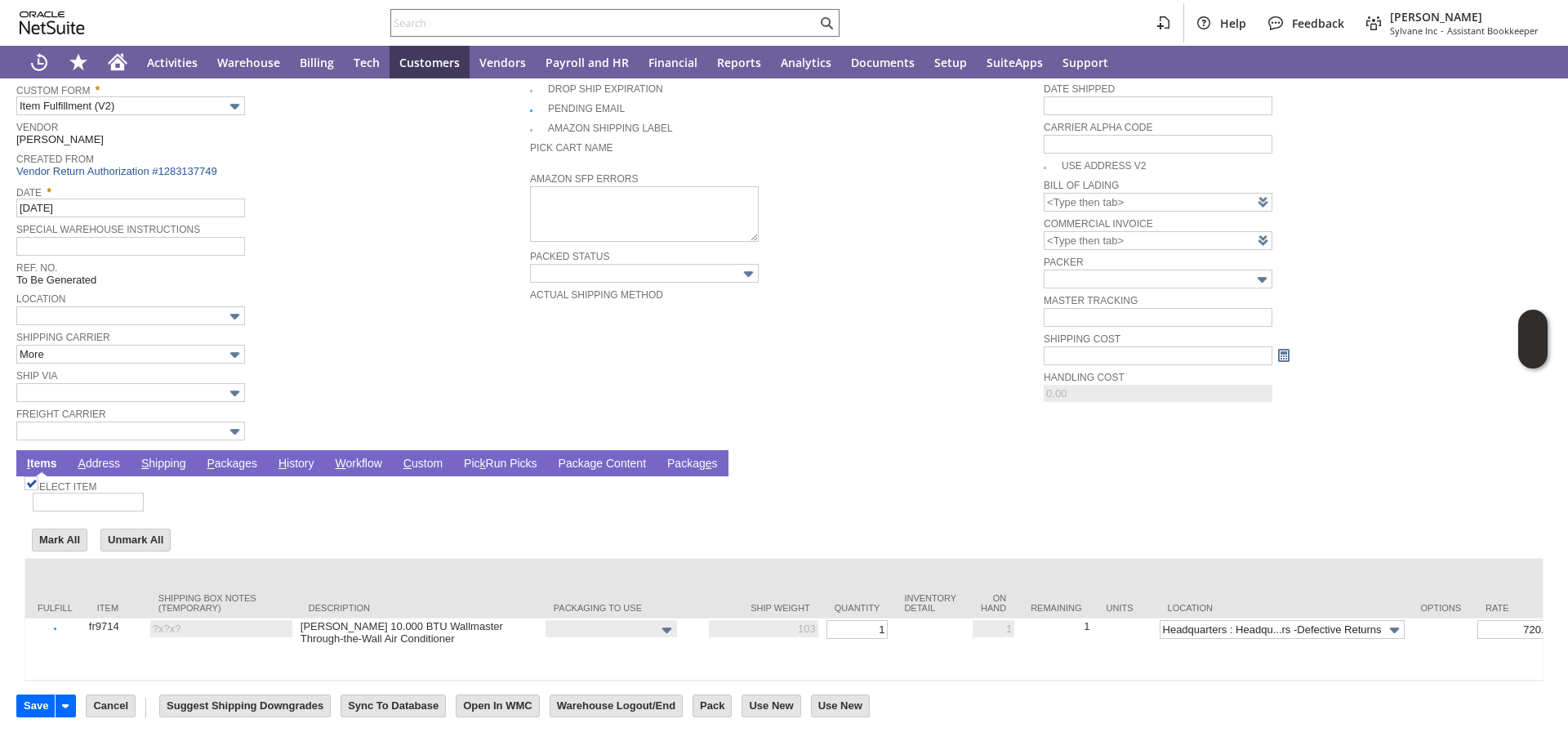
click at [220, 457] on link "P ackages" at bounding box center [232, 465] width 59 height 16
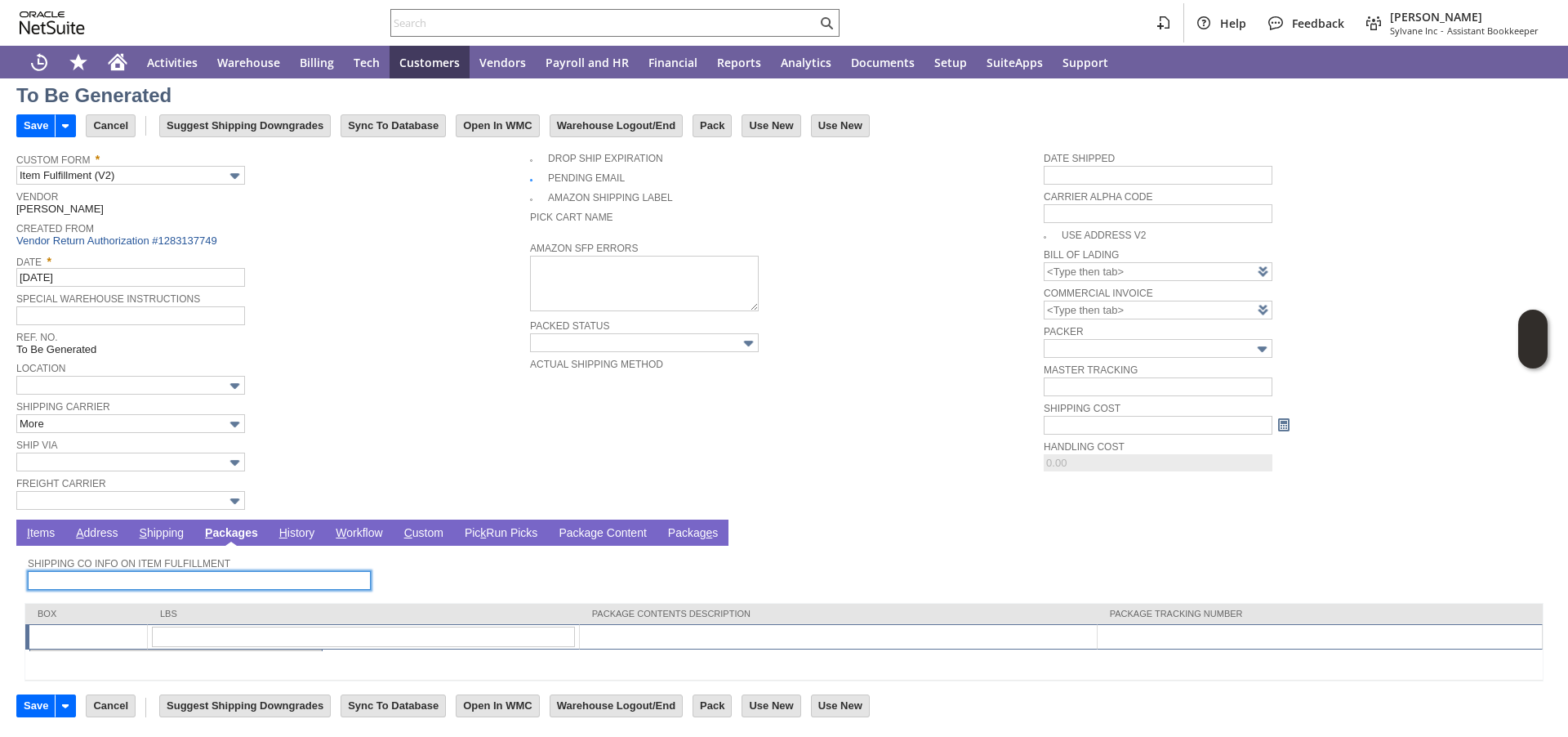
scroll to position [42, 0]
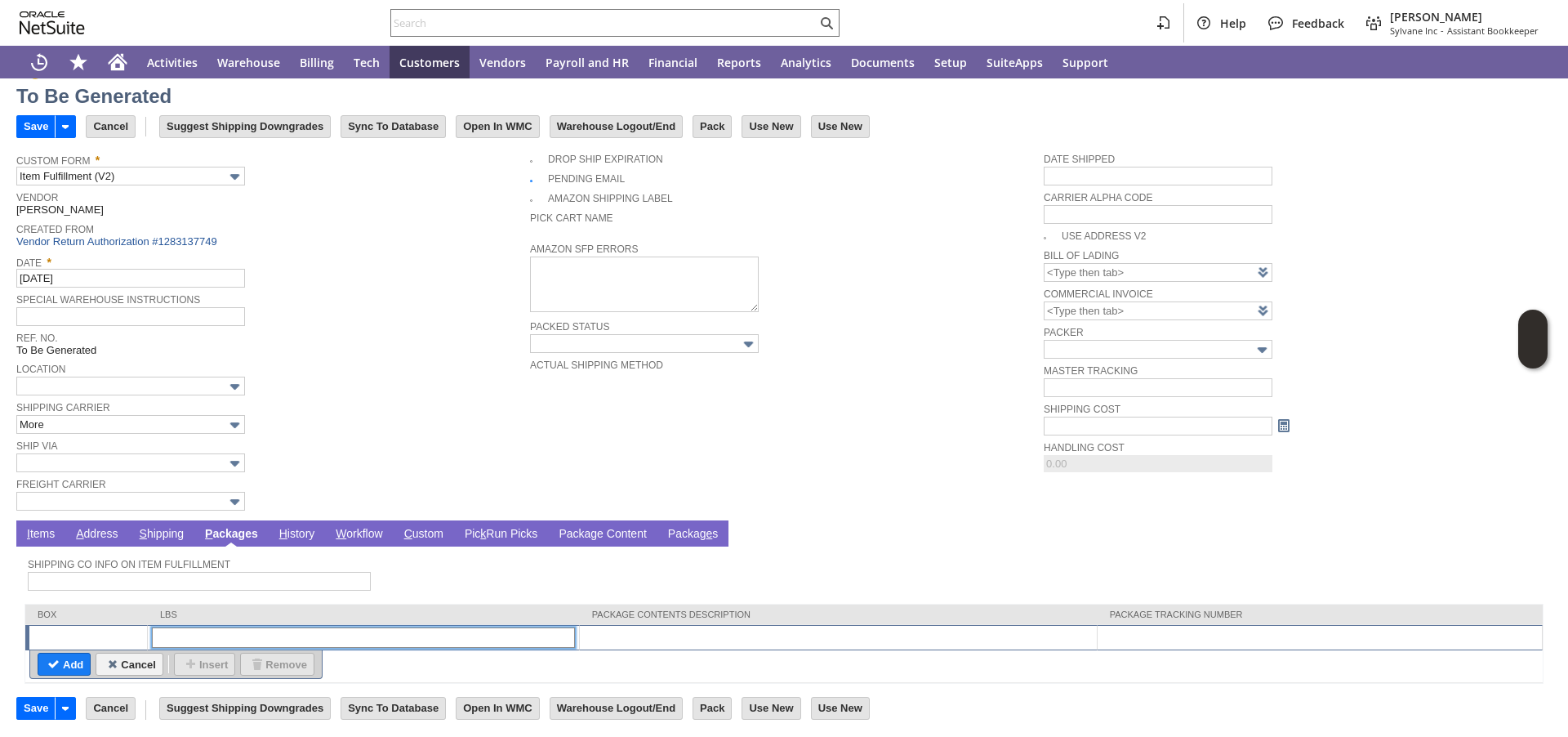
click at [177, 632] on input "text" at bounding box center [363, 638] width 423 height 21
type input "1"
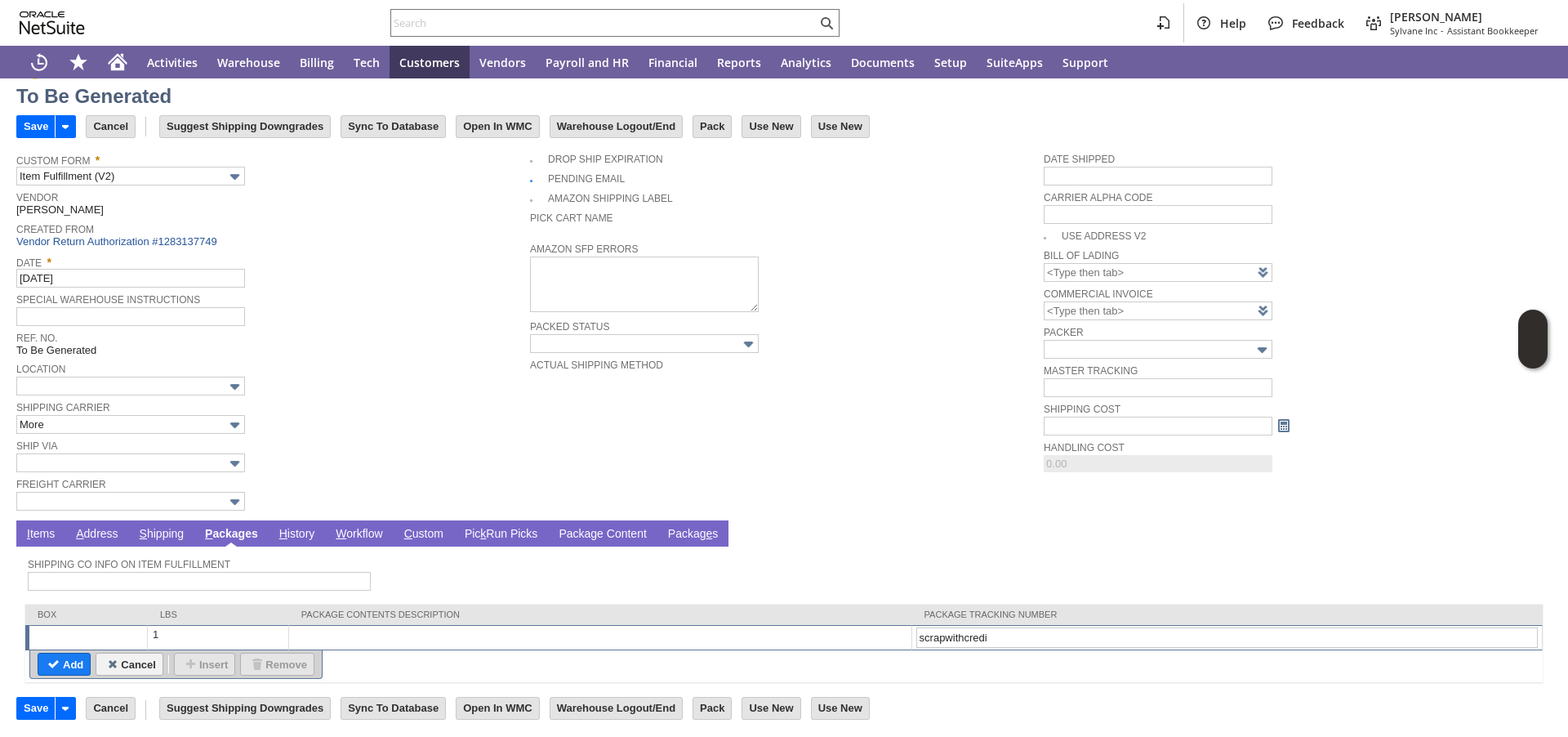
type input "scrapwithcredit"
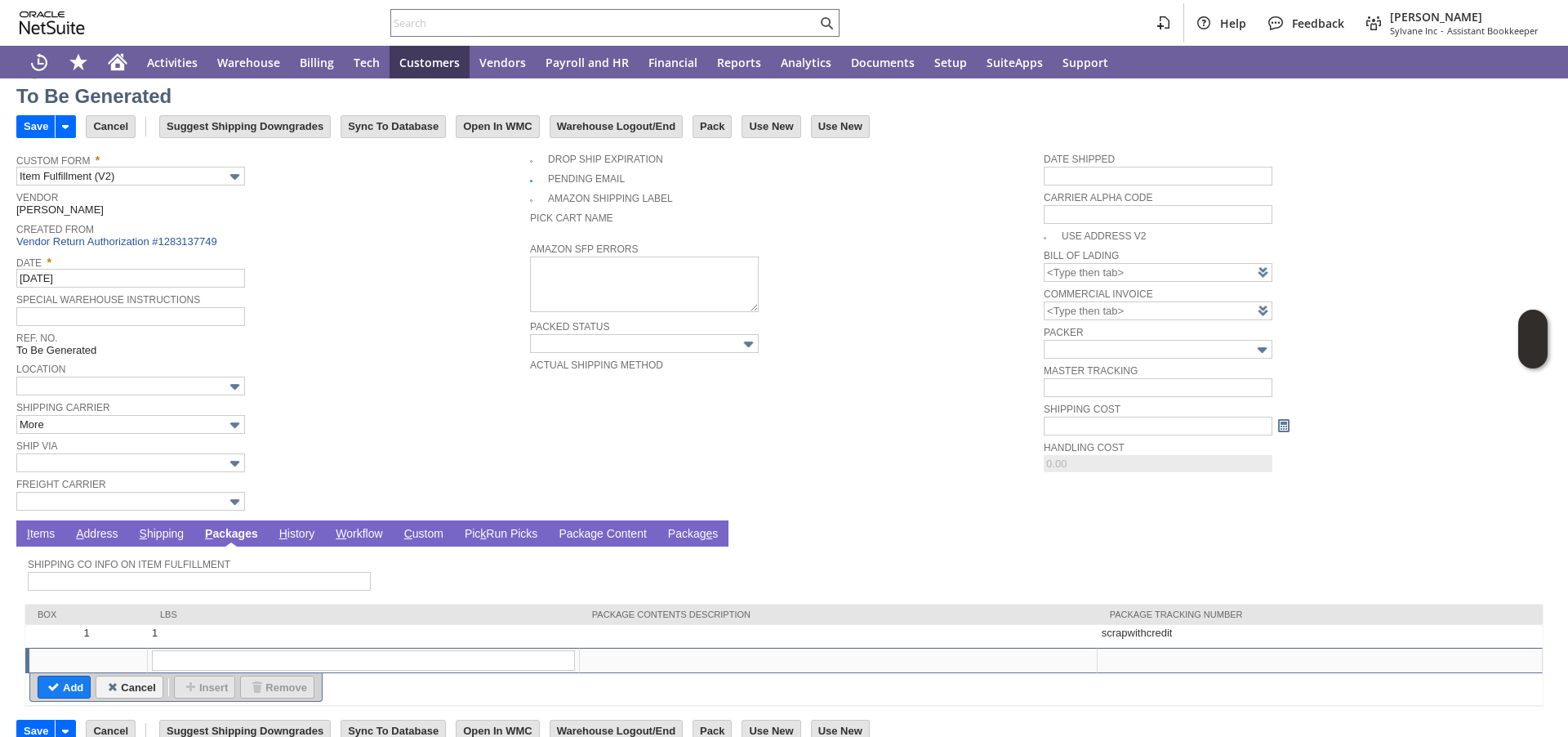
scroll to position [0, 0]
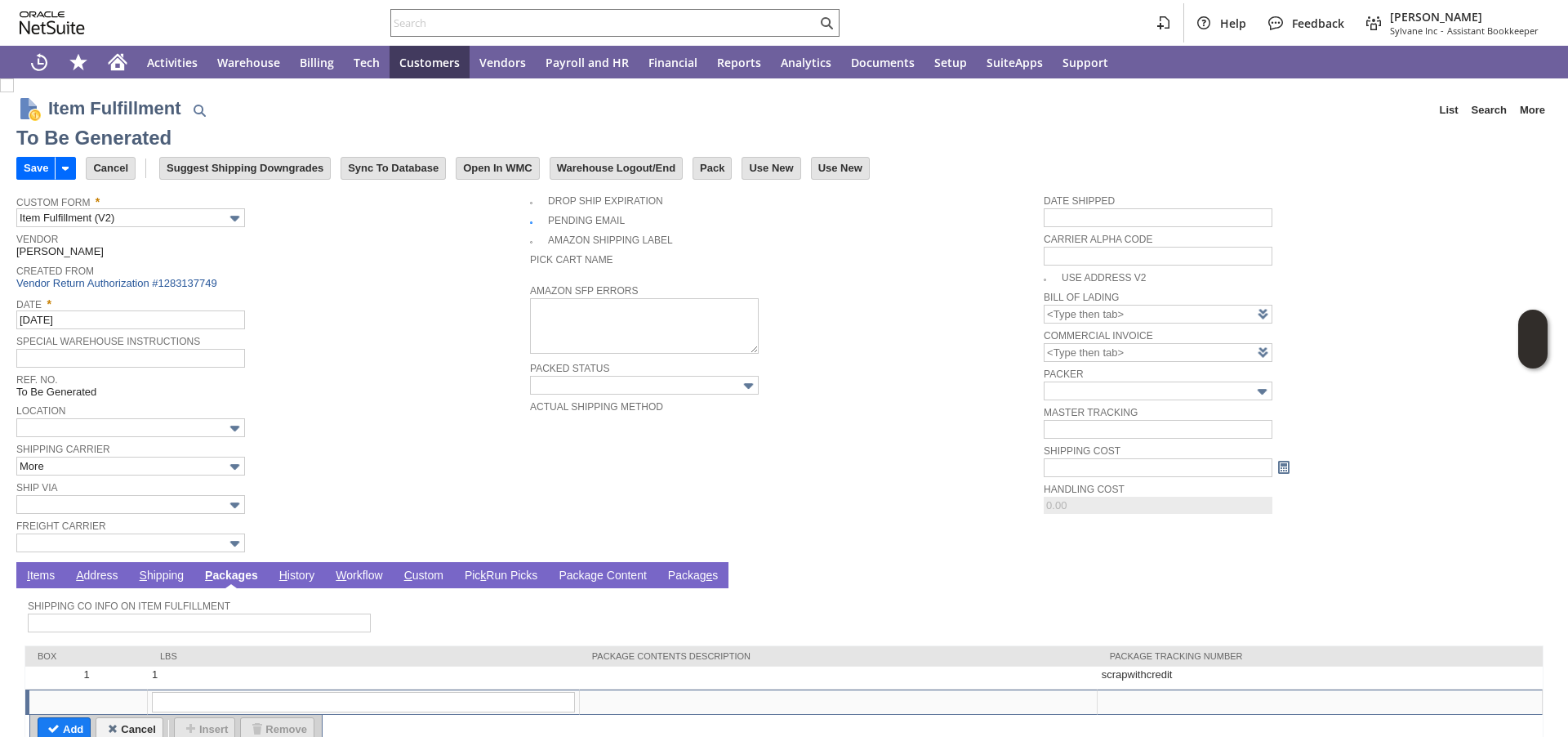
drag, startPoint x: 28, startPoint y: 177, endPoint x: 108, endPoint y: 184, distance: 80.3
click at [28, 177] on input "Save" at bounding box center [36, 168] width 37 height 22
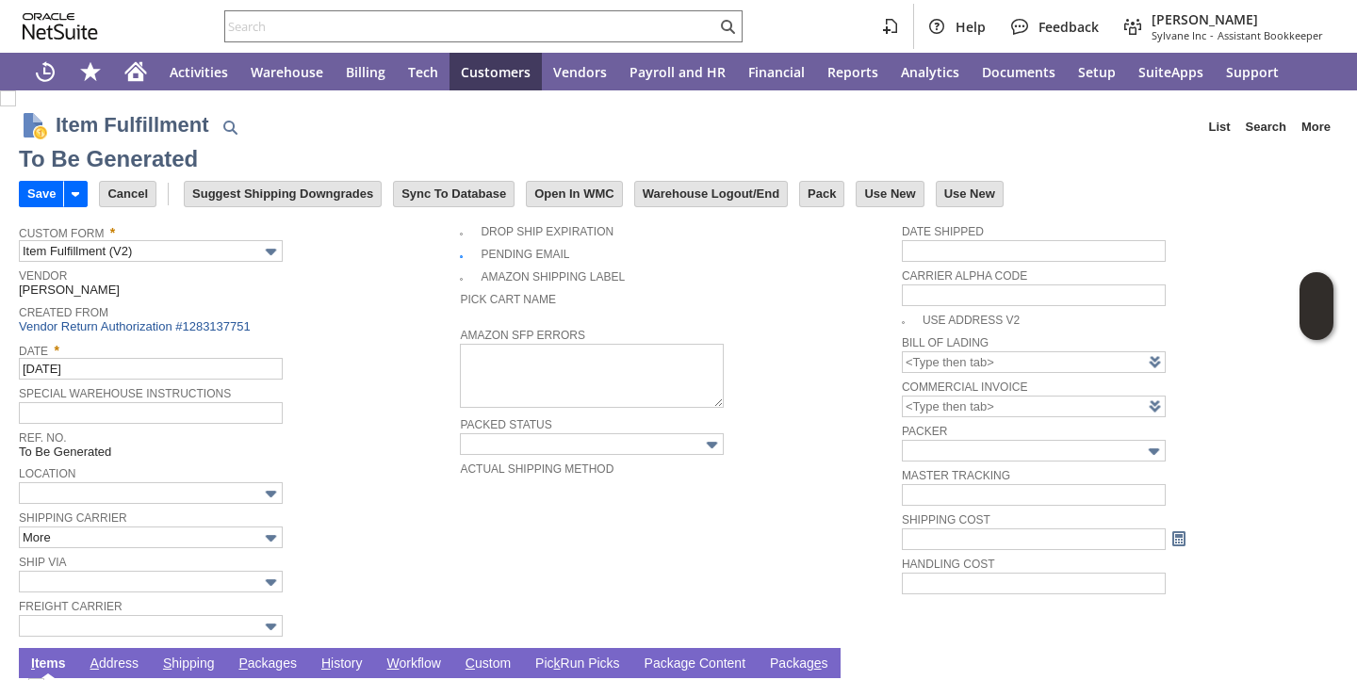
type input "0.00"
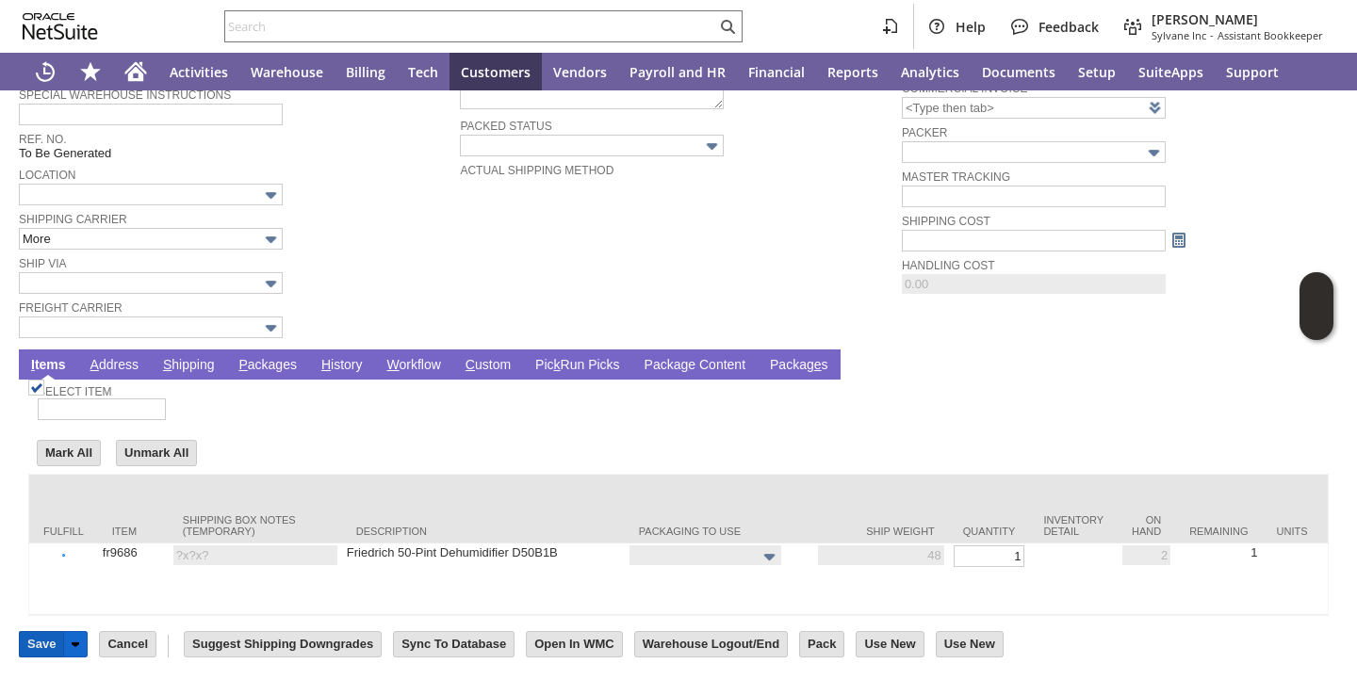
click at [33, 645] on input "Save" at bounding box center [41, 644] width 43 height 25
drag, startPoint x: 33, startPoint y: 645, endPoint x: 274, endPoint y: 421, distance: 328.8
click at [274, 421] on div "Item Fulfillment List Search More Add To Shortcuts To Be Generated Go Save Save…" at bounding box center [678, 236] width 1357 height 889
click at [281, 324] on form "Item Fulfillment List Search More Add To Shortcuts To Be Generated Go Save Save…" at bounding box center [678, 72] width 1319 height 553
click at [278, 350] on td "P ackages" at bounding box center [267, 365] width 83 height 30
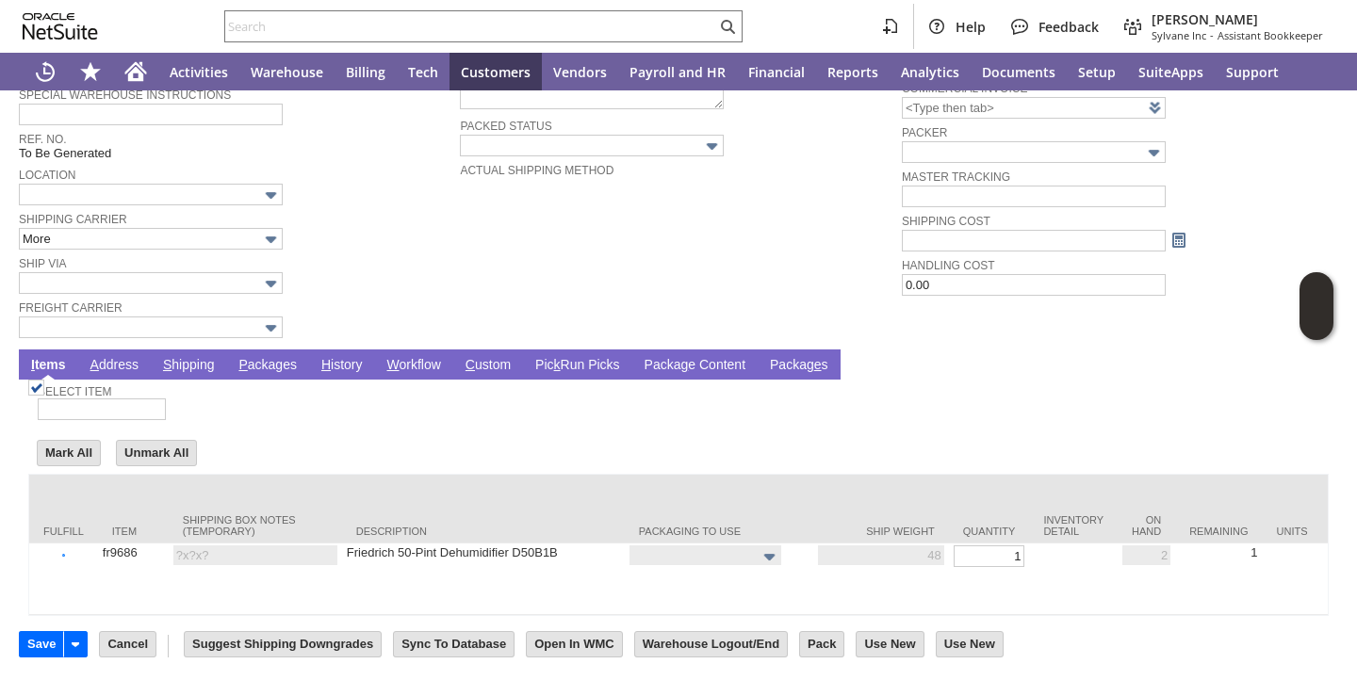
click at [277, 357] on link "P ackages" at bounding box center [268, 366] width 68 height 18
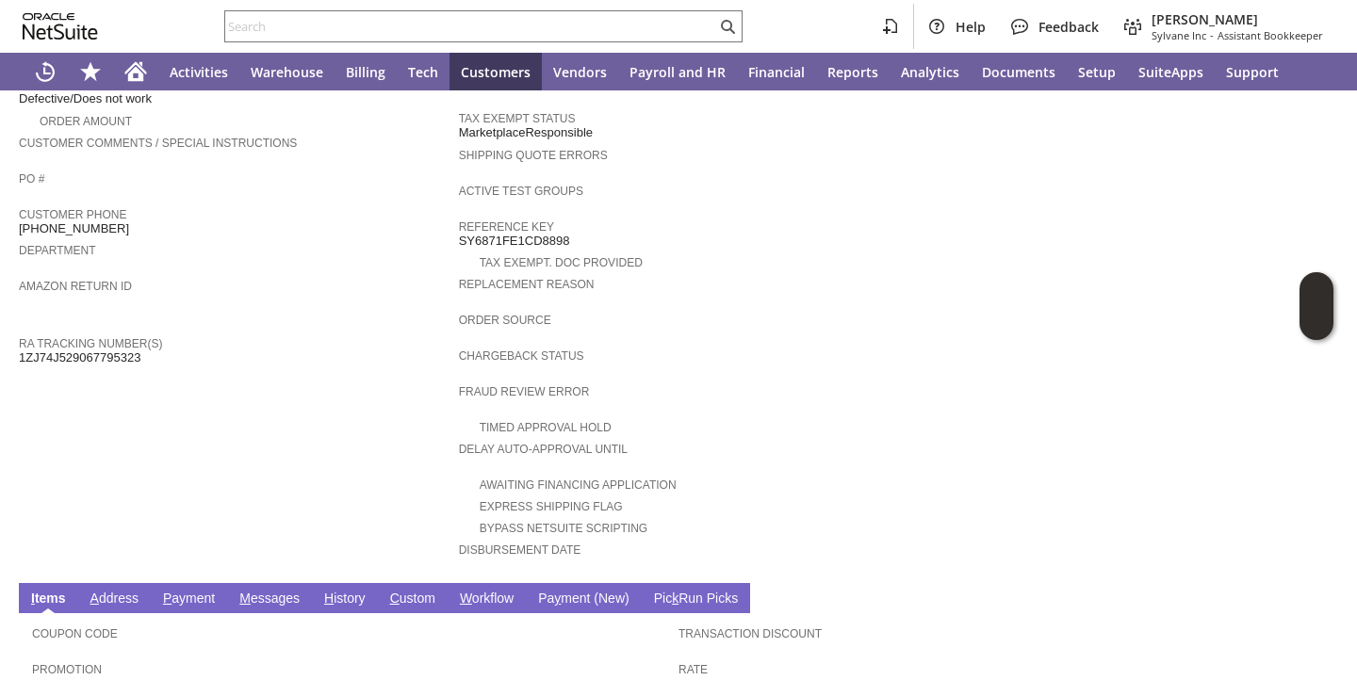
scroll to position [696, 0]
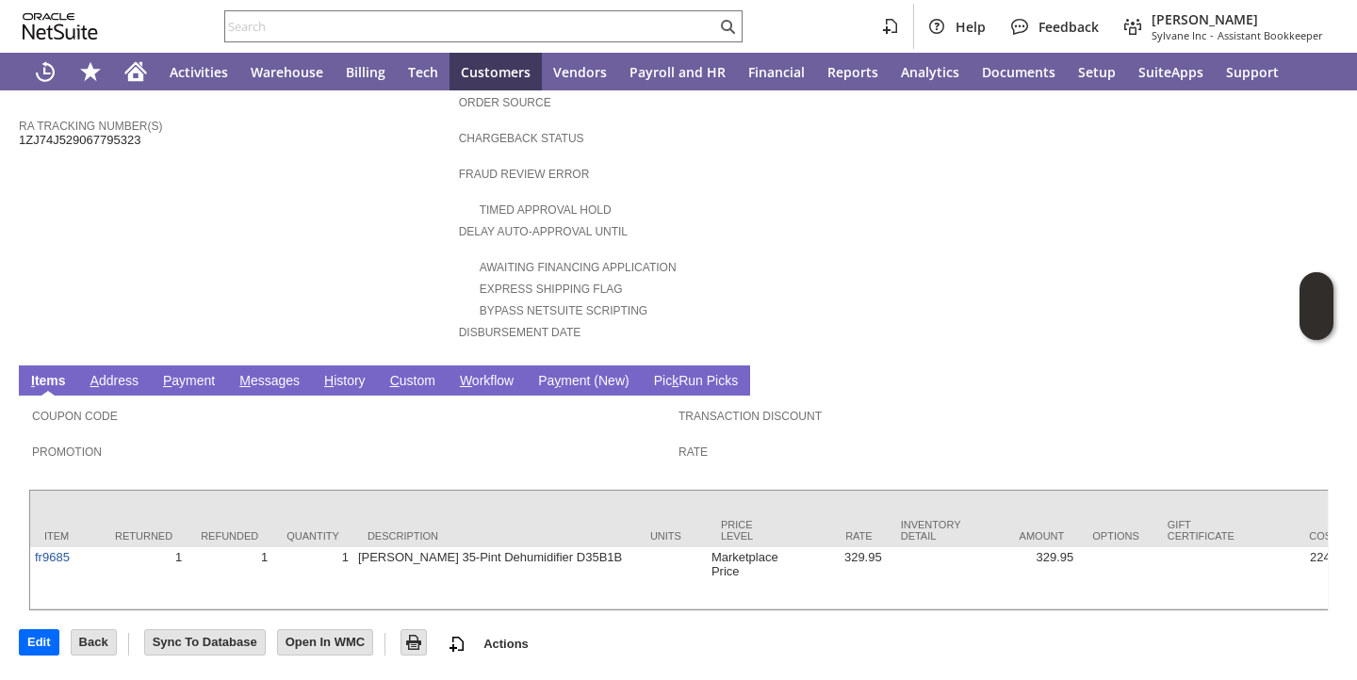
click at [336, 373] on link "H istory" at bounding box center [344, 382] width 51 height 18
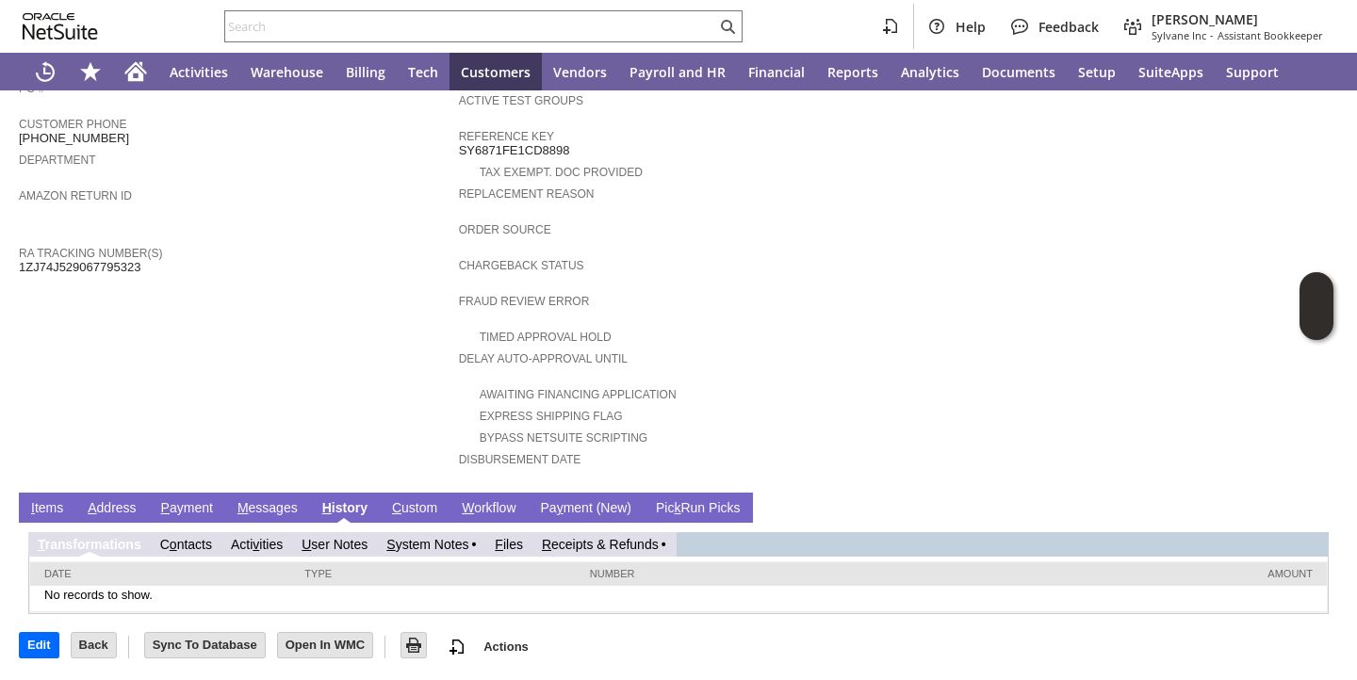
scroll to position [0, 0]
click at [622, 546] on link "R eceipts & Refunds" at bounding box center [600, 544] width 117 height 15
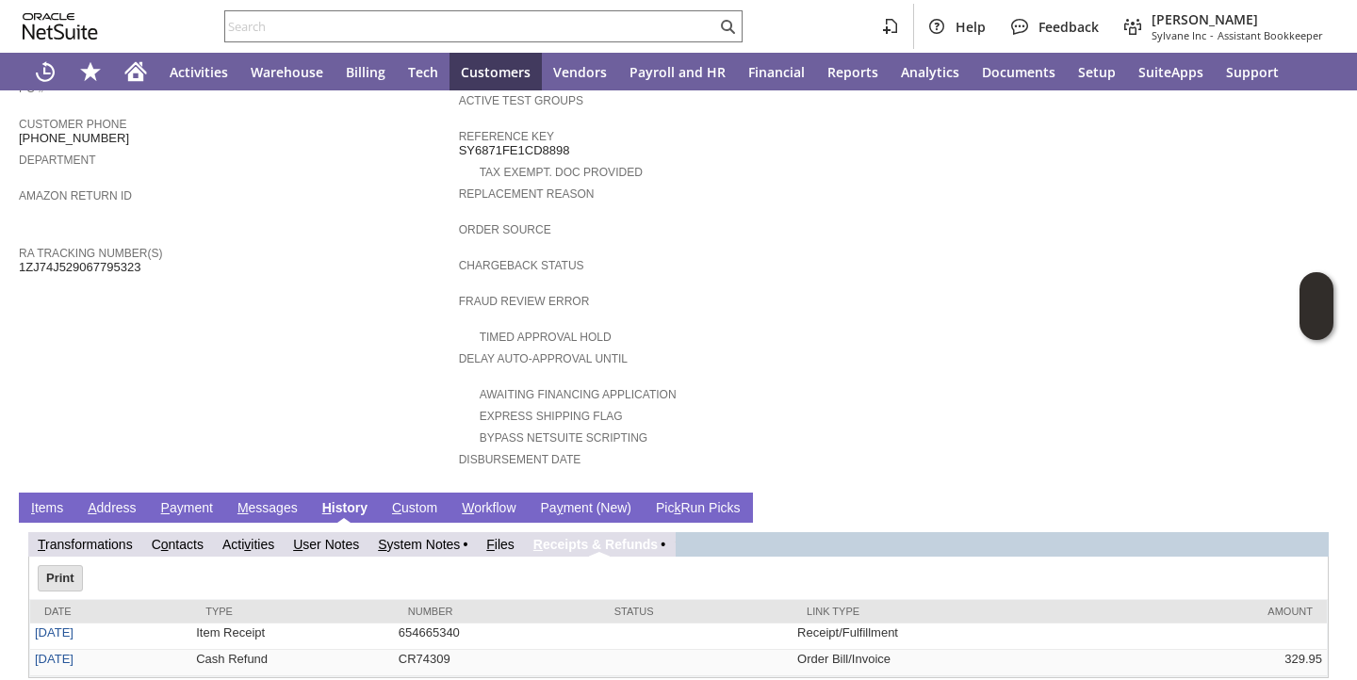
click at [47, 503] on link "I tems" at bounding box center [46, 509] width 41 height 18
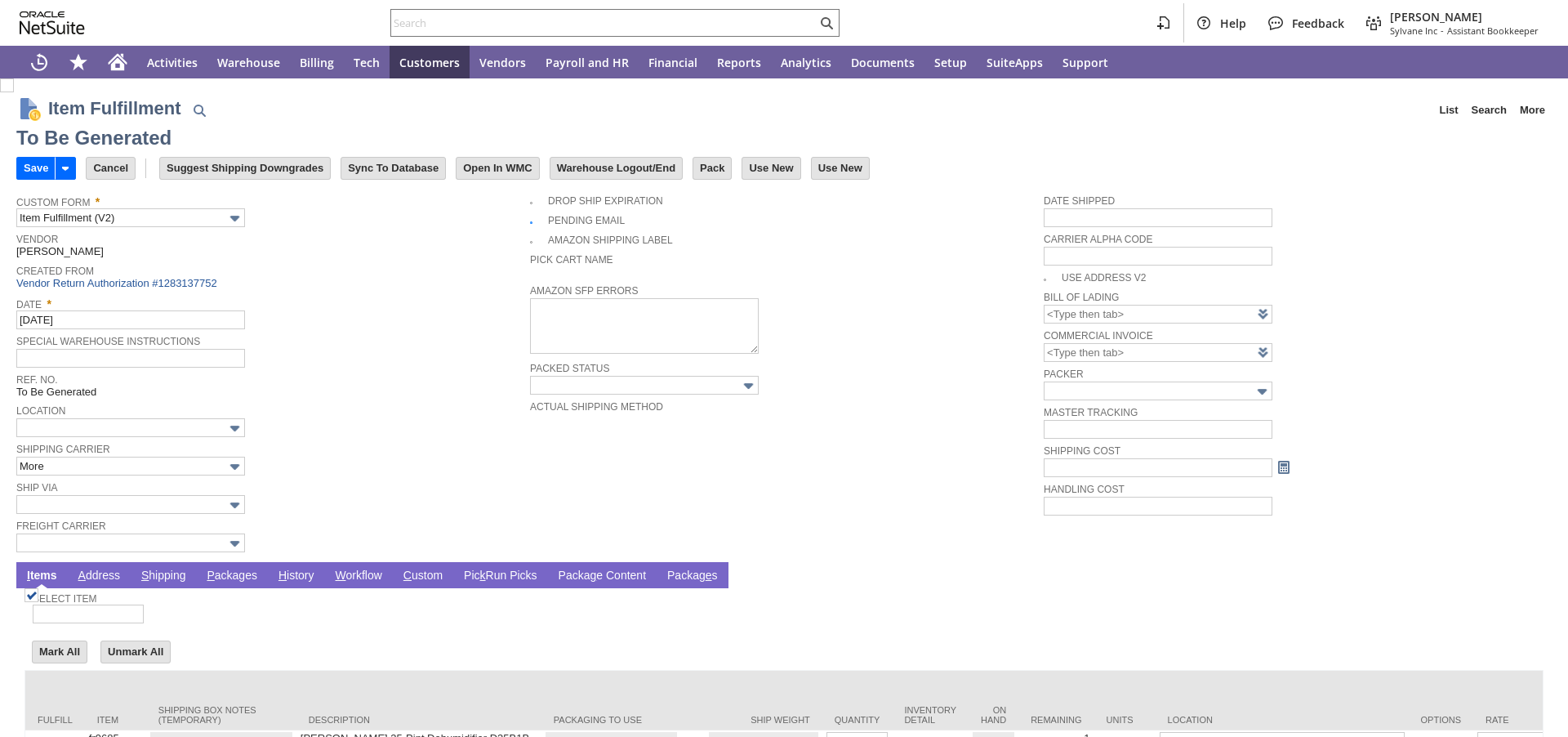
type input "0.00"
type input "Add"
click at [242, 576] on link "P ackages" at bounding box center [232, 577] width 59 height 16
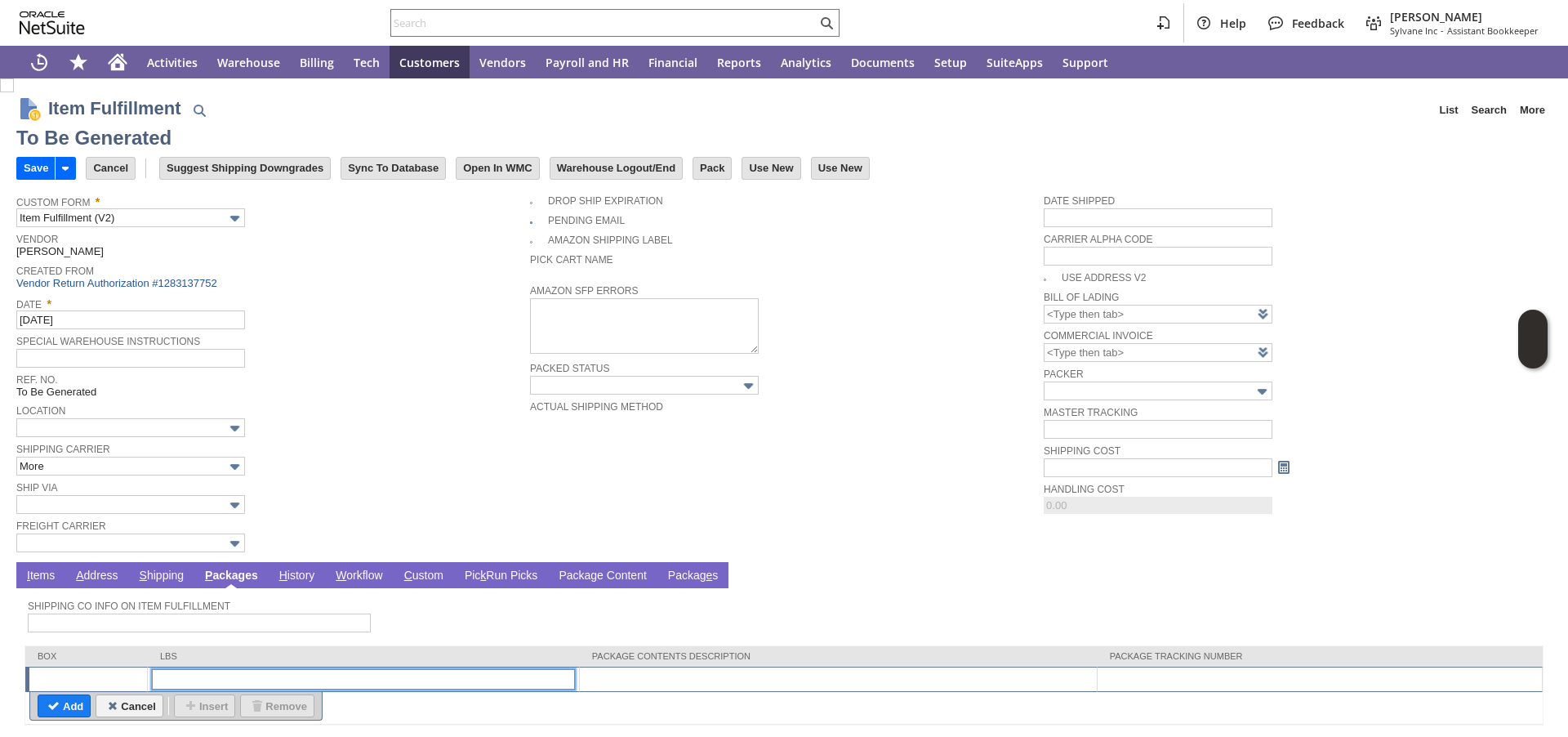
click at [423, 681] on input "text" at bounding box center [363, 680] width 423 height 21
type input "1"
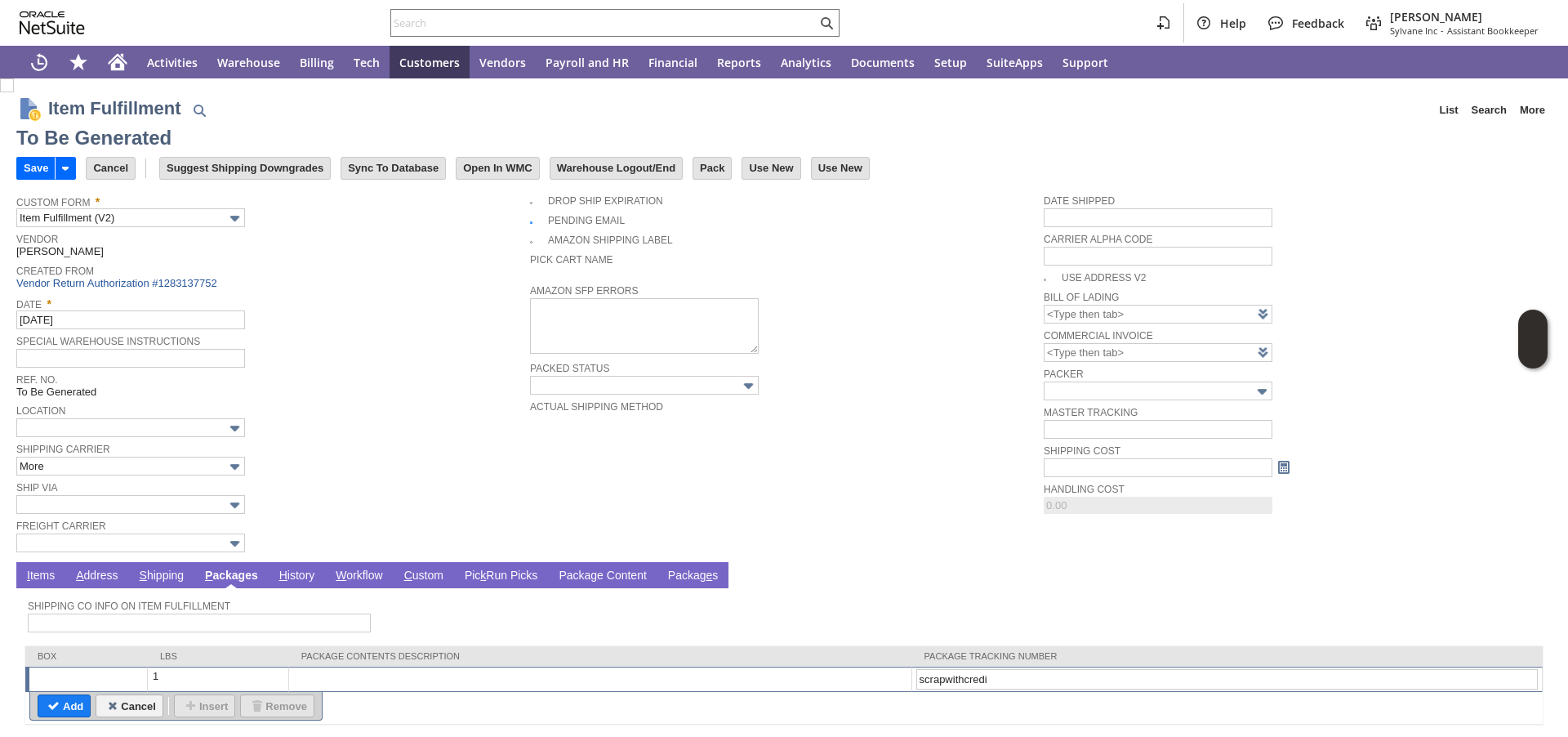
type input "scrapwithcredit"
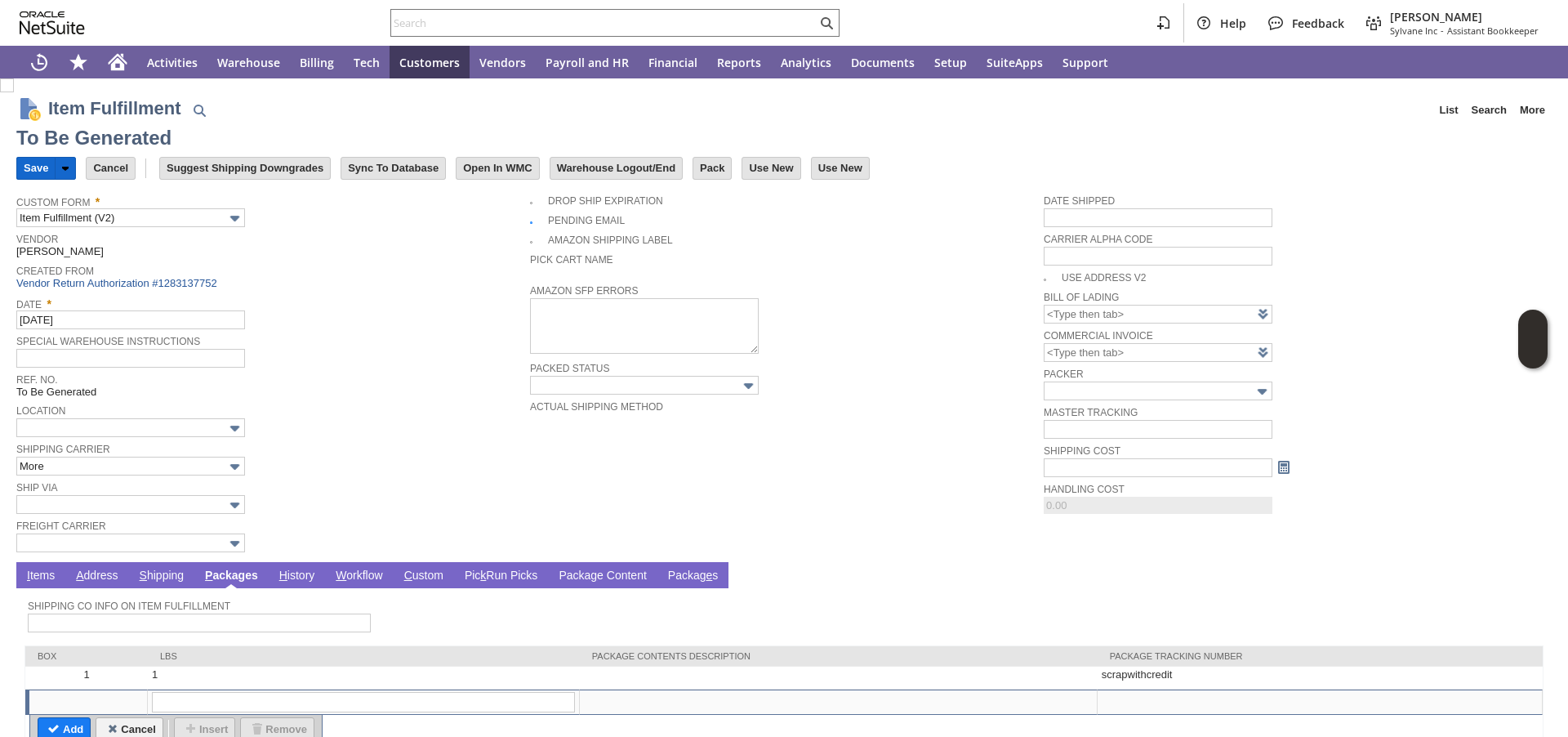
drag, startPoint x: 36, startPoint y: 167, endPoint x: 896, endPoint y: 212, distance: 861.2
click at [36, 167] on input "Save" at bounding box center [36, 168] width 37 height 22
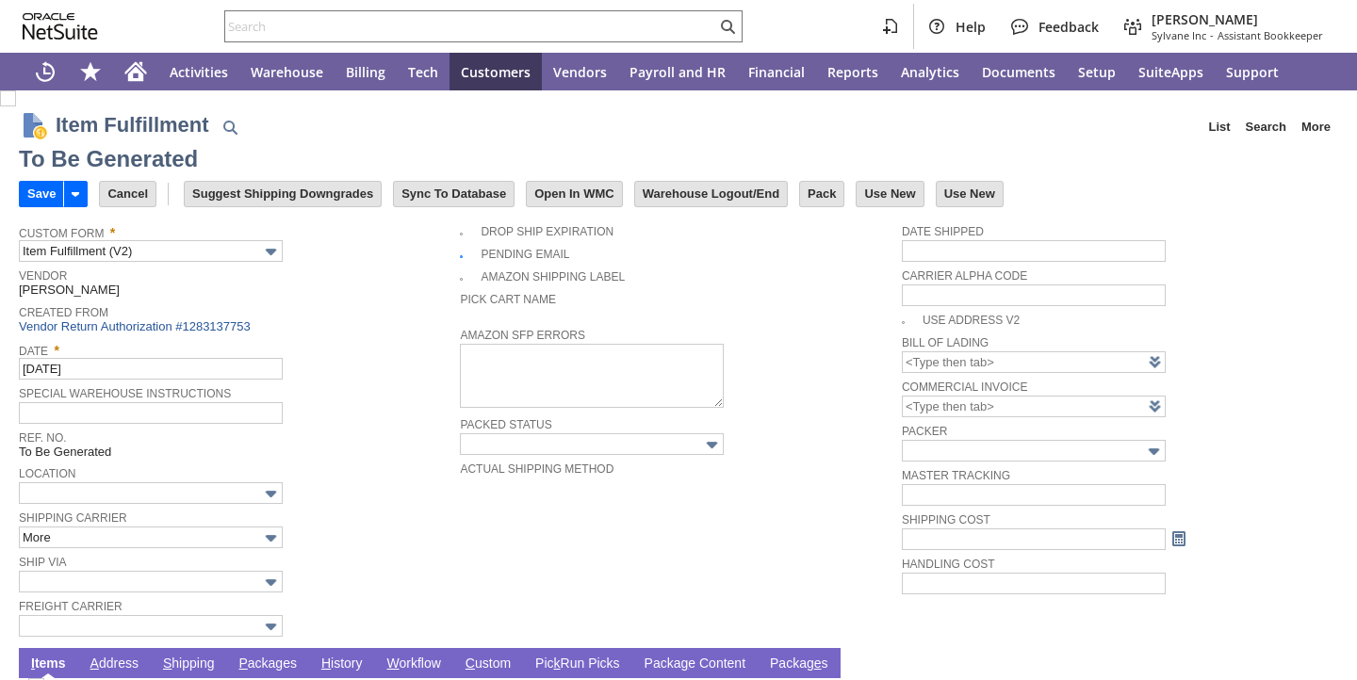
type input "0.00"
type input "Add"
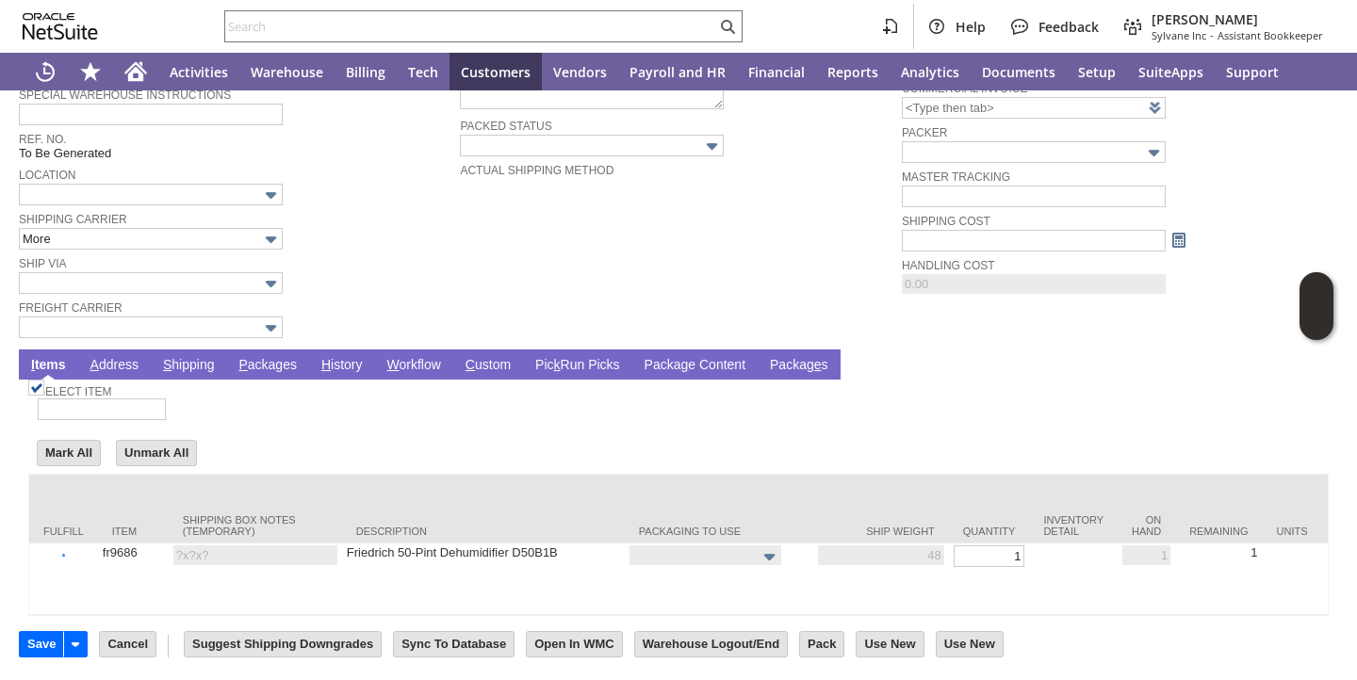
click at [262, 357] on link "P ackages" at bounding box center [268, 366] width 68 height 18
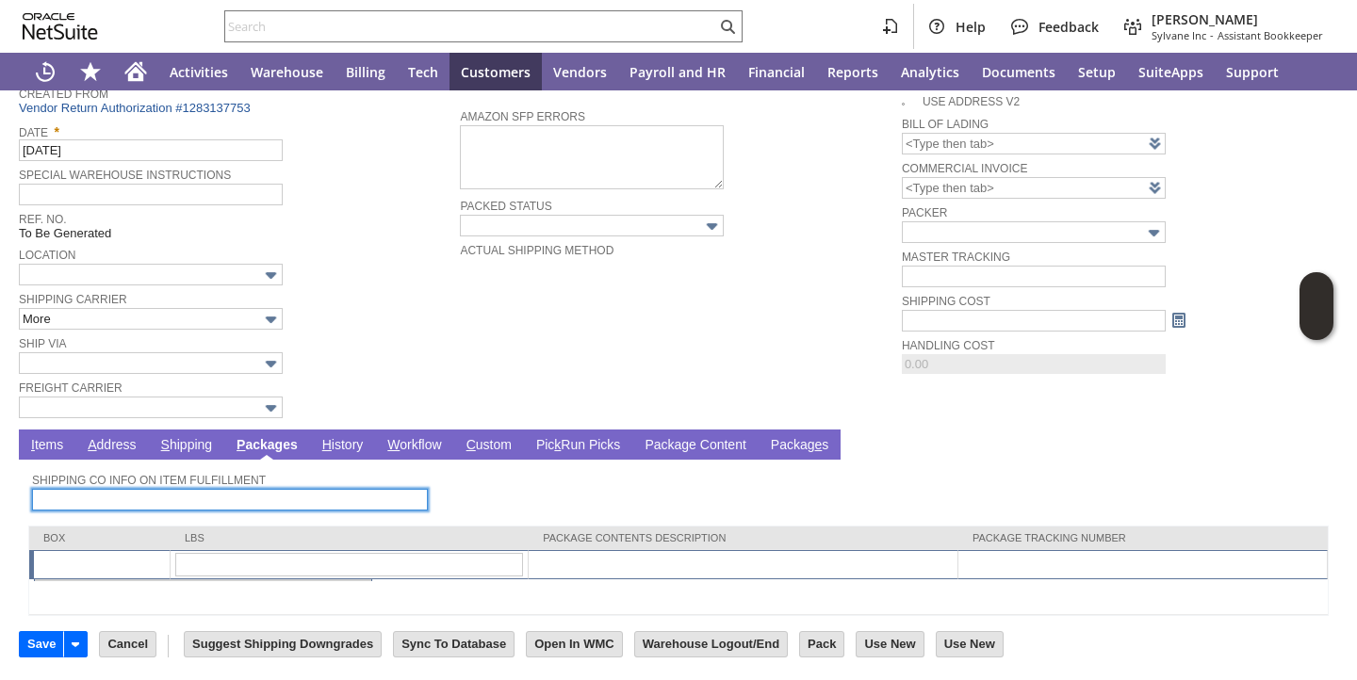
scroll to position [221, 0]
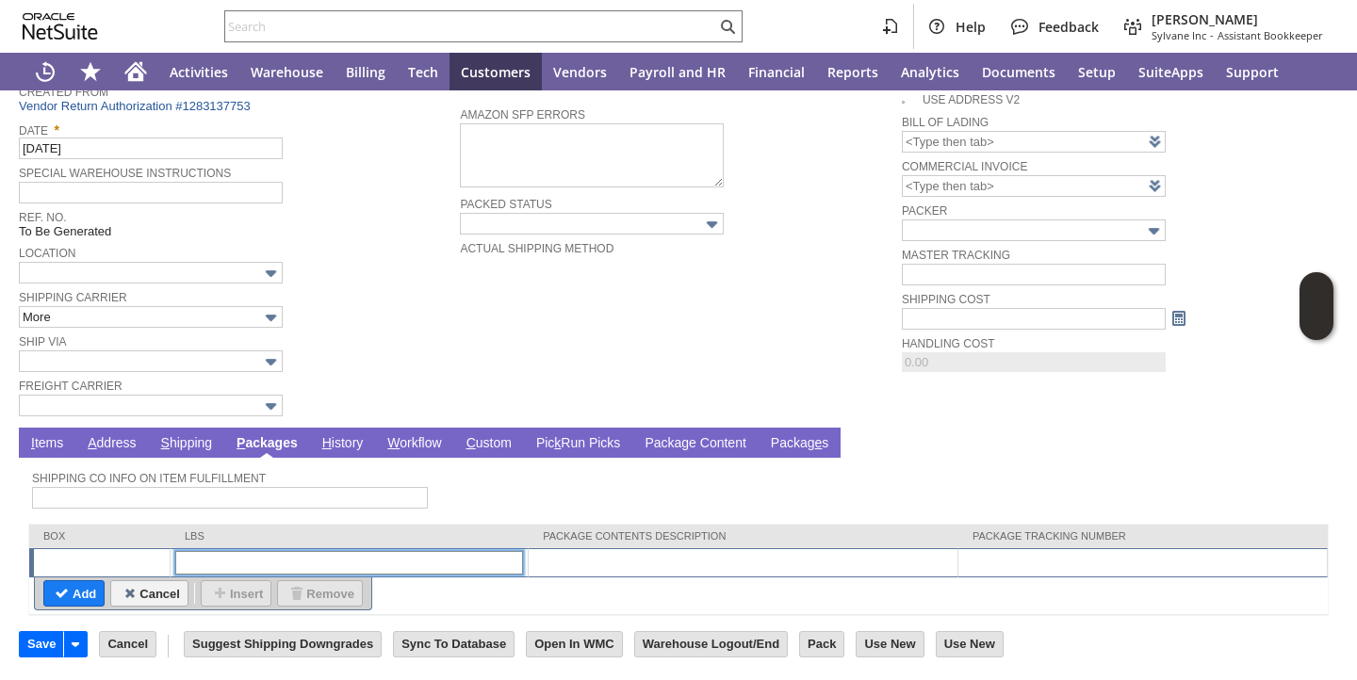
click at [291, 573] on input "text" at bounding box center [349, 563] width 348 height 24
type input "1"
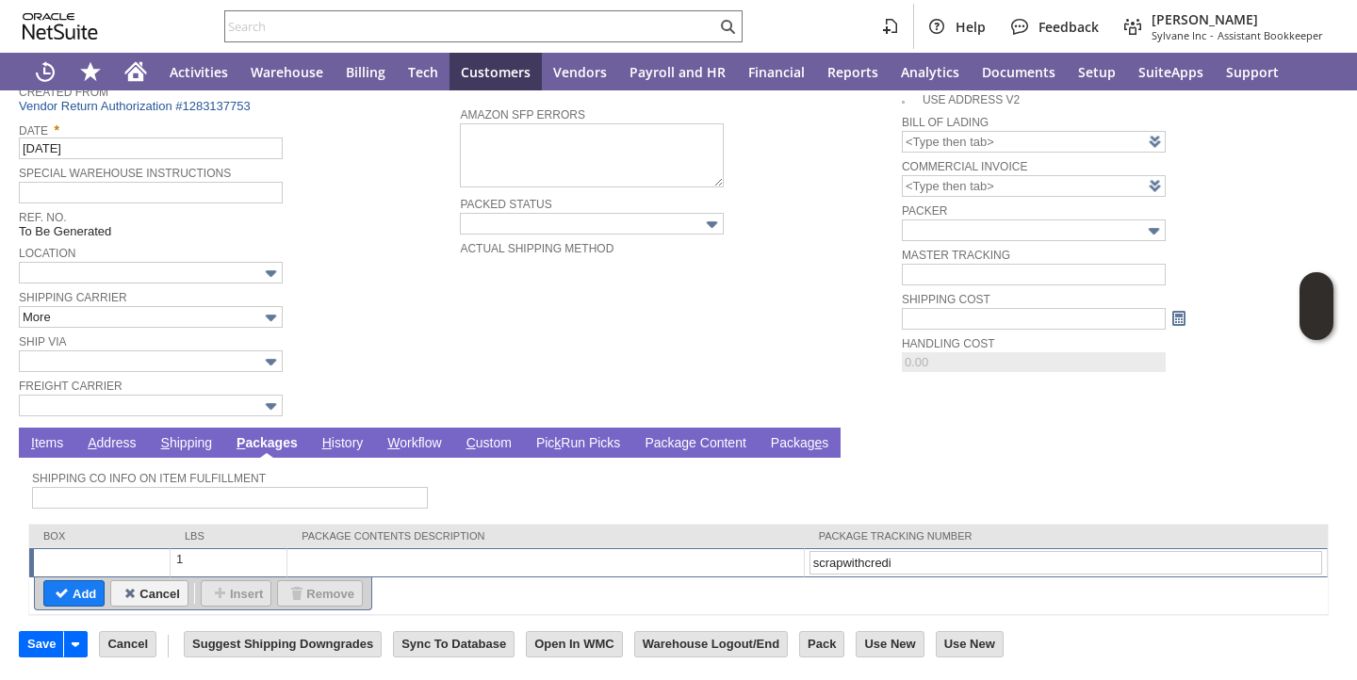
type input "scrapwithcredit"
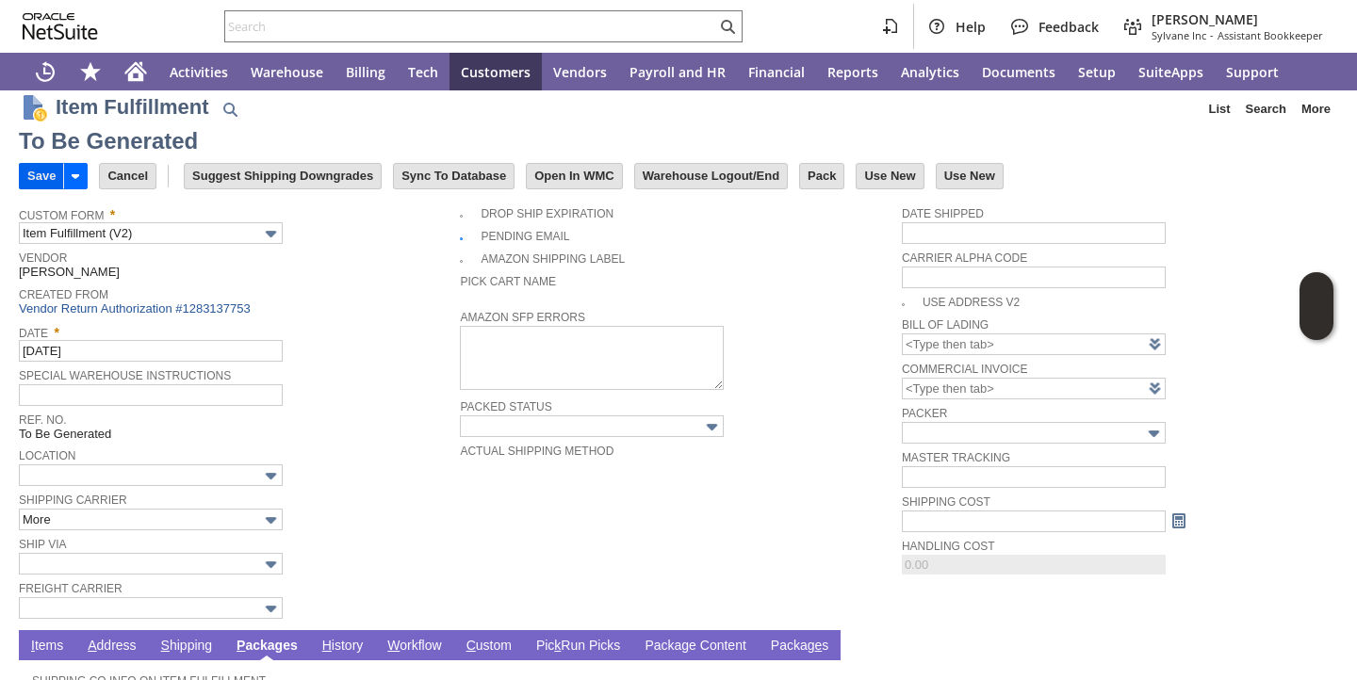
scroll to position [0, 0]
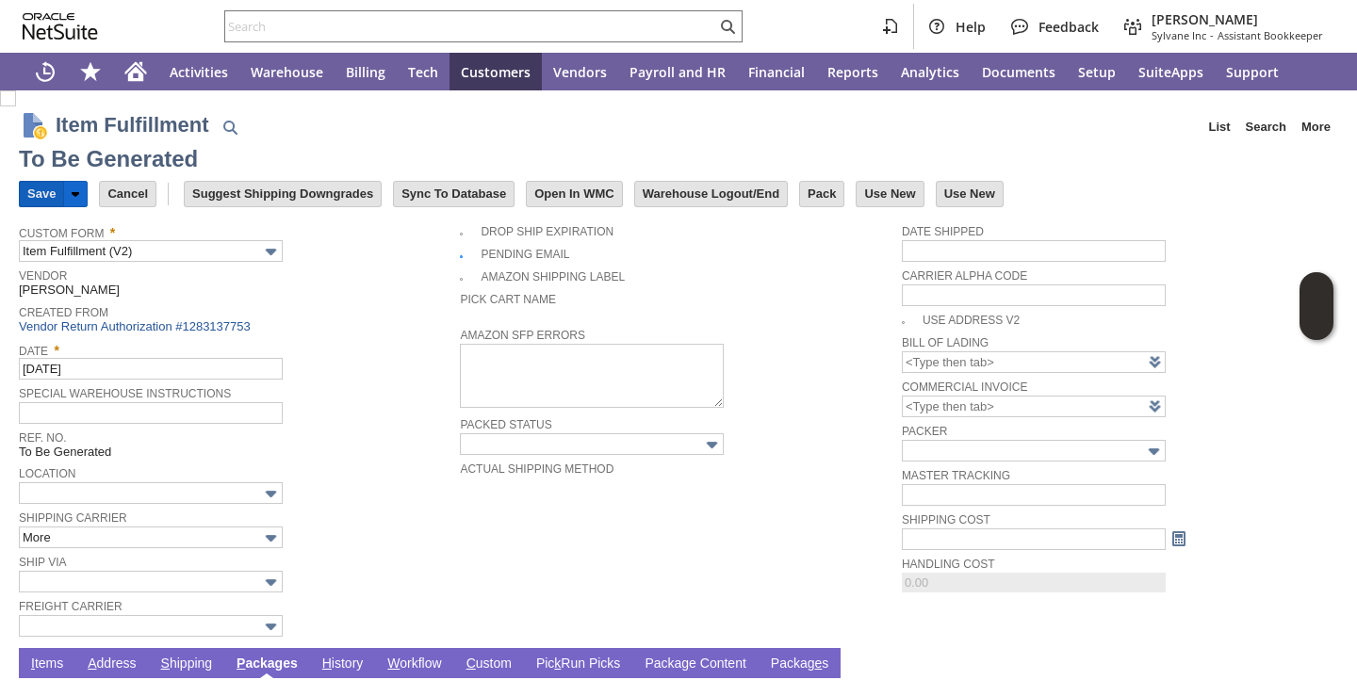
click at [38, 195] on input "Save" at bounding box center [41, 194] width 43 height 25
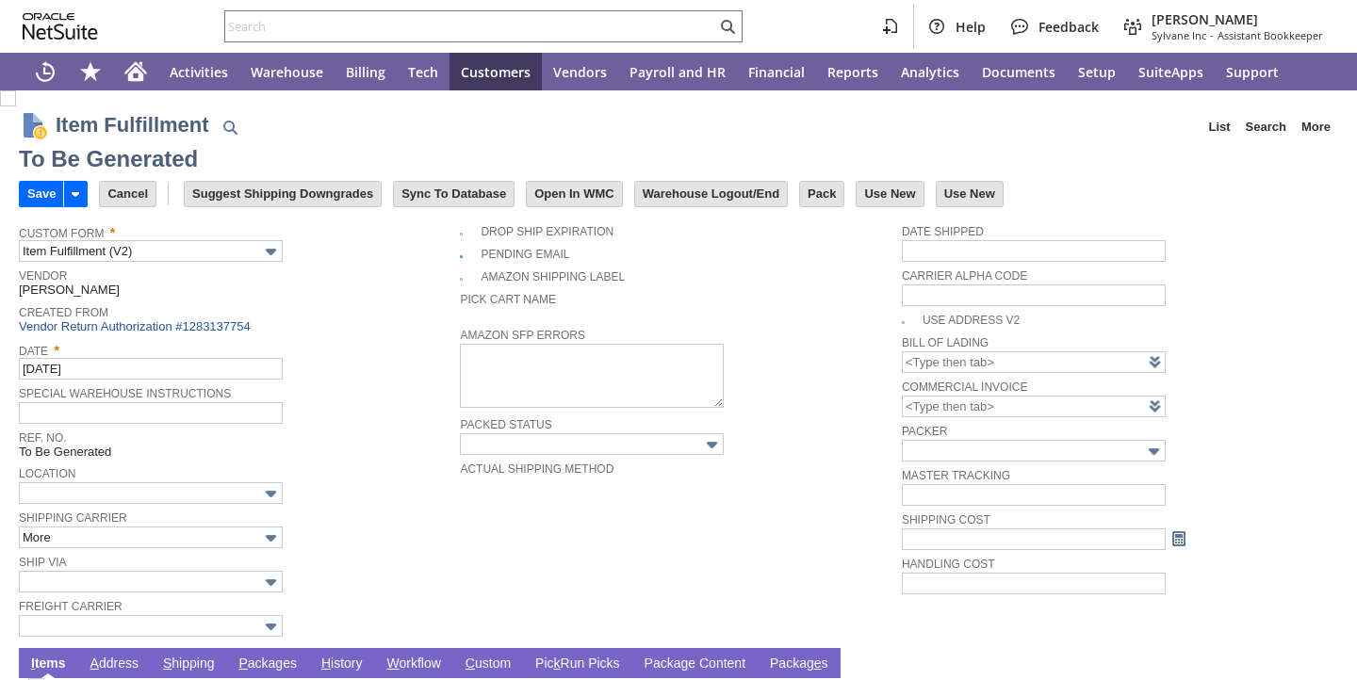
type input "0.00"
type input "Add"
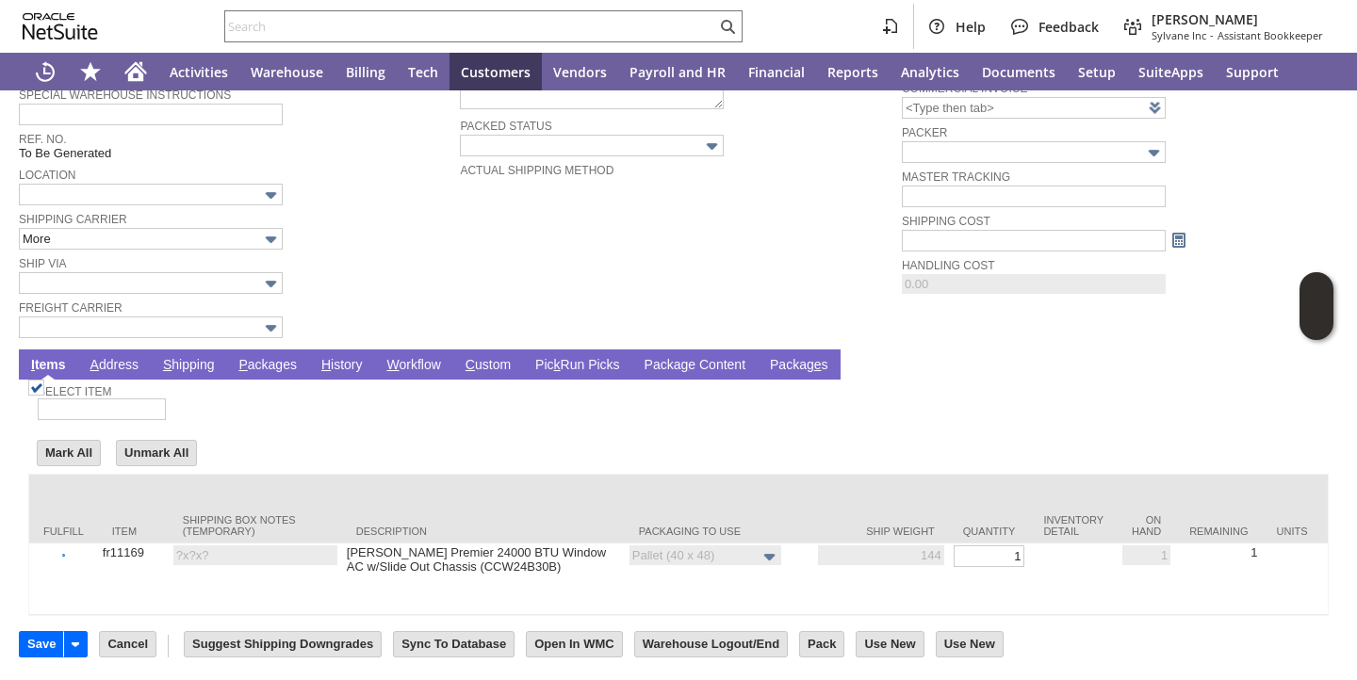
click at [261, 357] on link "P ackages" at bounding box center [268, 366] width 68 height 18
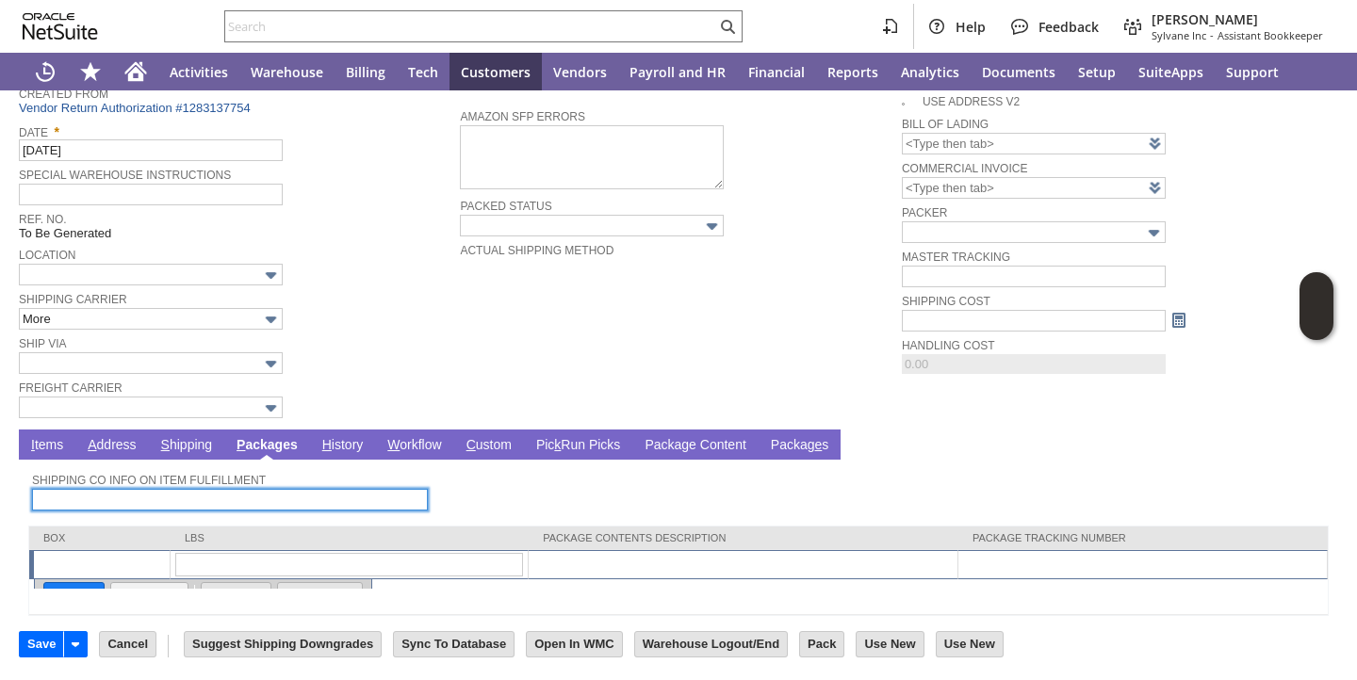
scroll to position [221, 0]
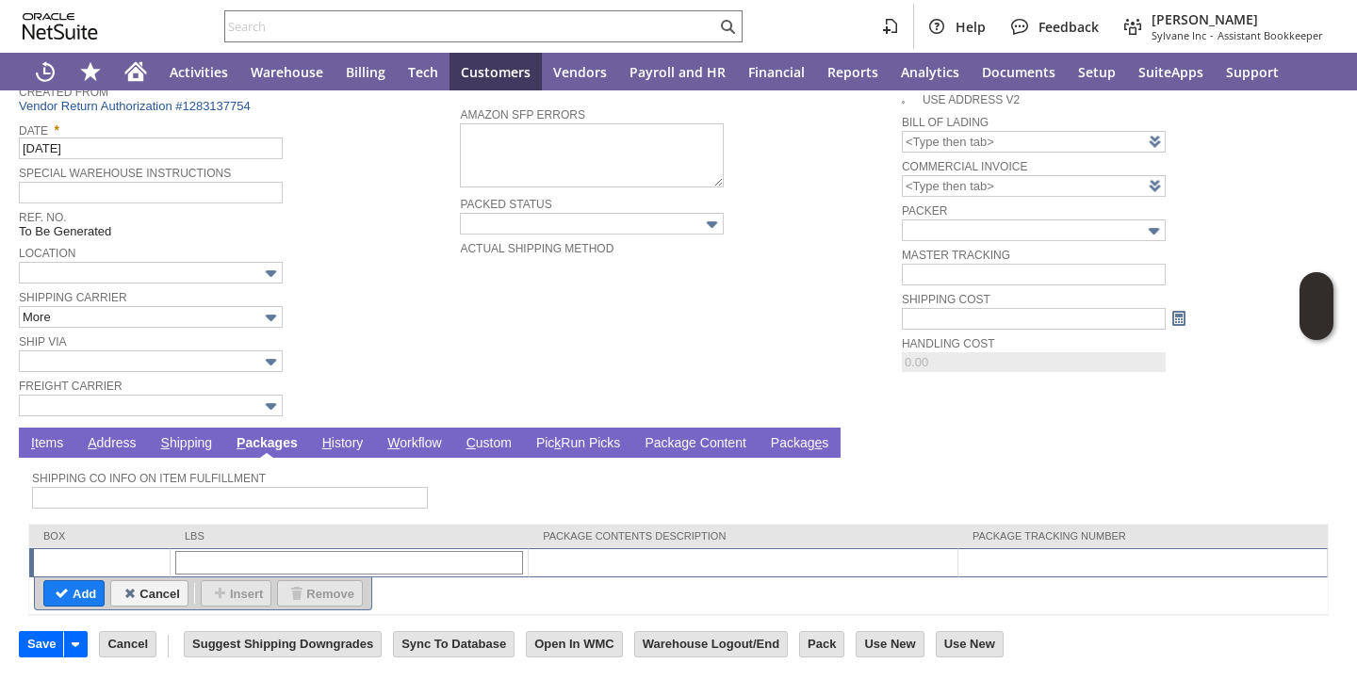
click at [205, 575] on td at bounding box center [350, 562] width 358 height 29
click at [205, 569] on input "text" at bounding box center [349, 563] width 348 height 24
type input "1"
type input "scrapwithcredit"
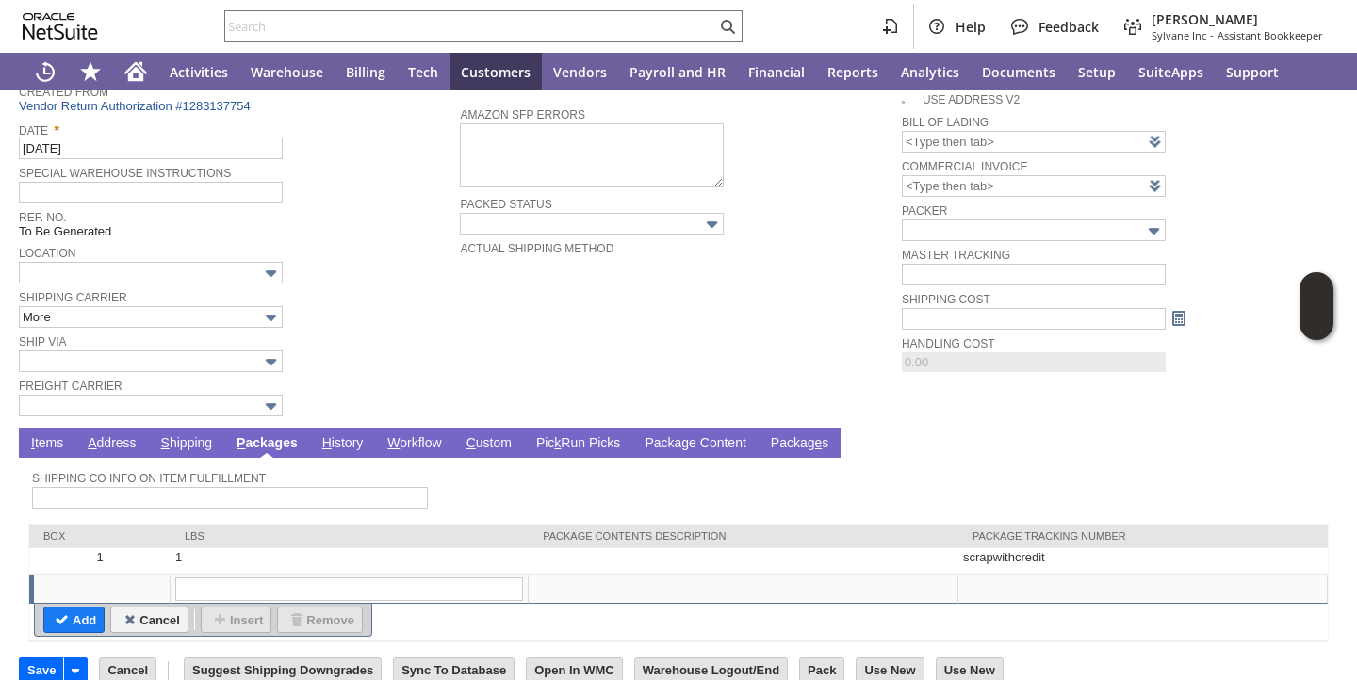
scroll to position [0, 0]
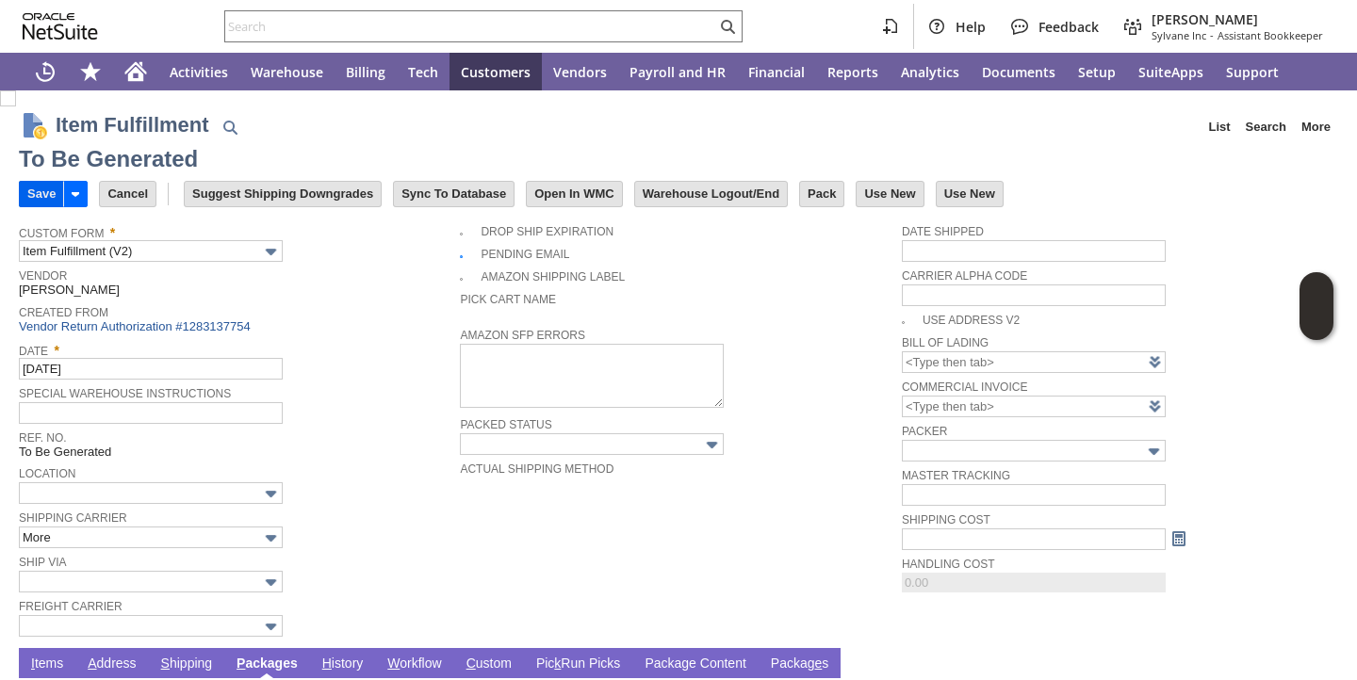
click at [41, 194] on input "Save" at bounding box center [41, 194] width 43 height 25
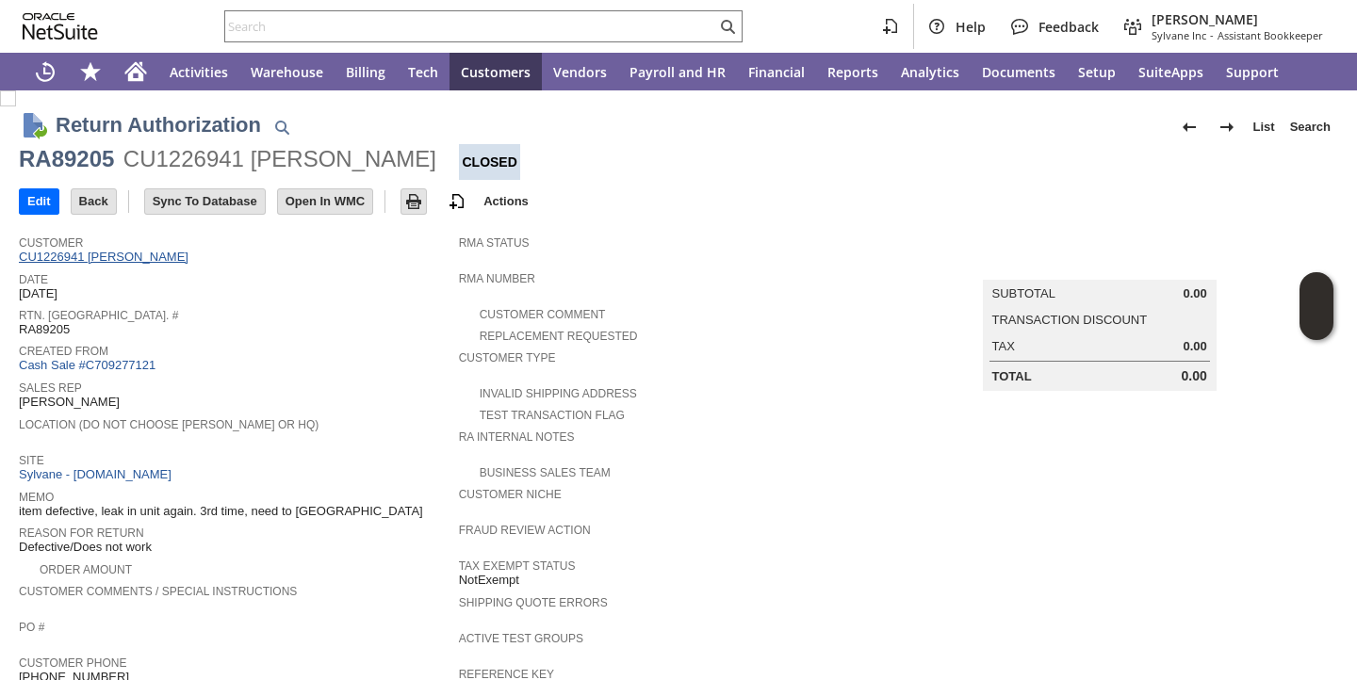
click at [91, 261] on link "CU1226941 [PERSON_NAME]" at bounding box center [106, 257] width 174 height 14
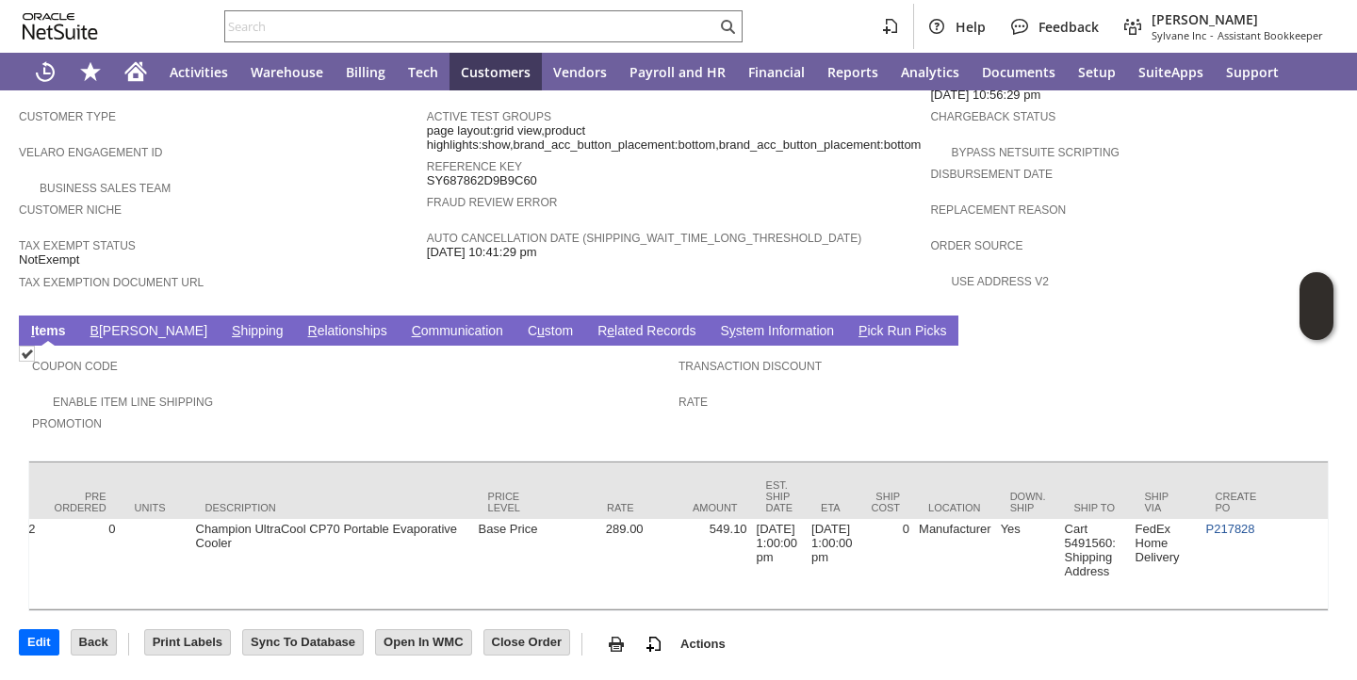
scroll to position [0, 708]
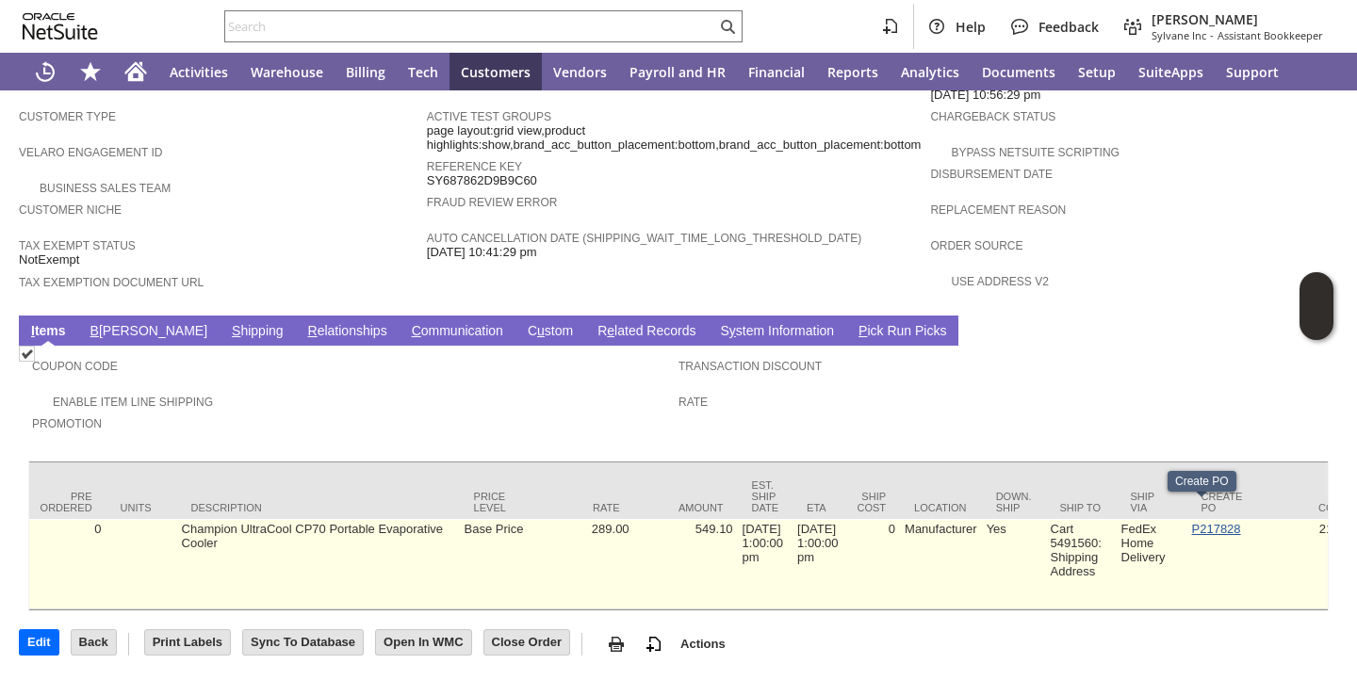
click at [1192, 522] on link "P217828" at bounding box center [1216, 529] width 49 height 14
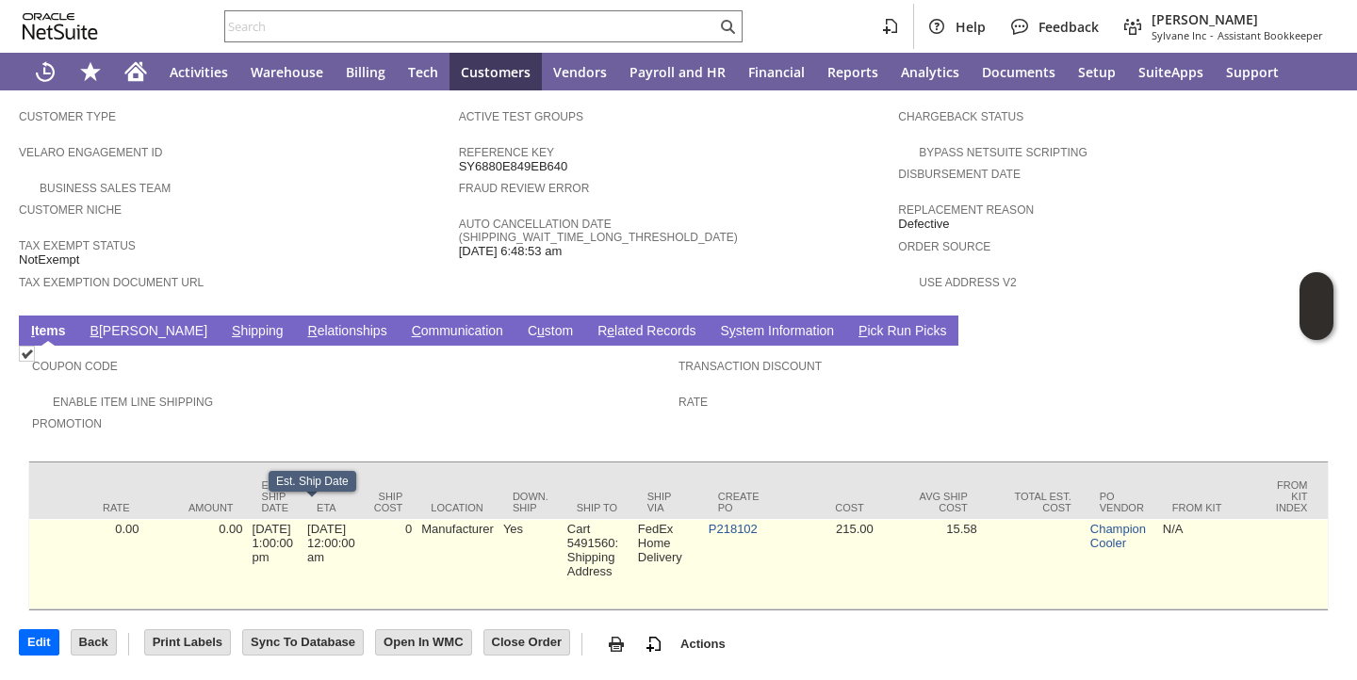
scroll to position [0, 1262]
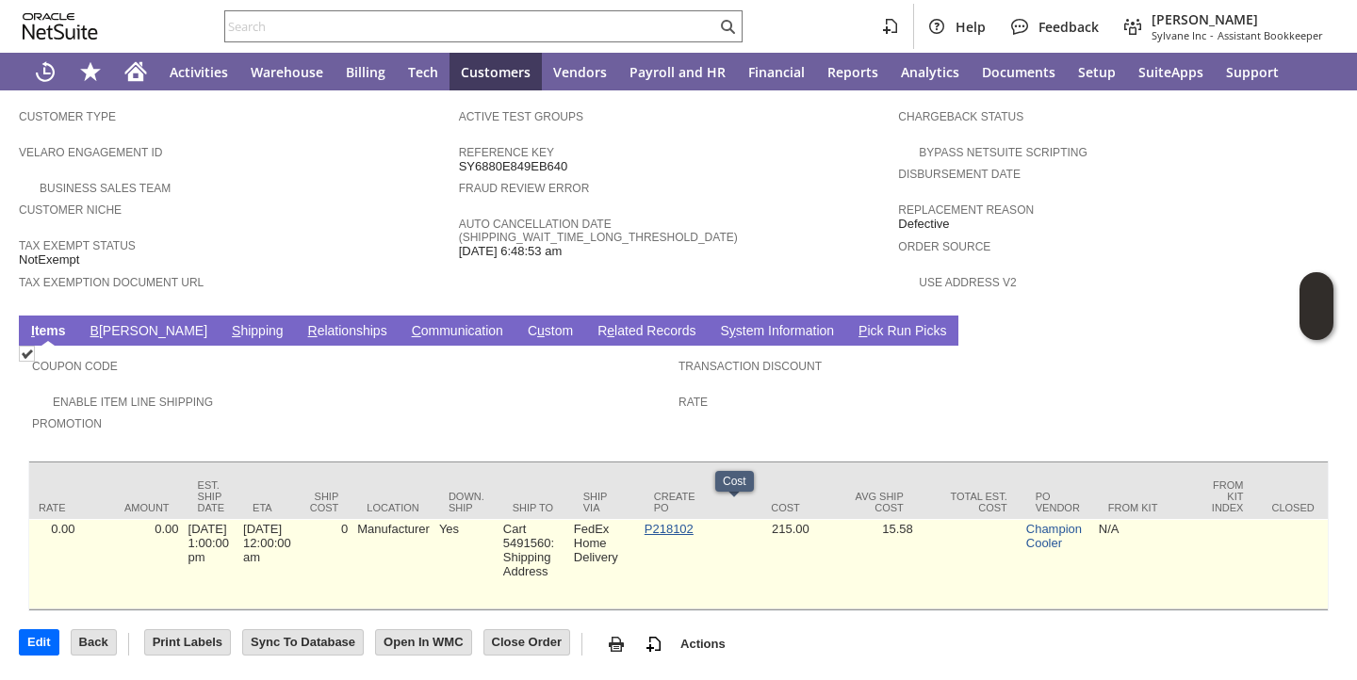
click at [646, 522] on link "P218102" at bounding box center [669, 529] width 49 height 14
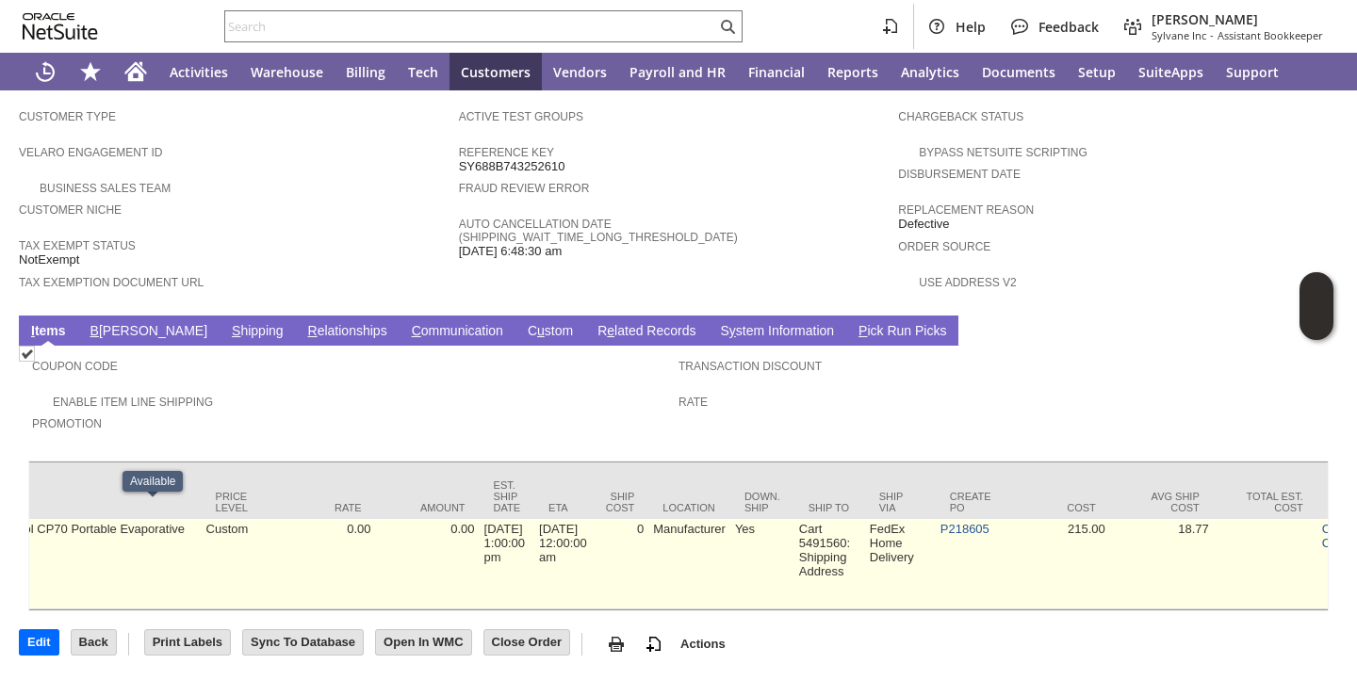
scroll to position [0, 1190]
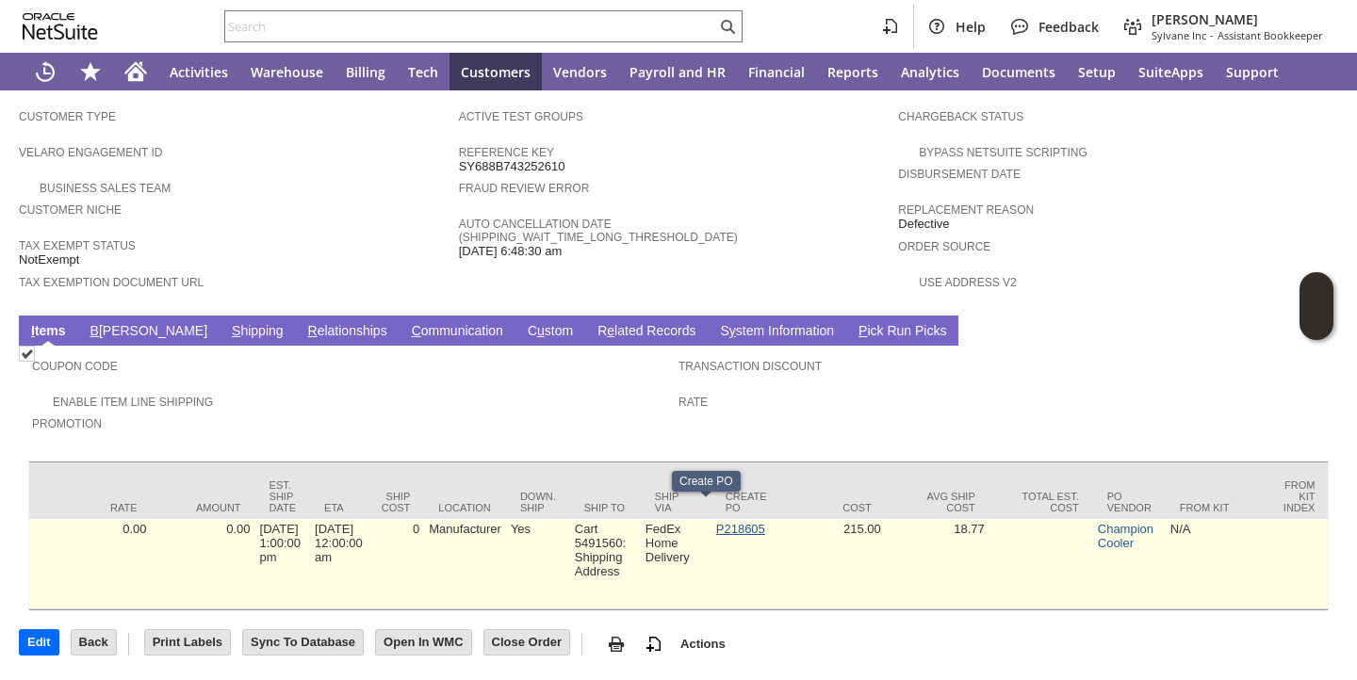
click at [716, 522] on link "P218605" at bounding box center [740, 529] width 49 height 14
